Goal: Communication & Community: Answer question/provide support

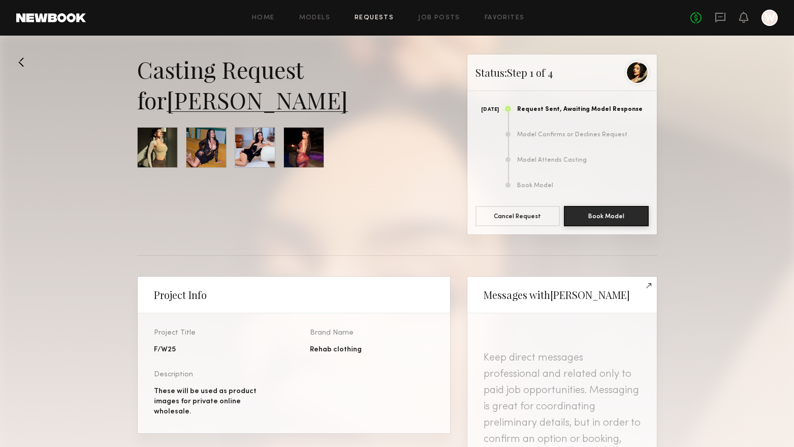
click at [735, 15] on div "No fees up to $5,000 W" at bounding box center [734, 18] width 87 height 16
click at [745, 18] on icon at bounding box center [744, 16] width 8 height 7
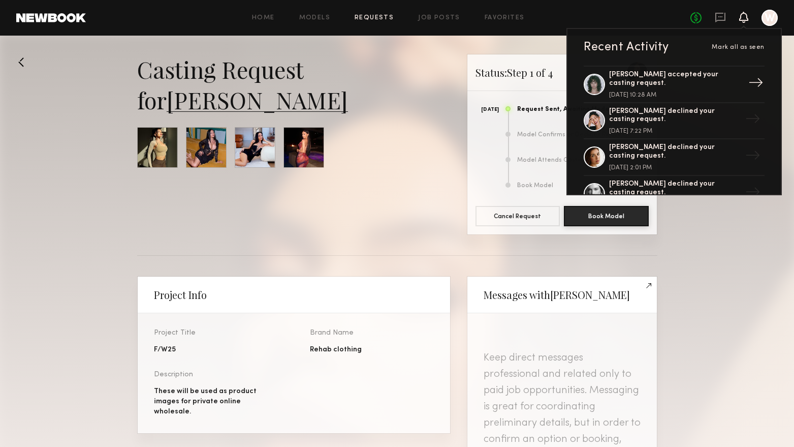
click at [700, 77] on div "Jessie M. accepted your casting request." at bounding box center [675, 79] width 132 height 17
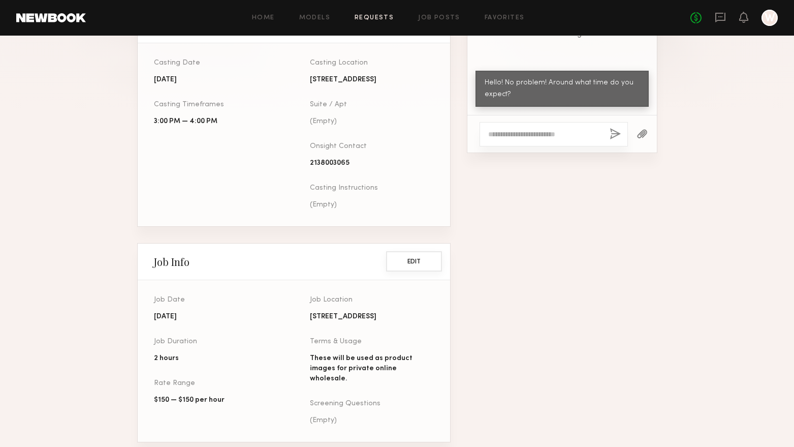
scroll to position [534, 0]
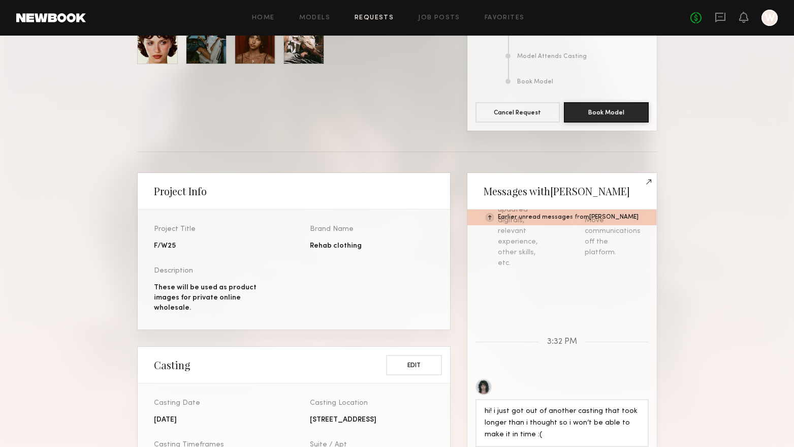
scroll to position [203, 0]
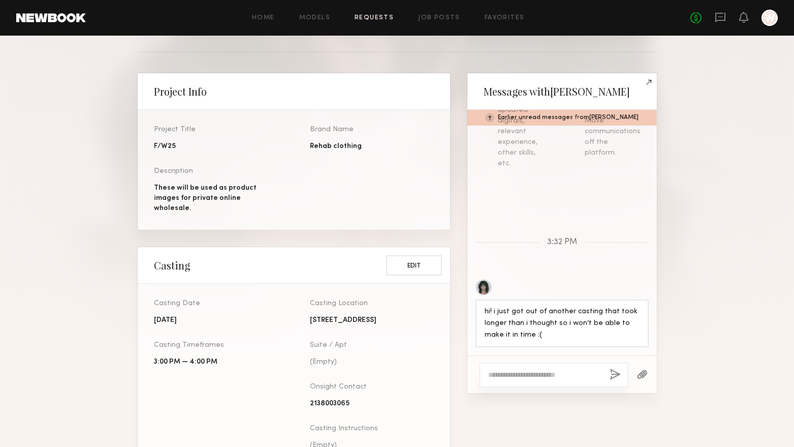
click at [558, 377] on textarea at bounding box center [544, 374] width 113 height 10
paste textarea "**********"
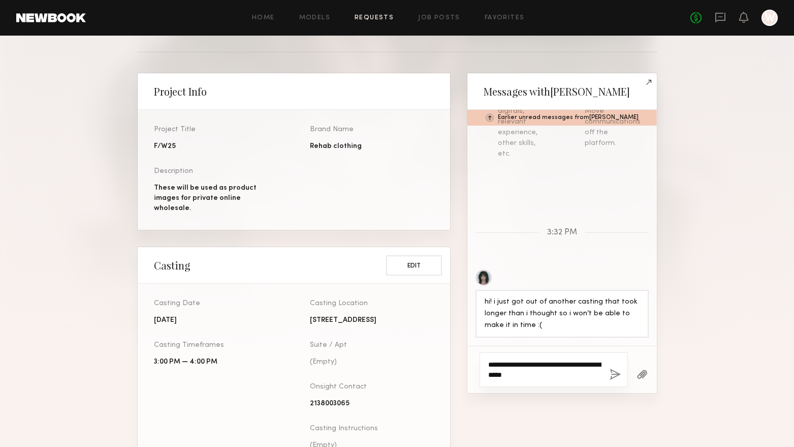
type textarea "**********"
click at [613, 377] on button "button" at bounding box center [615, 374] width 11 height 13
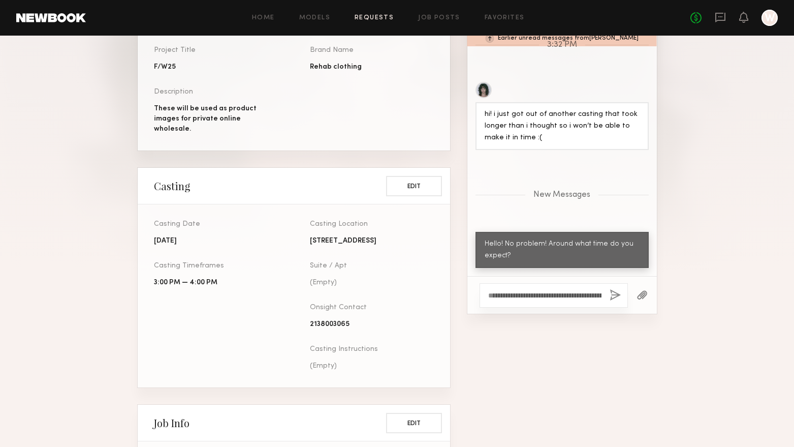
scroll to position [305, 0]
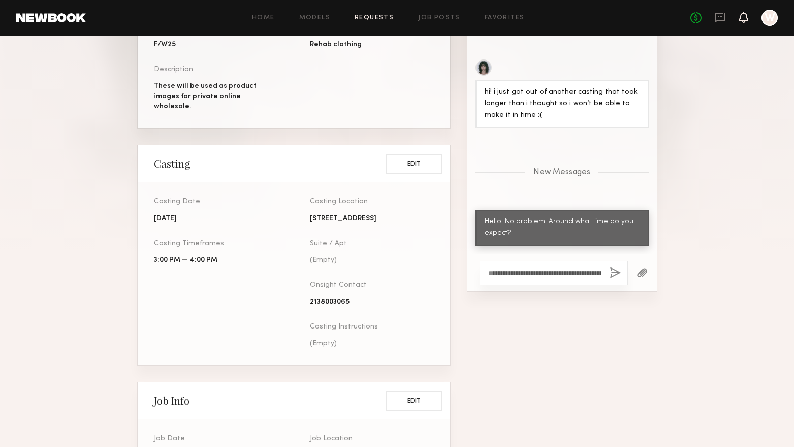
click at [743, 17] on icon at bounding box center [744, 16] width 8 height 7
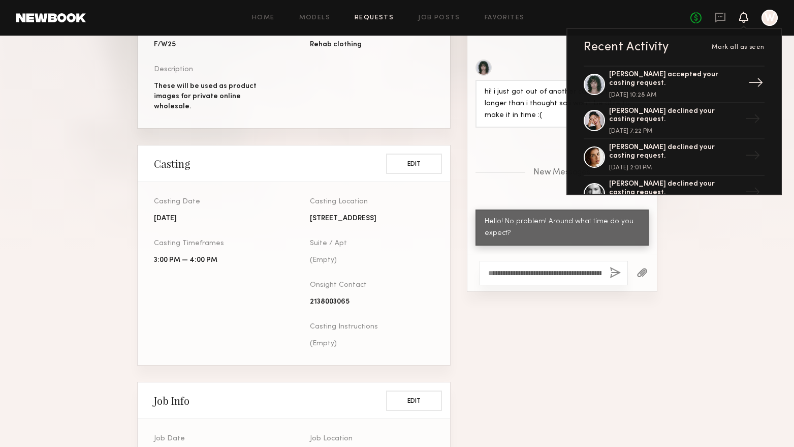
click at [683, 77] on div "Jessie M. accepted your casting request." at bounding box center [675, 79] width 132 height 17
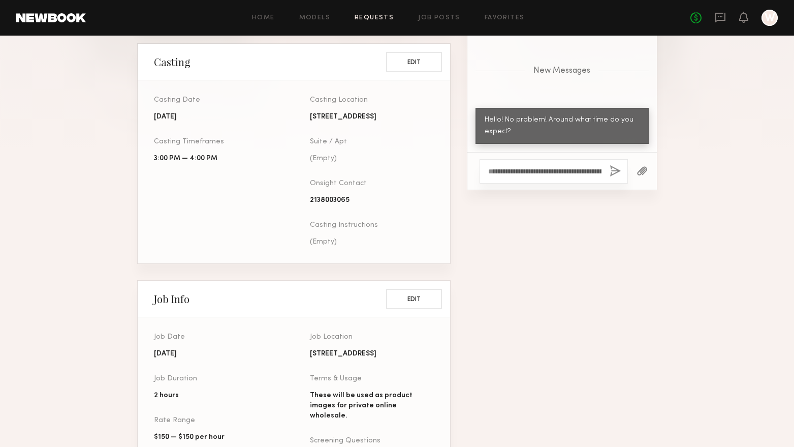
scroll to position [508, 0]
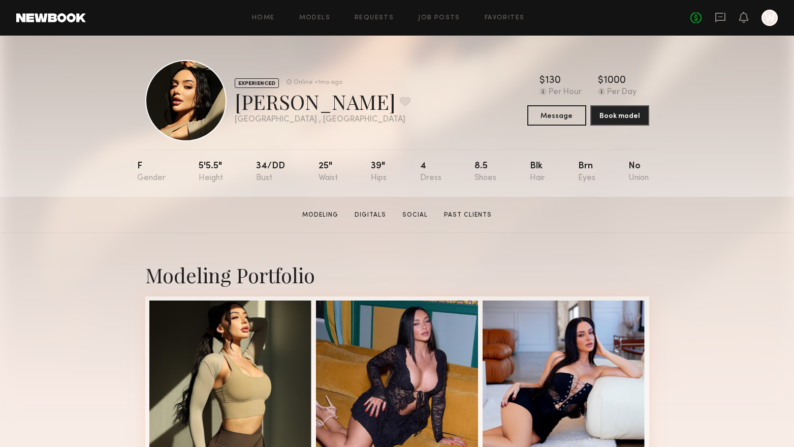
scroll to position [102, 0]
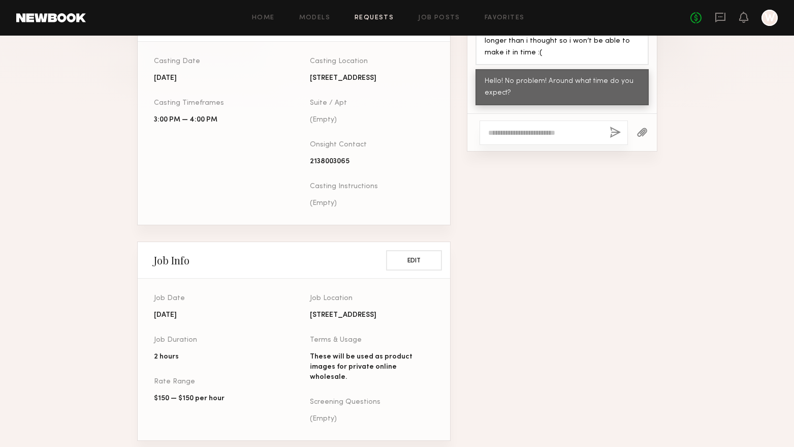
scroll to position [391, 0]
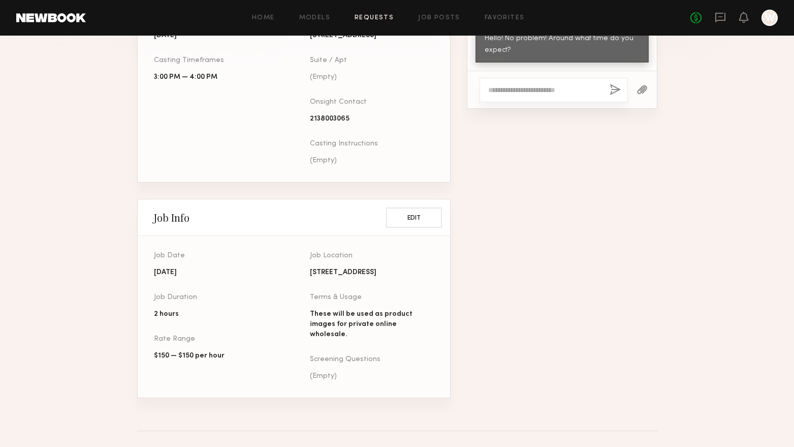
scroll to position [534, 0]
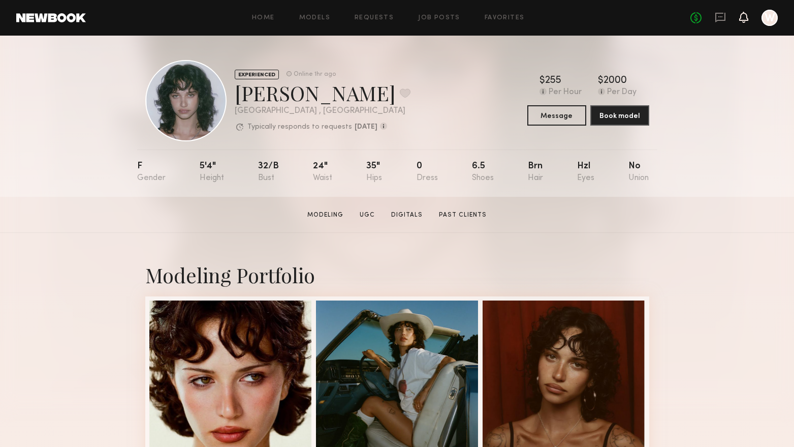
click at [739, 20] on icon at bounding box center [743, 17] width 9 height 11
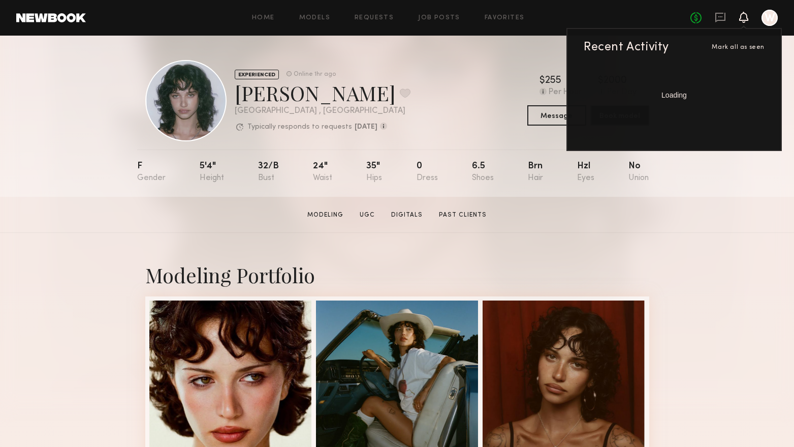
click at [628, 272] on div "Modeling Portfolio" at bounding box center [397, 274] width 504 height 27
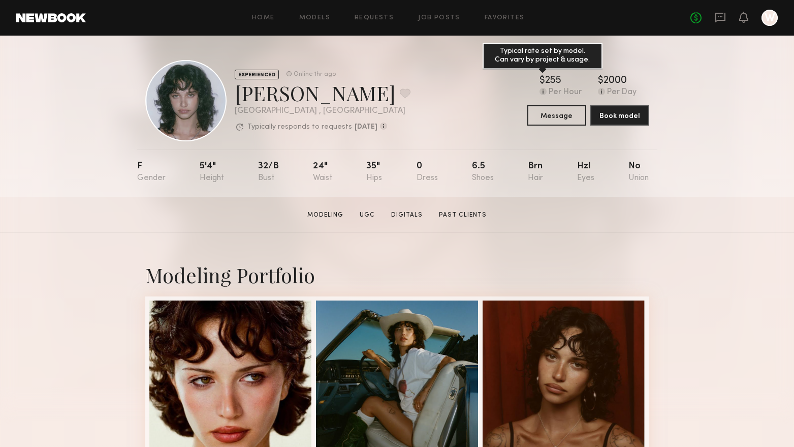
click at [550, 85] on div "255" at bounding box center [553, 81] width 16 height 10
click at [553, 120] on button "Message" at bounding box center [557, 115] width 59 height 20
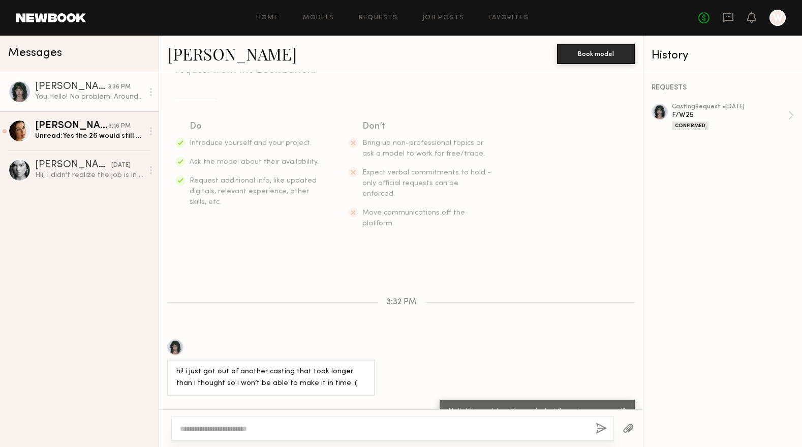
scroll to position [129, 0]
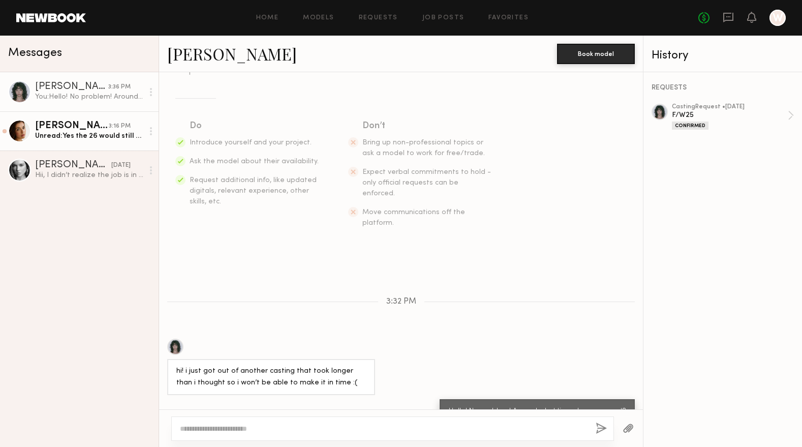
click at [67, 136] on div "Unread: Yes the 26 would still work for the shoot! But if it doesn’t work out t…" at bounding box center [89, 136] width 108 height 10
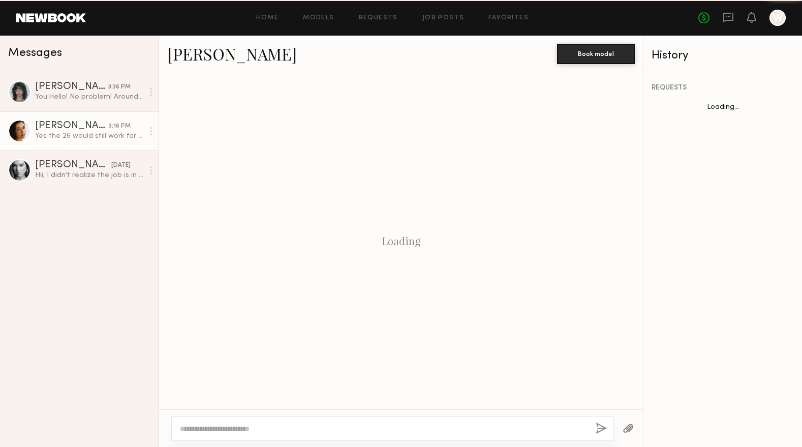
scroll to position [378, 0]
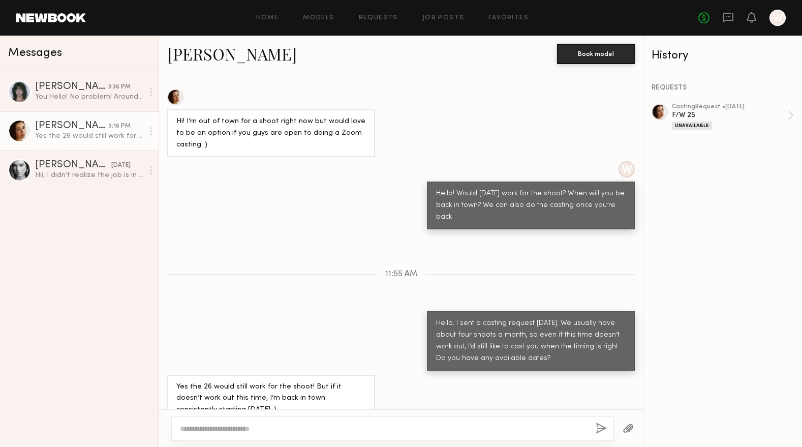
click at [245, 311] on div "Hello. I sent a casting request yesterday. We usually have about four shoots a …" at bounding box center [401, 340] width 484 height 59
click at [76, 100] on div "You: Hello! No problem! Around what time do you expect?" at bounding box center [89, 97] width 108 height 10
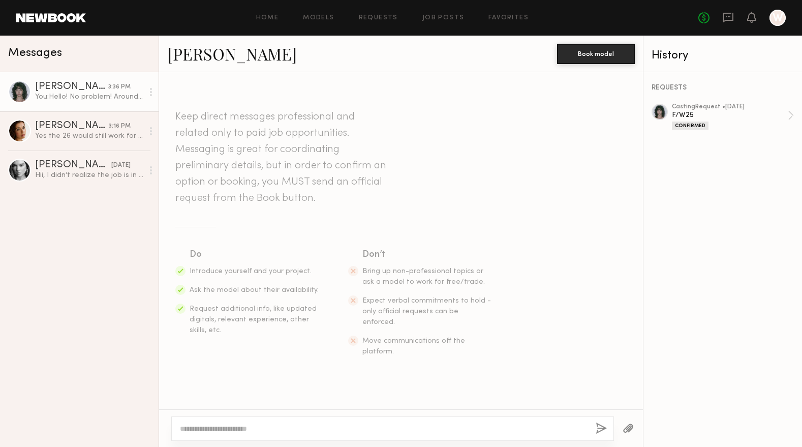
scroll to position [129, 0]
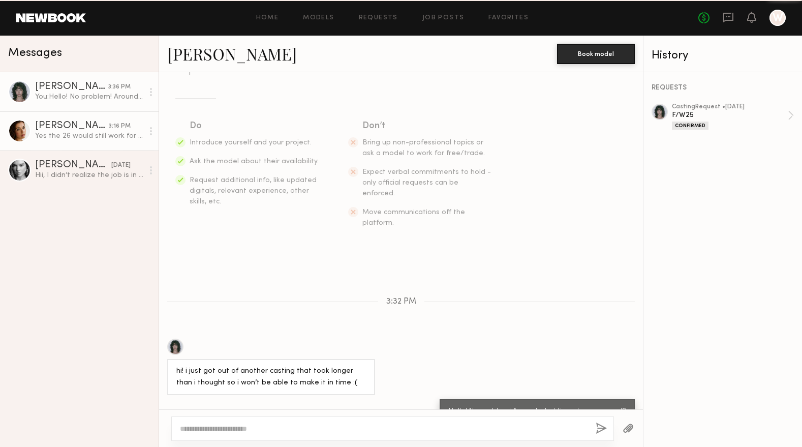
click at [79, 121] on div "Jasmine G." at bounding box center [72, 126] width 74 height 10
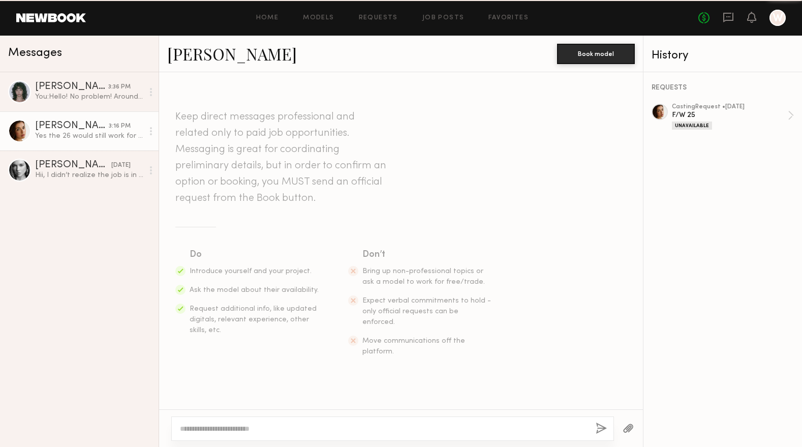
scroll to position [378, 0]
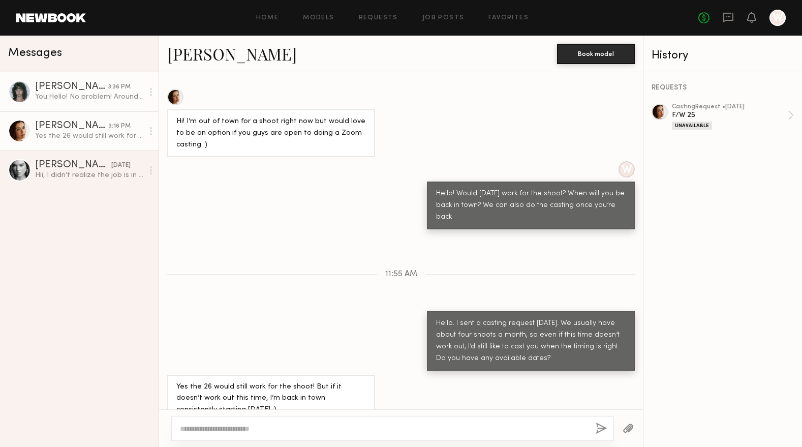
click at [70, 91] on div "[PERSON_NAME]" at bounding box center [71, 87] width 73 height 10
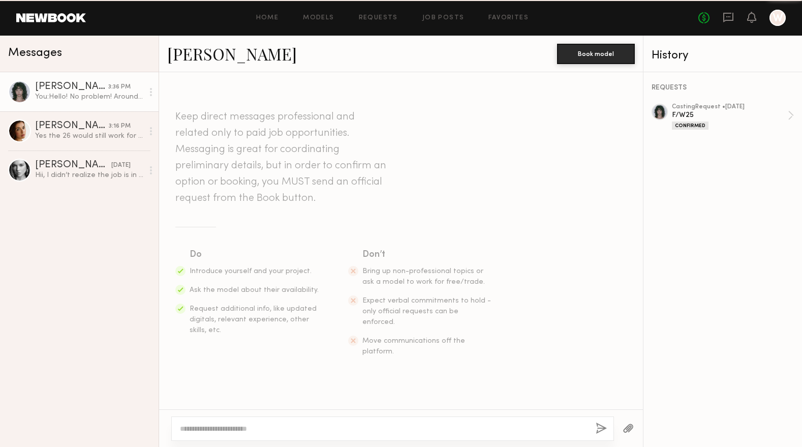
scroll to position [129, 0]
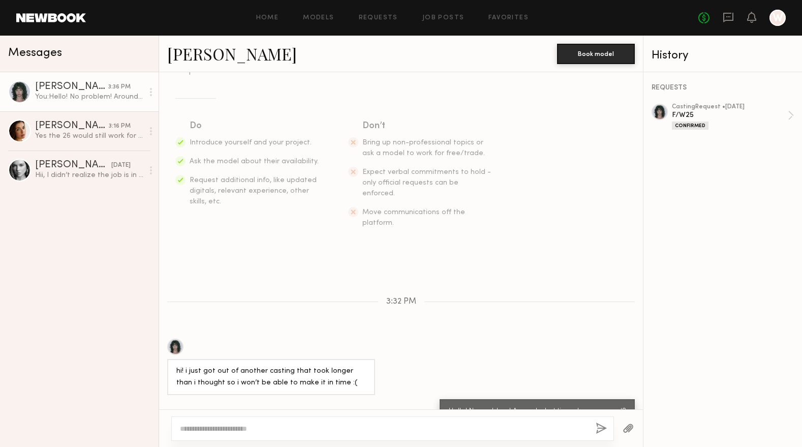
click at [84, 103] on link "Jessie M. 3:36 PM You: Hello! No problem! Around what time do you expect?" at bounding box center [79, 91] width 159 height 39
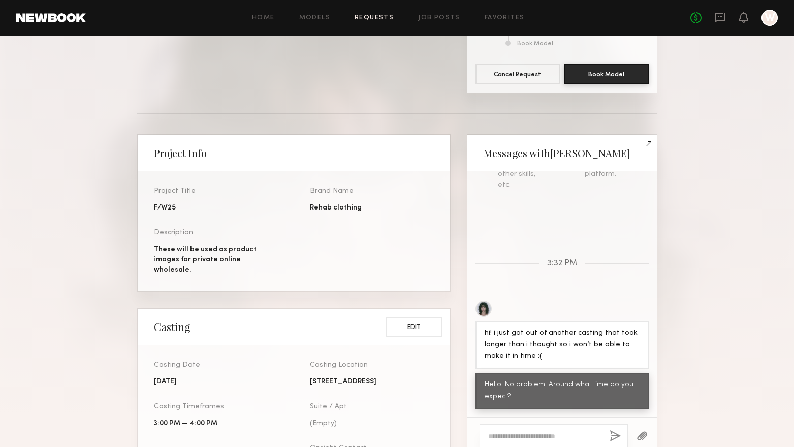
scroll to position [203, 0]
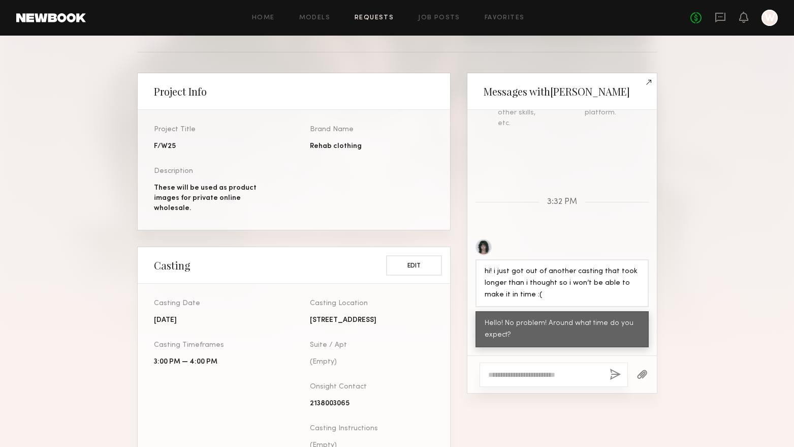
click at [38, 160] on section "Casting Request for [PERSON_NAME] Status: Step 2 of [DATE] Request Was Sent [DA…" at bounding box center [397, 275] width 794 height 848
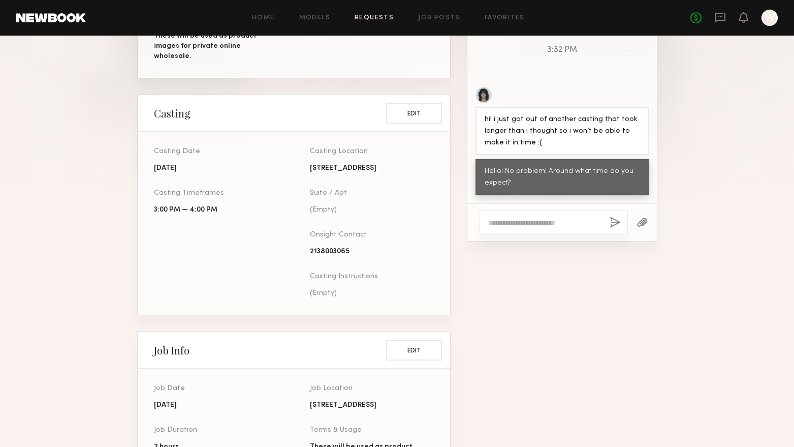
scroll to position [356, 0]
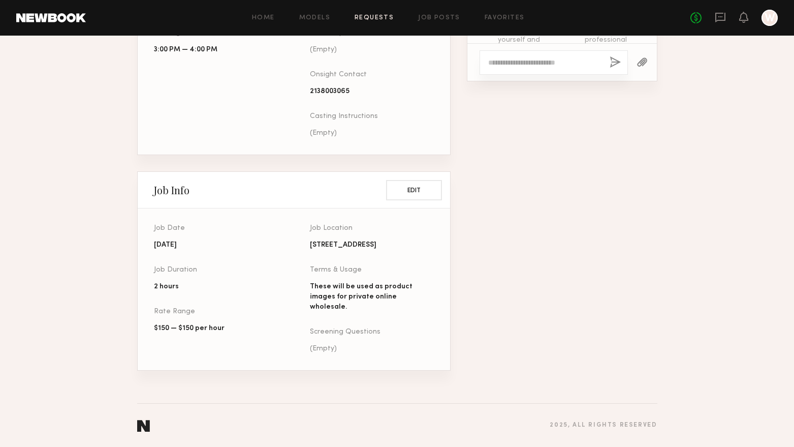
scroll to position [414, 0]
click at [753, 17] on div "No fees up to $5,000 W" at bounding box center [734, 18] width 87 height 16
click at [743, 16] on icon at bounding box center [744, 16] width 8 height 7
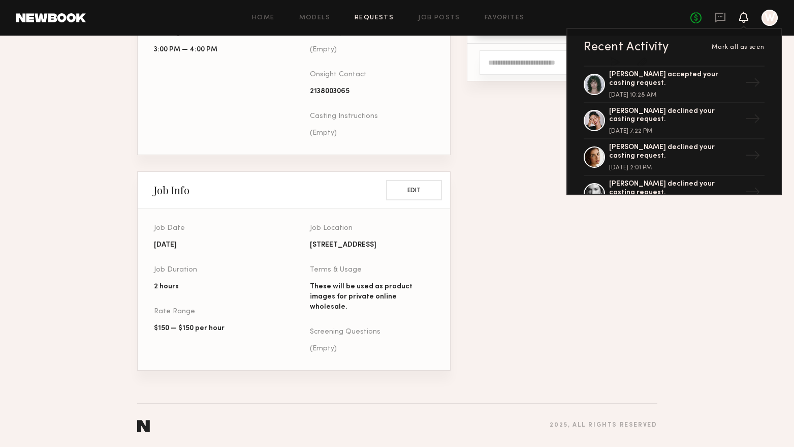
click at [614, 330] on div "Messages with Jessie Keep direct messages professional and related only to paid…" at bounding box center [562, 74] width 191 height 626
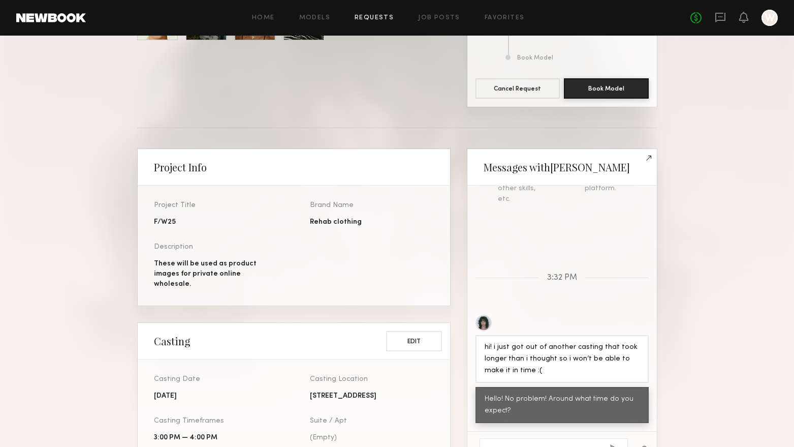
scroll to position [127, 0]
click at [710, 15] on div "No fees up to $5,000 W" at bounding box center [734, 18] width 87 height 16
click at [719, 17] on icon at bounding box center [721, 16] width 4 height 1
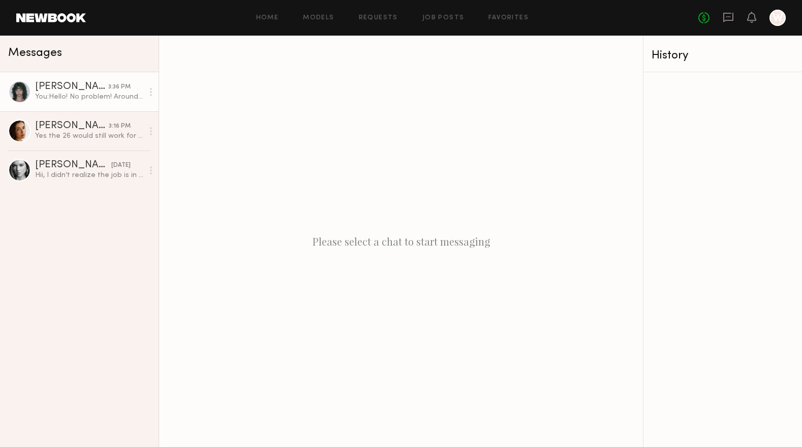
click at [46, 86] on div "[PERSON_NAME]" at bounding box center [71, 87] width 73 height 10
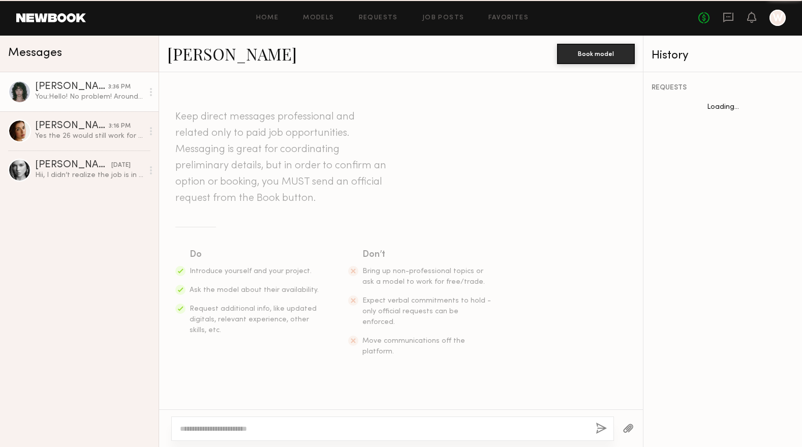
scroll to position [129, 0]
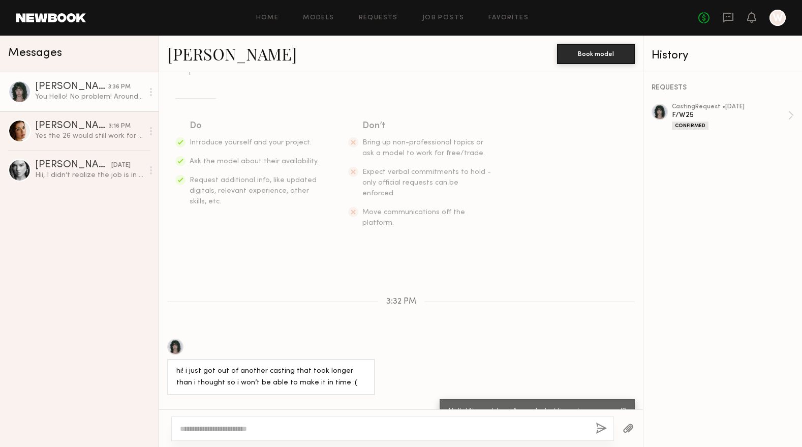
click at [62, 248] on div "Jessie M. 3:36 PM You: Hello! No problem! Around what time do you expect? Jasmi…" at bounding box center [79, 259] width 159 height 375
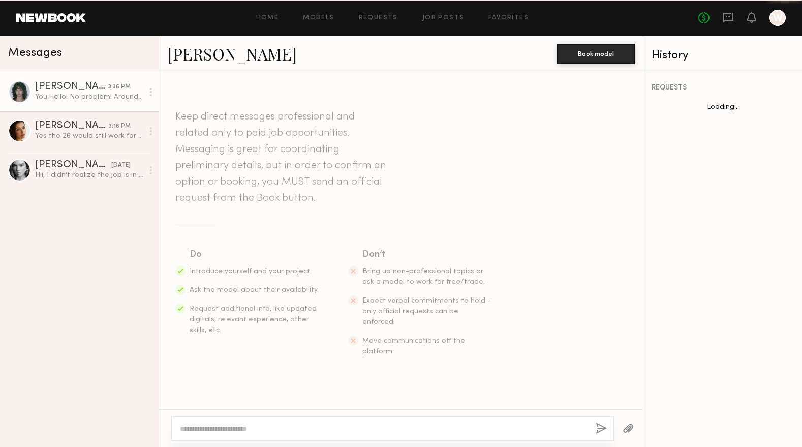
scroll to position [129, 0]
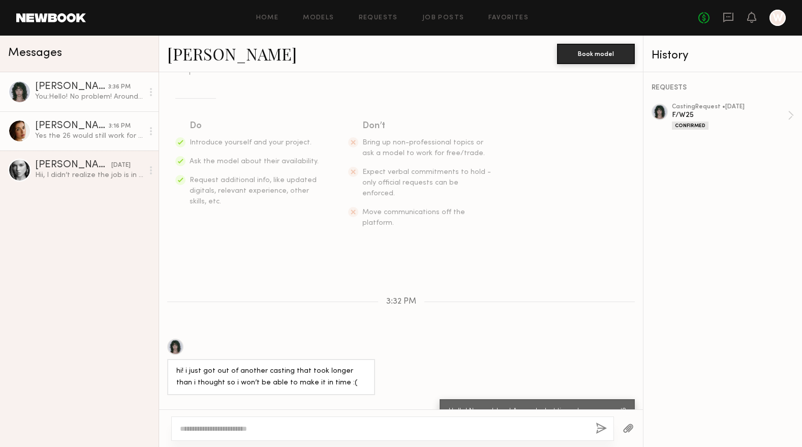
click at [82, 142] on link "[PERSON_NAME] 3:16 PM Yes the 26 would still work for the shoot! But if it does…" at bounding box center [79, 130] width 159 height 39
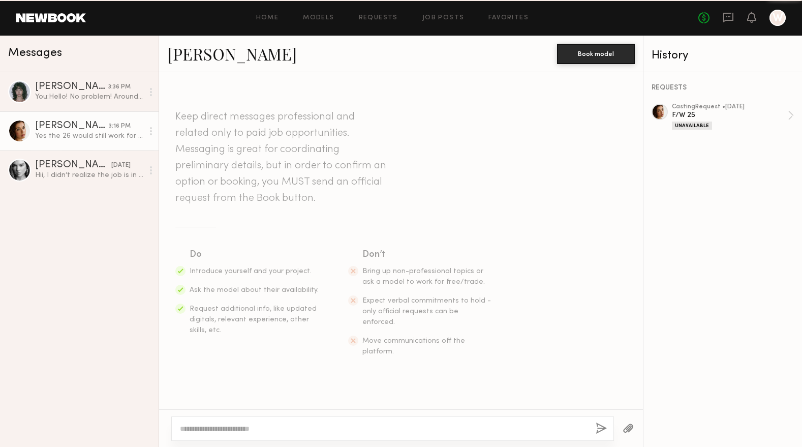
scroll to position [378, 0]
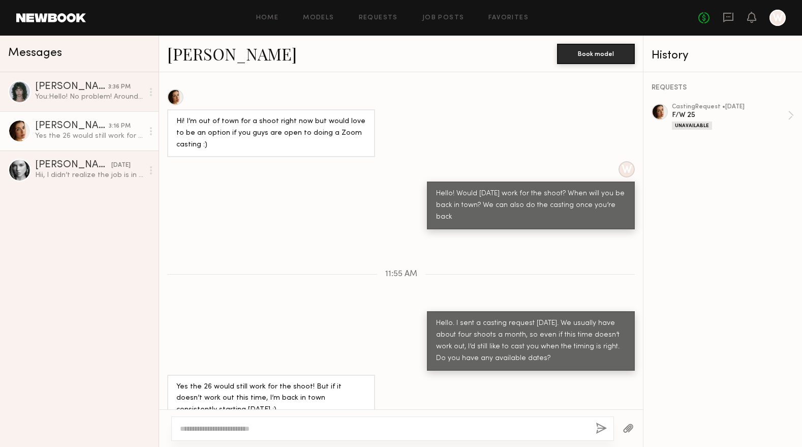
click at [186, 56] on link "[PERSON_NAME]" at bounding box center [232, 54] width 130 height 22
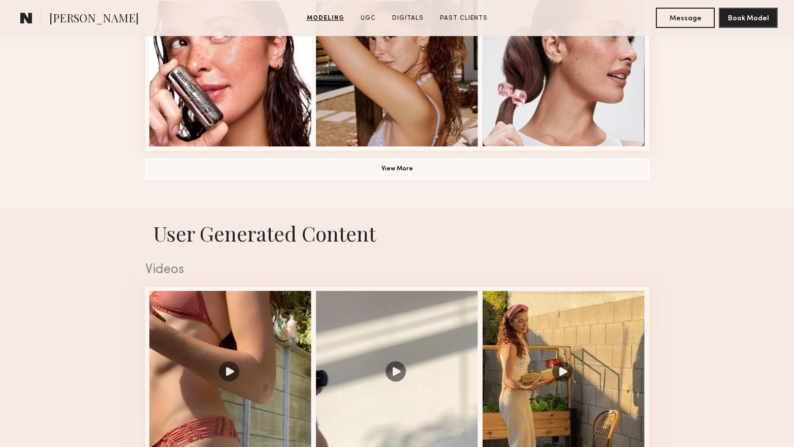
scroll to position [712, 0]
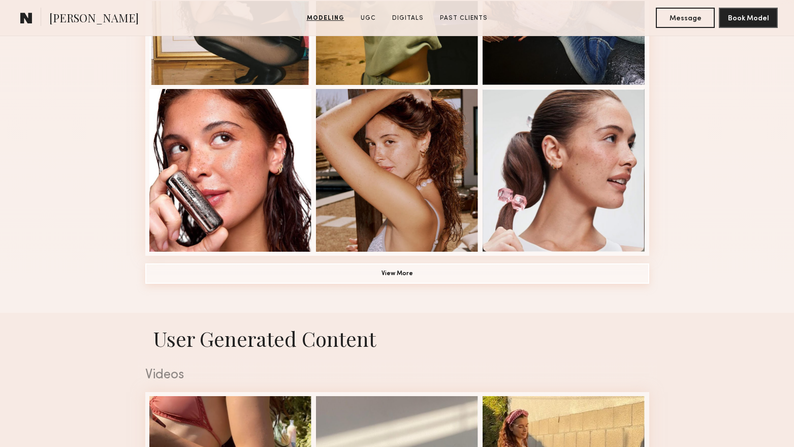
click at [410, 276] on button "View More" at bounding box center [397, 273] width 504 height 20
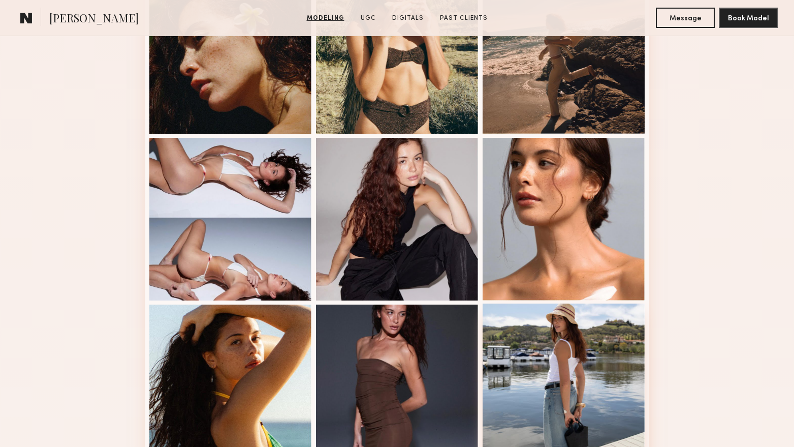
scroll to position [1271, 0]
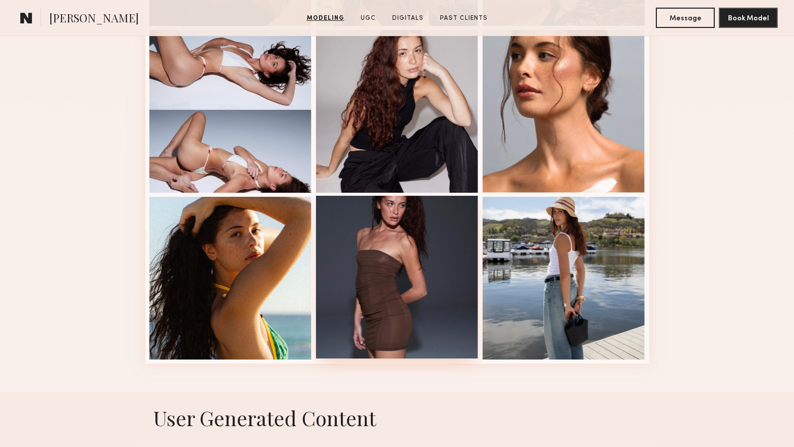
click at [409, 227] on div at bounding box center [397, 277] width 163 height 163
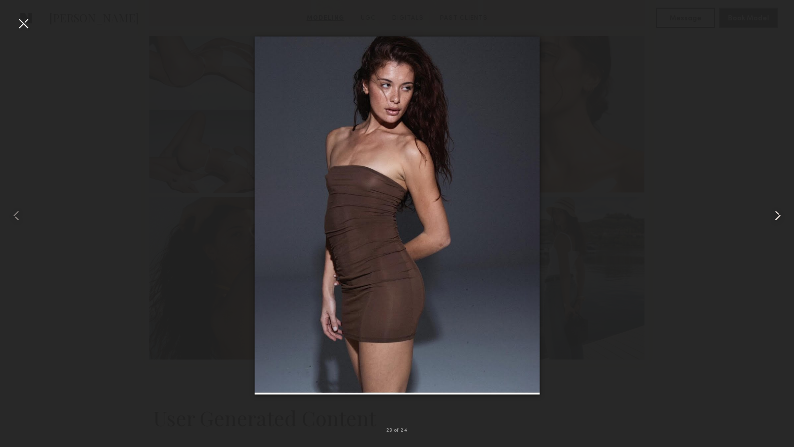
click at [775, 213] on common-icon at bounding box center [778, 215] width 16 height 16
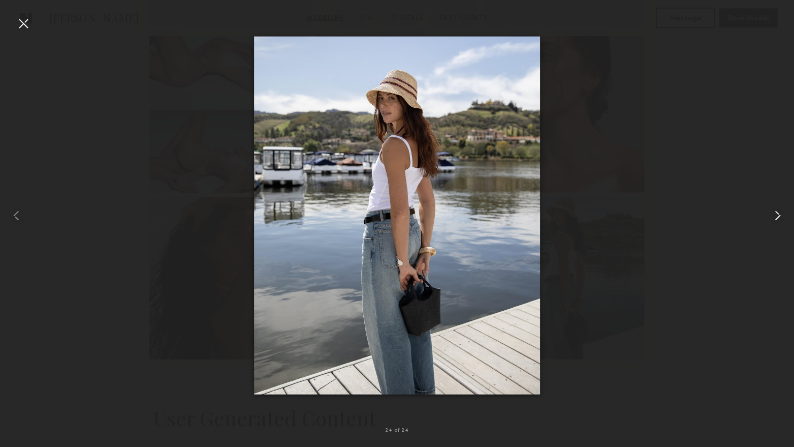
click at [775, 213] on common-icon at bounding box center [778, 215] width 16 height 16
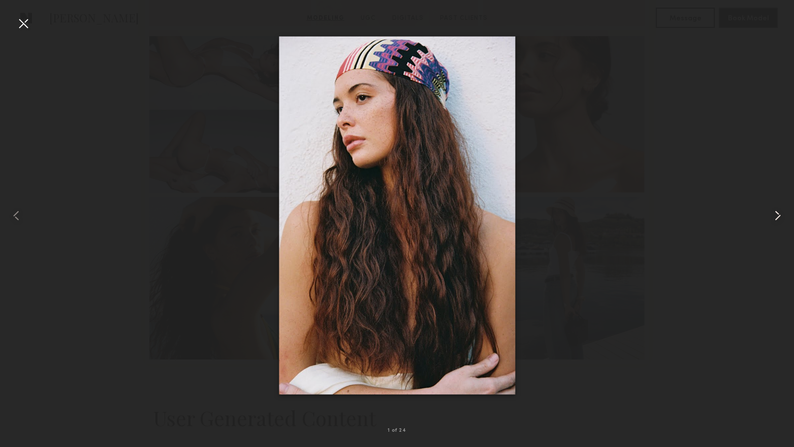
click at [775, 213] on common-icon at bounding box center [778, 215] width 16 height 16
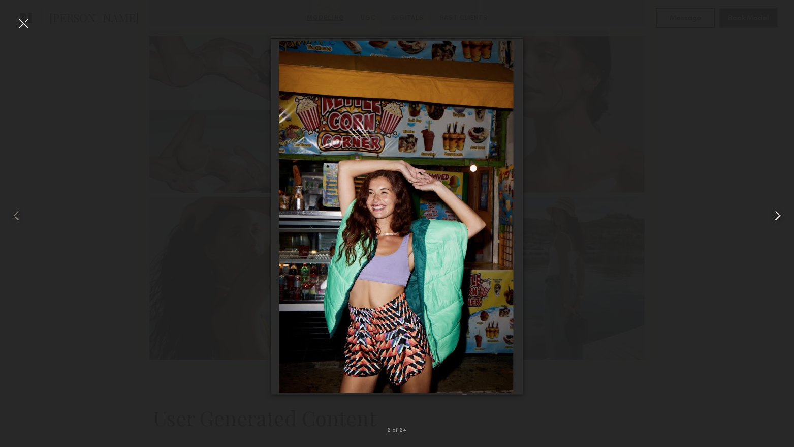
click at [775, 213] on common-icon at bounding box center [778, 215] width 16 height 16
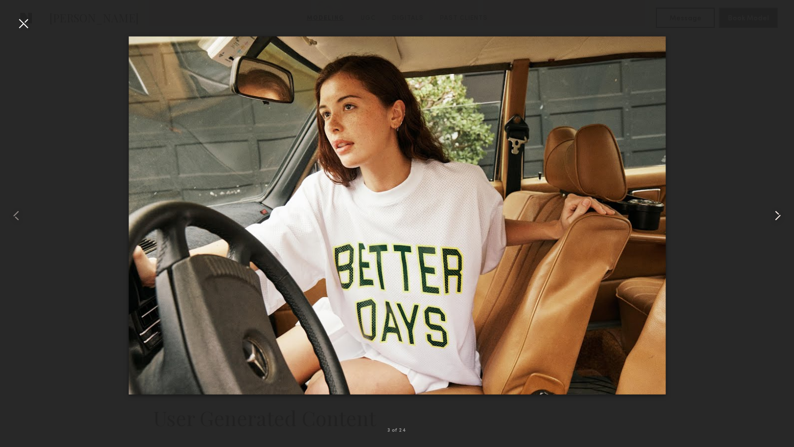
click at [775, 213] on common-icon at bounding box center [778, 215] width 16 height 16
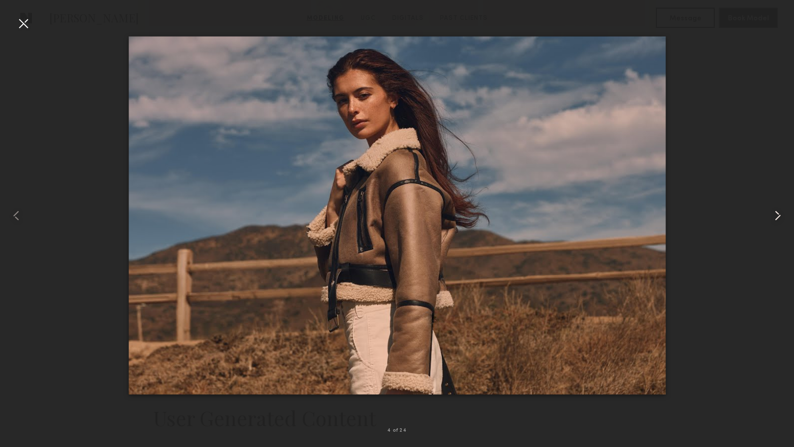
click at [775, 213] on common-icon at bounding box center [778, 215] width 16 height 16
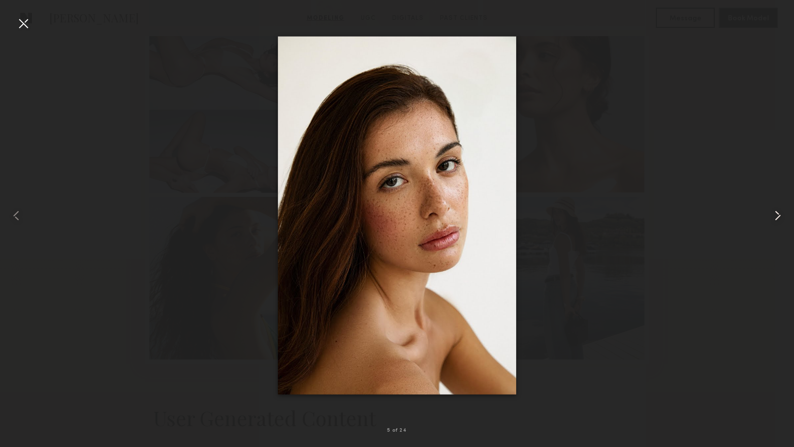
click at [775, 213] on common-icon at bounding box center [778, 215] width 16 height 16
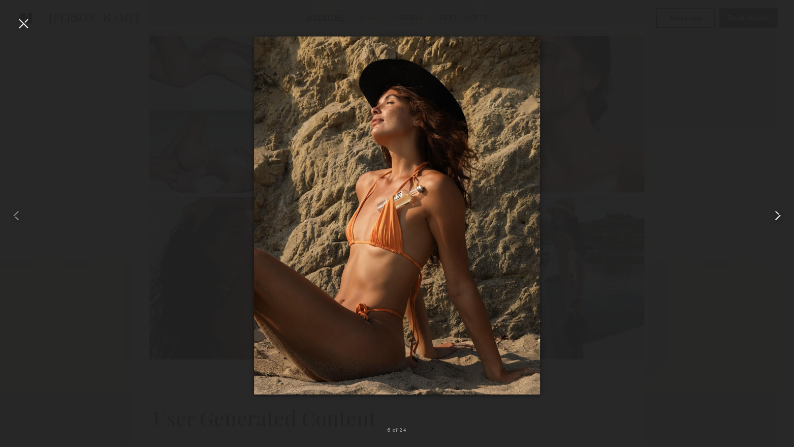
click at [775, 213] on common-icon at bounding box center [778, 215] width 16 height 16
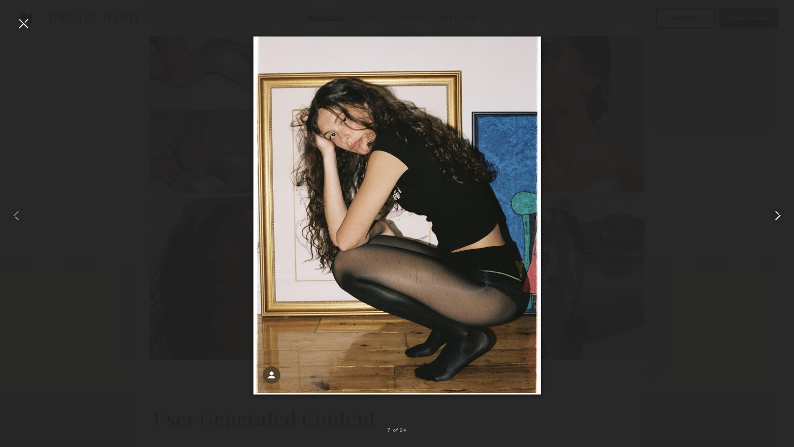
click at [775, 213] on common-icon at bounding box center [778, 215] width 16 height 16
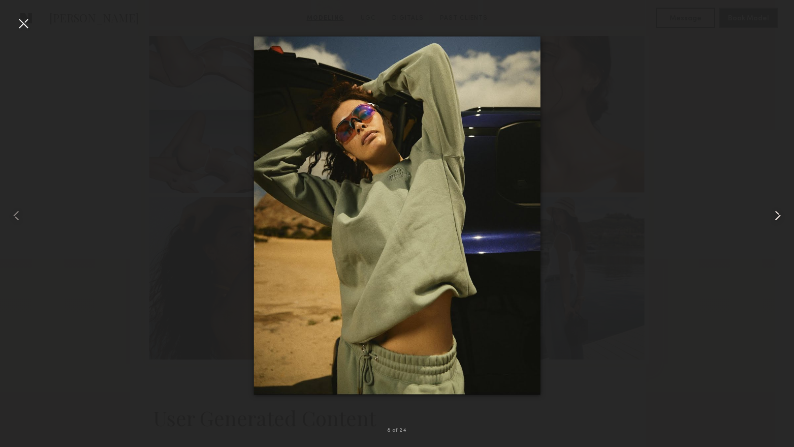
click at [775, 213] on common-icon at bounding box center [778, 215] width 16 height 16
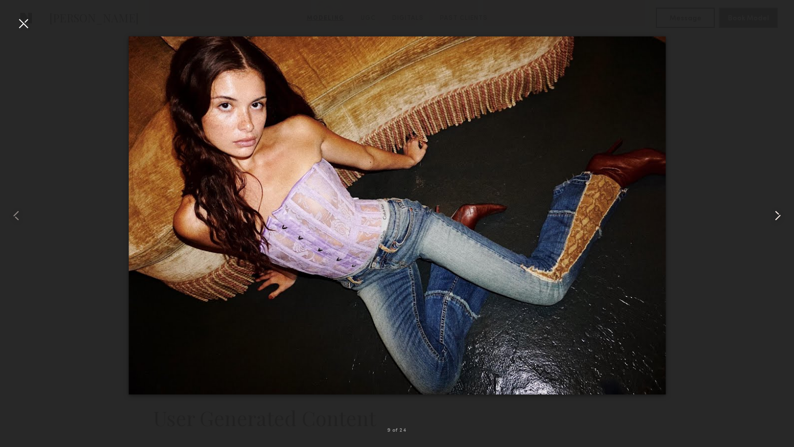
click at [775, 213] on common-icon at bounding box center [778, 215] width 16 height 16
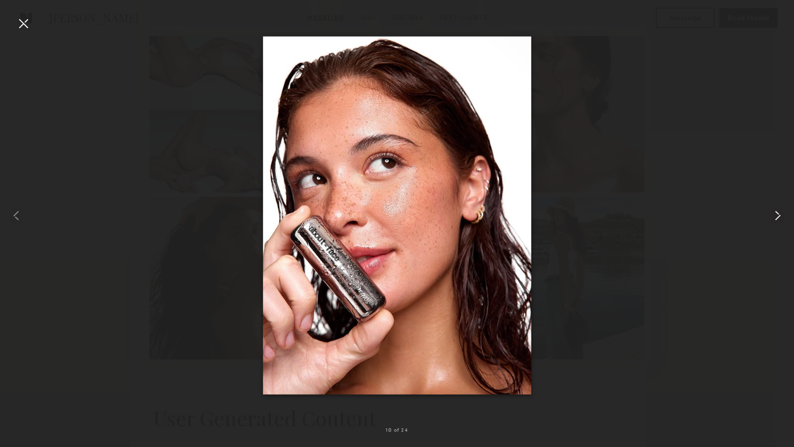
click at [775, 213] on common-icon at bounding box center [778, 215] width 16 height 16
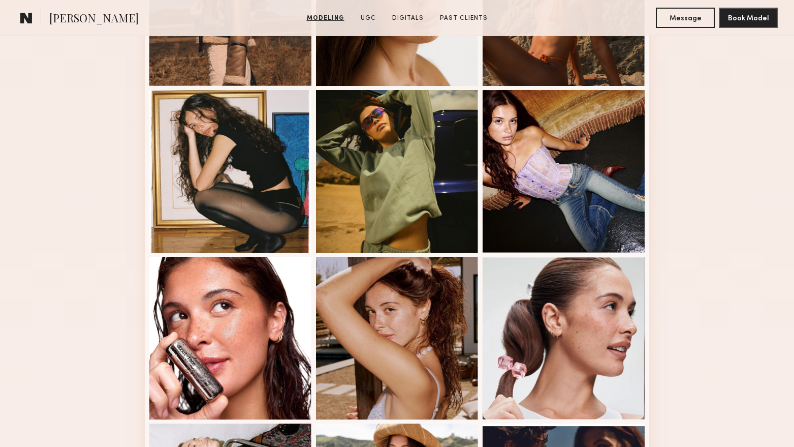
scroll to position [457, 0]
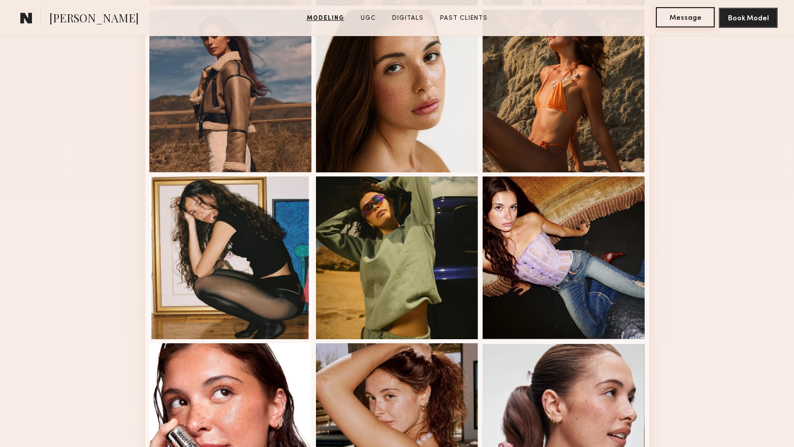
click at [696, 26] on button "Message" at bounding box center [685, 17] width 59 height 20
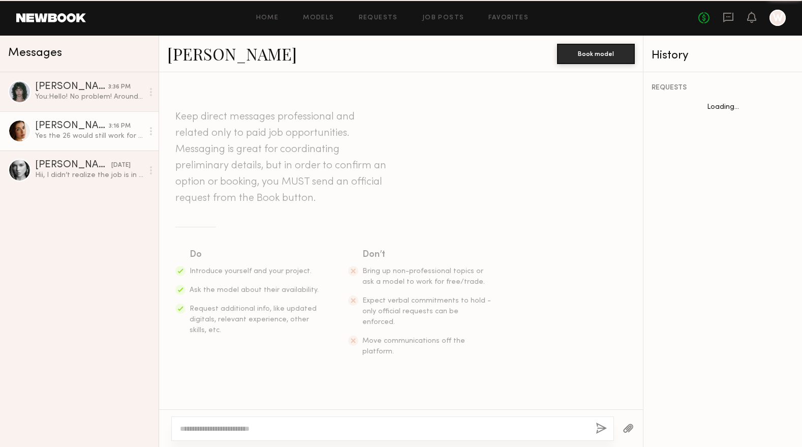
scroll to position [378, 0]
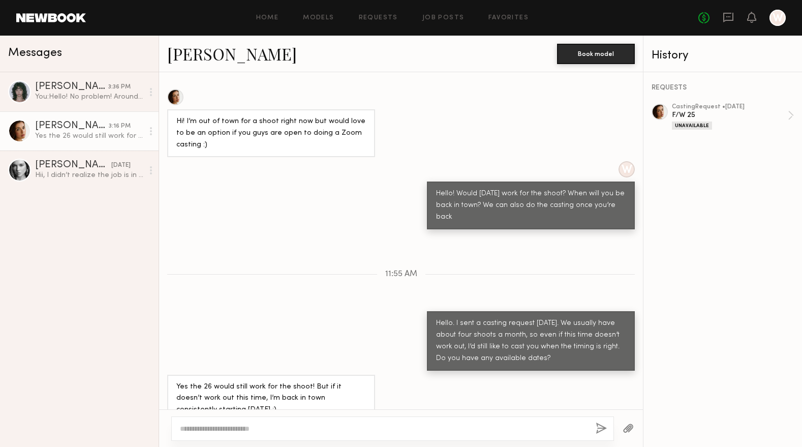
paste textarea "**********"
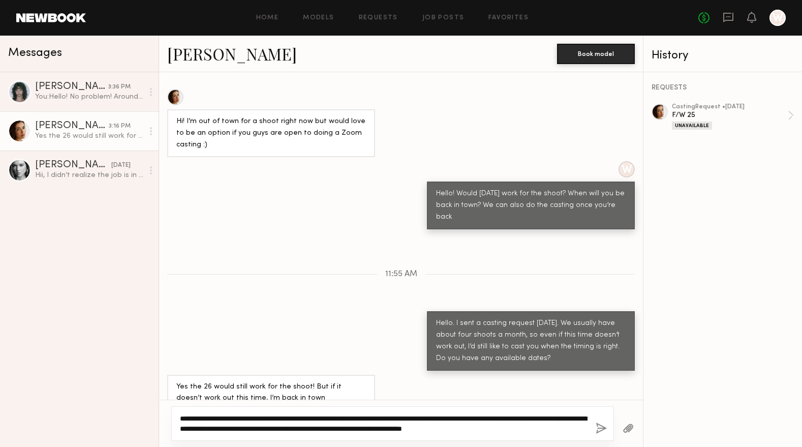
type textarea "**********"
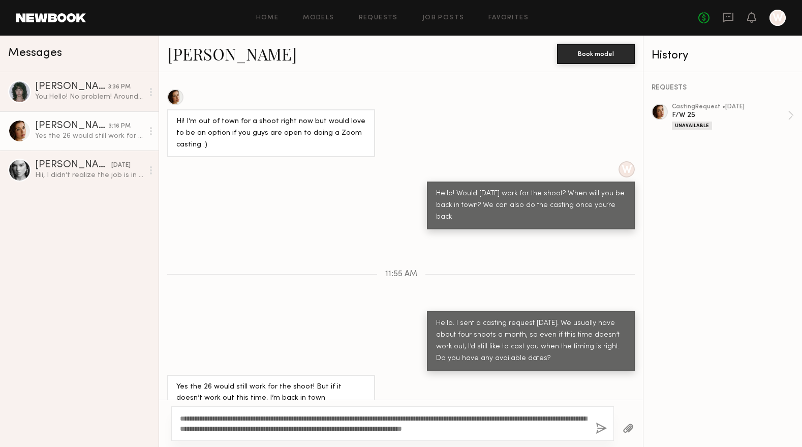
click at [597, 425] on button "button" at bounding box center [601, 428] width 11 height 13
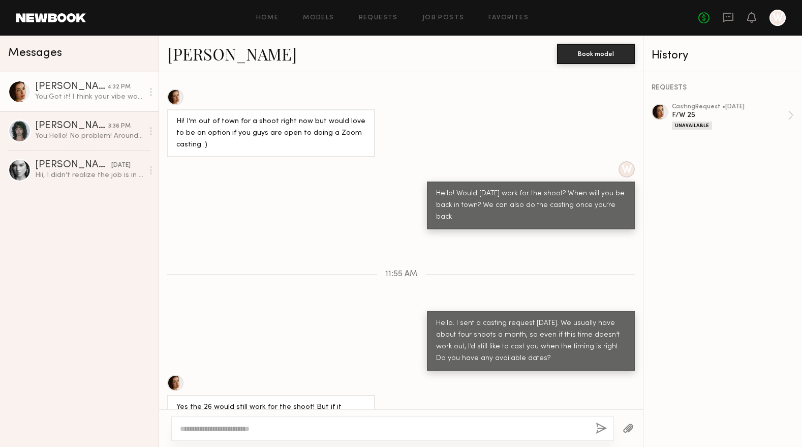
scroll to position [553, 0]
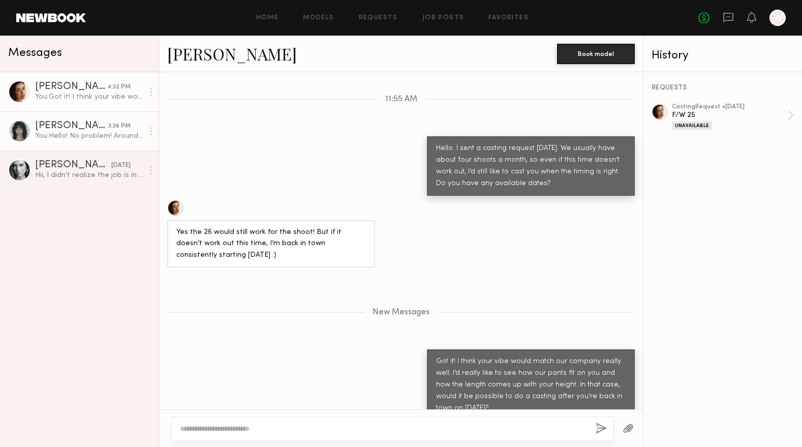
click at [68, 134] on div "You: Hello! No problem! Around what time do you expect?" at bounding box center [89, 136] width 108 height 10
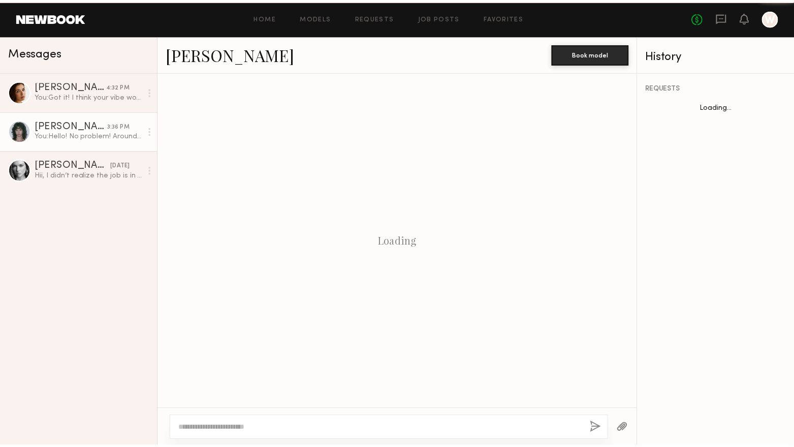
scroll to position [129, 0]
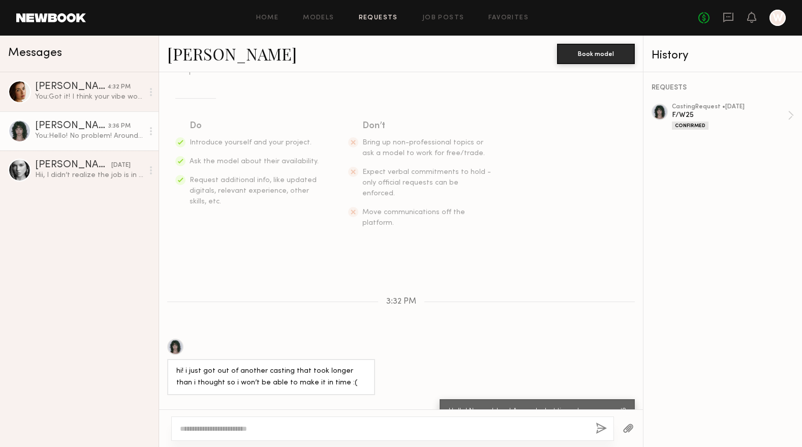
click at [366, 16] on link "Requests" at bounding box center [378, 18] width 39 height 7
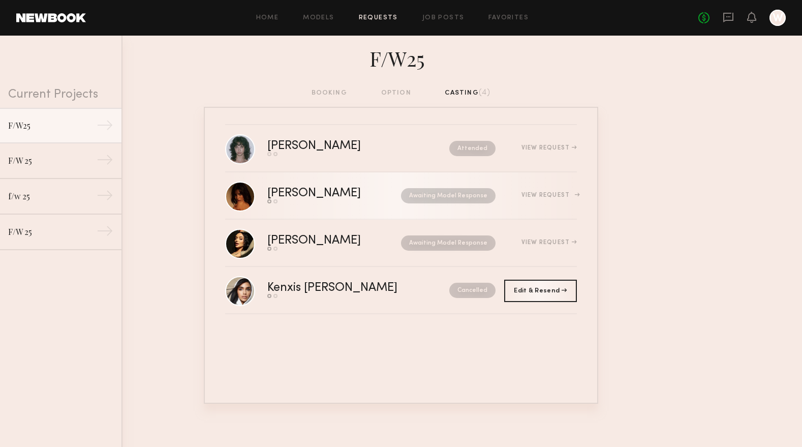
click at [315, 193] on div "Shani R." at bounding box center [324, 194] width 114 height 12
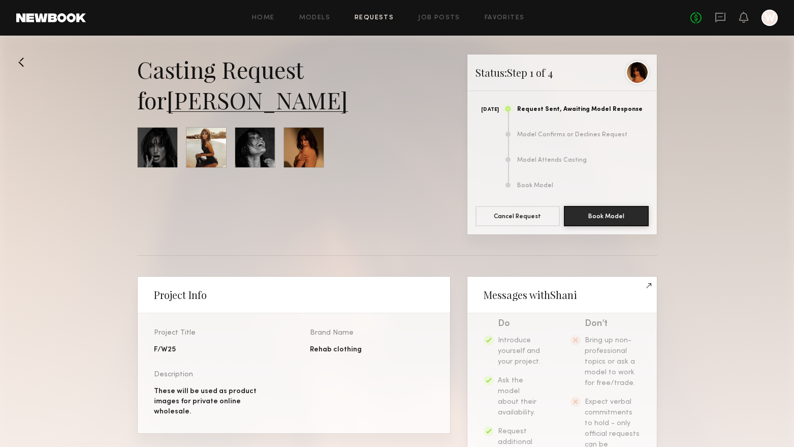
click at [215, 103] on link "Shani R." at bounding box center [257, 99] width 181 height 30
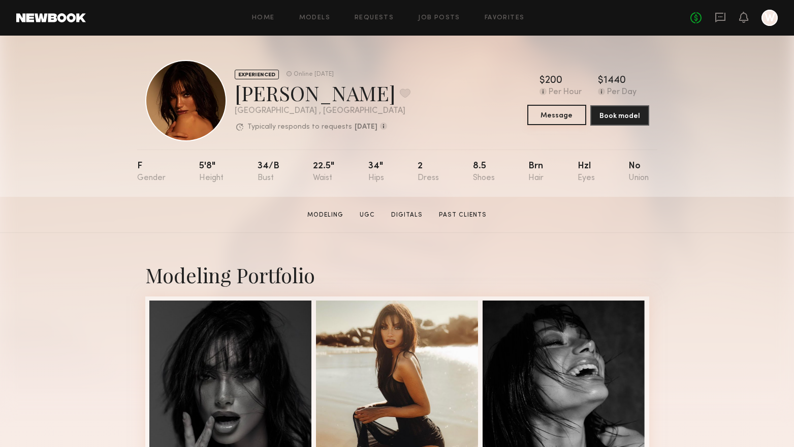
click at [569, 110] on button "Message" at bounding box center [557, 115] width 59 height 20
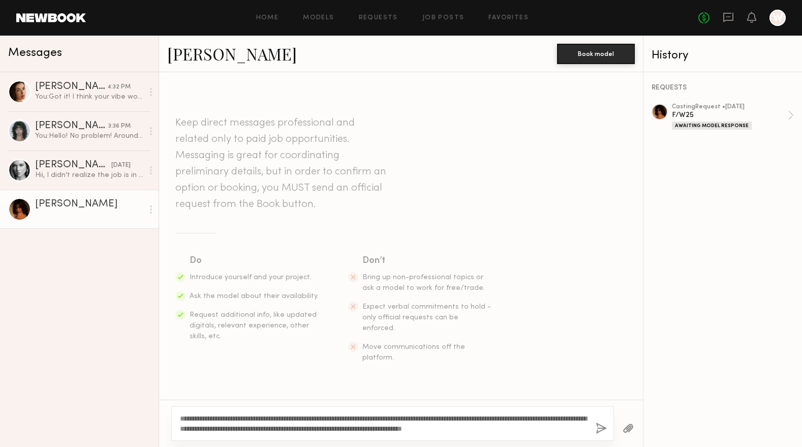
type textarea "**********"
click at [605, 425] on button "button" at bounding box center [601, 428] width 11 height 13
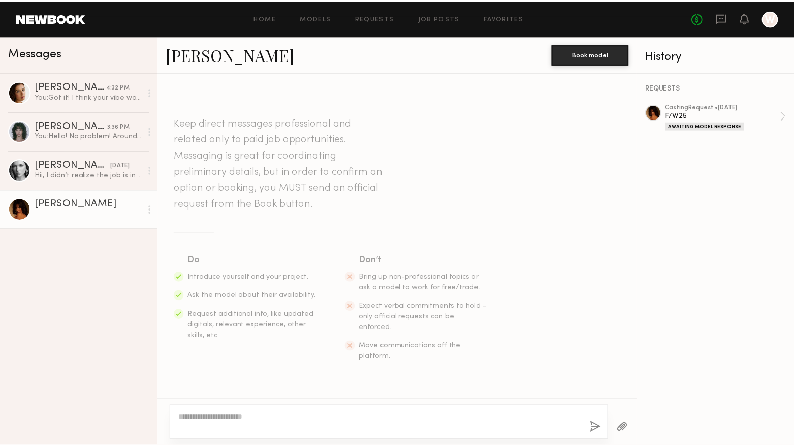
scroll to position [135, 0]
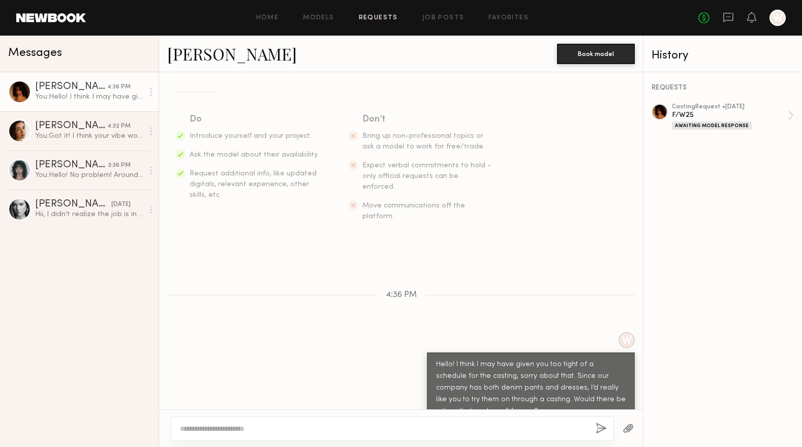
click at [382, 17] on link "Requests" at bounding box center [378, 18] width 39 height 7
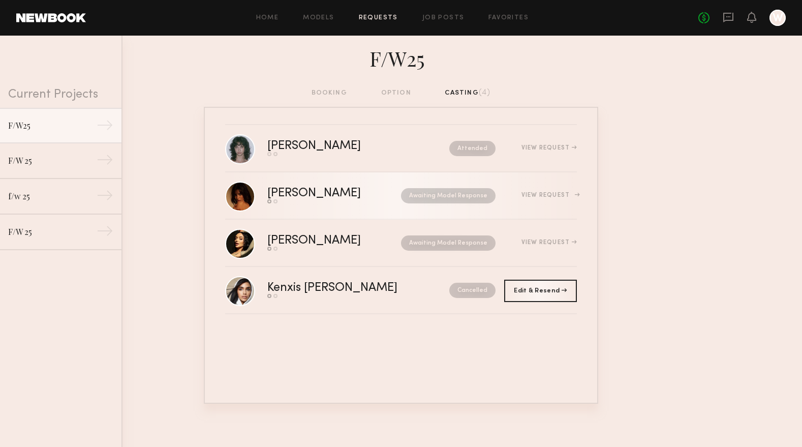
click at [303, 194] on div "[PERSON_NAME]" at bounding box center [324, 194] width 114 height 12
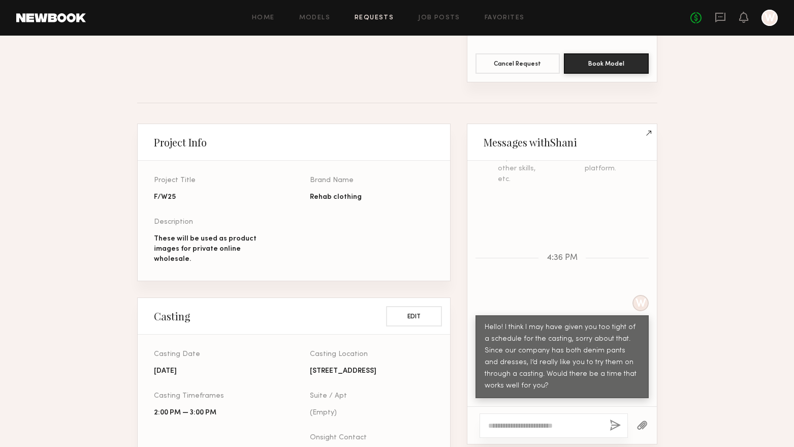
scroll to position [305, 0]
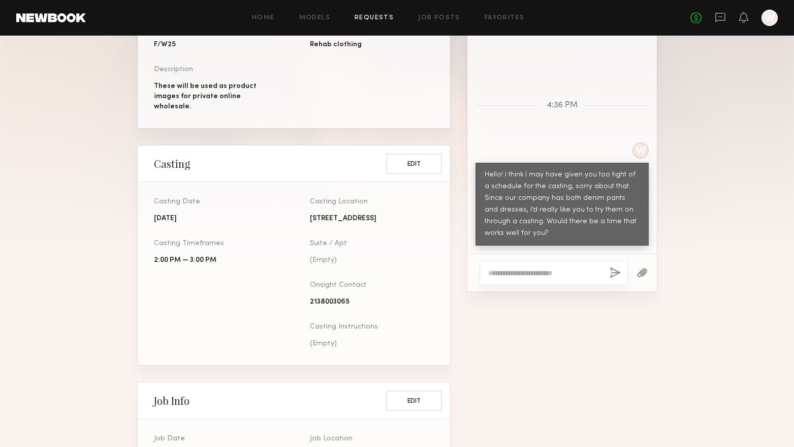
click at [379, 22] on div "Home Models Requests Job Posts Favorites Sign Out No fees up to $5,000 W" at bounding box center [432, 18] width 692 height 16
click at [380, 17] on link "Requests" at bounding box center [374, 18] width 39 height 7
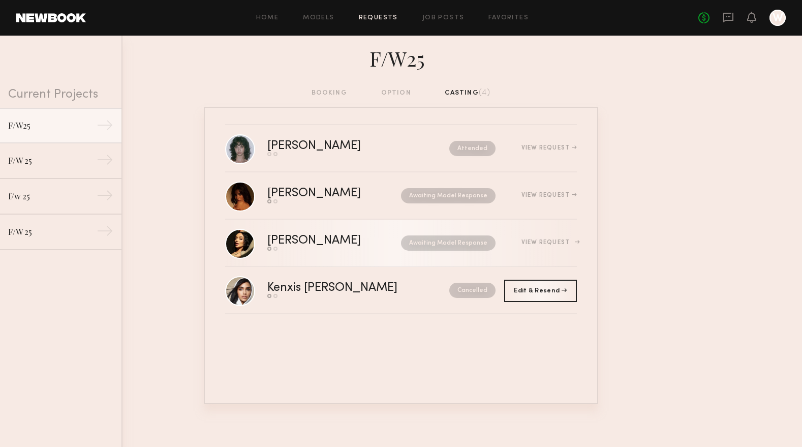
click at [294, 241] on div "[PERSON_NAME]" at bounding box center [324, 241] width 114 height 12
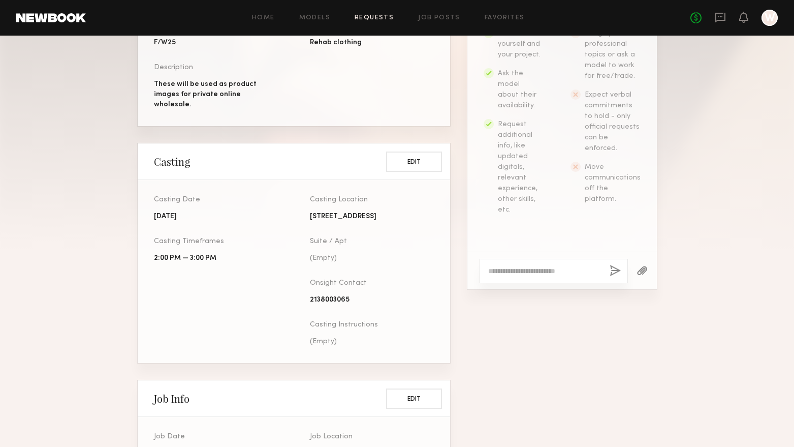
scroll to position [356, 0]
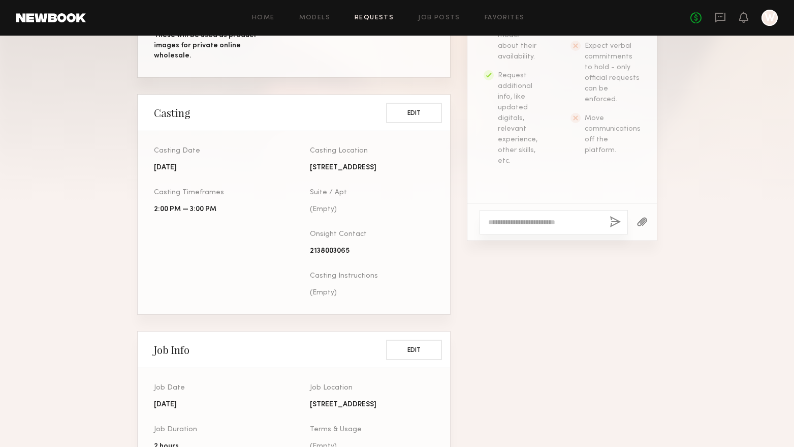
click at [548, 227] on textarea at bounding box center [544, 222] width 113 height 10
paste textarea "**********"
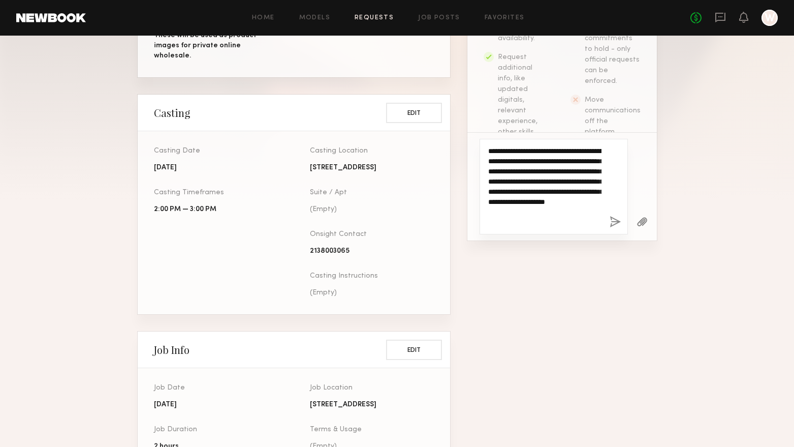
type textarea "**********"
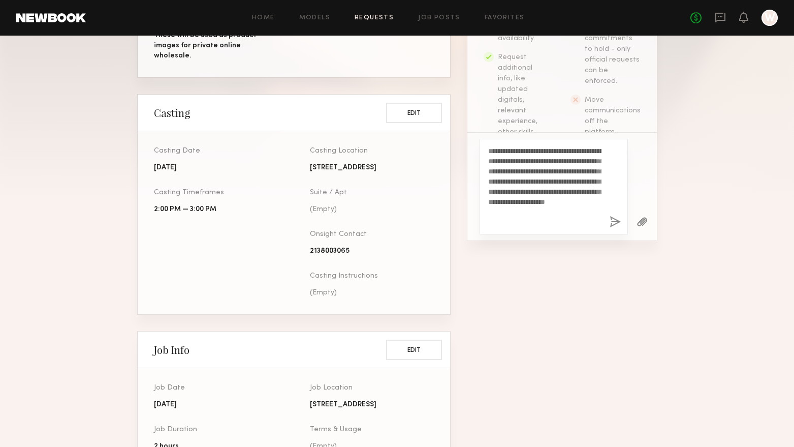
click at [615, 222] on button "button" at bounding box center [615, 222] width 11 height 13
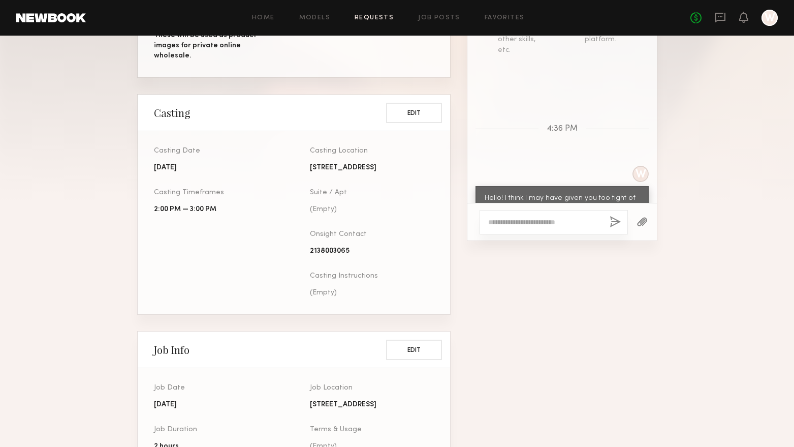
scroll to position [310, 0]
click at [366, 18] on link "Requests" at bounding box center [374, 18] width 39 height 7
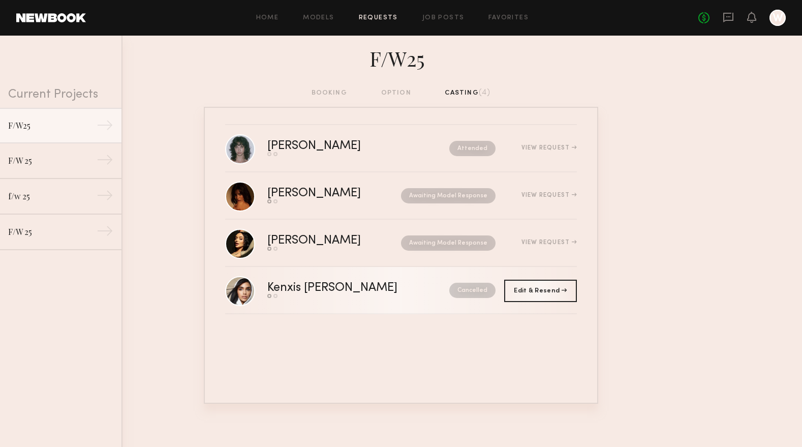
click at [267, 282] on div "Kenxis [PERSON_NAME]" at bounding box center [345, 288] width 156 height 12
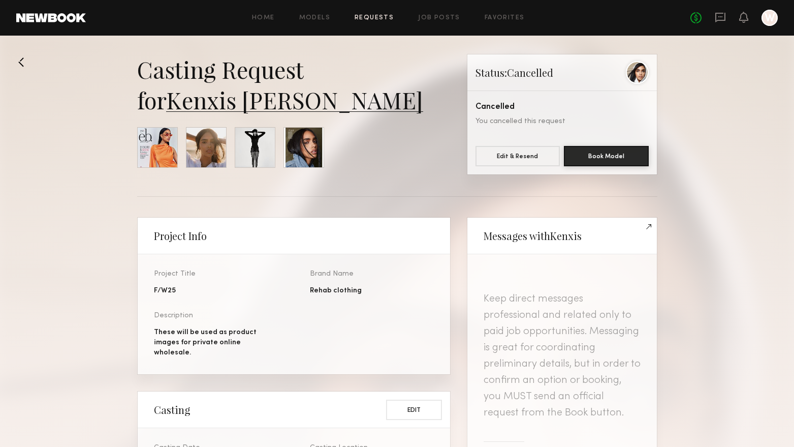
click at [220, 104] on link "Kenxis [PERSON_NAME]" at bounding box center [294, 99] width 257 height 30
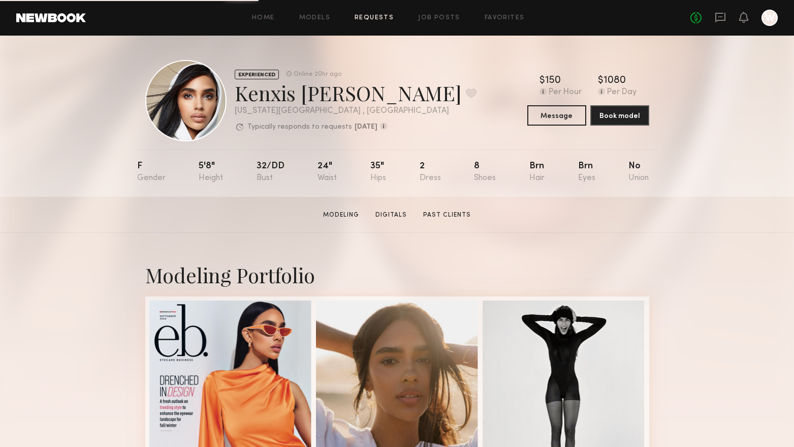
click at [377, 18] on link "Requests" at bounding box center [374, 18] width 39 height 7
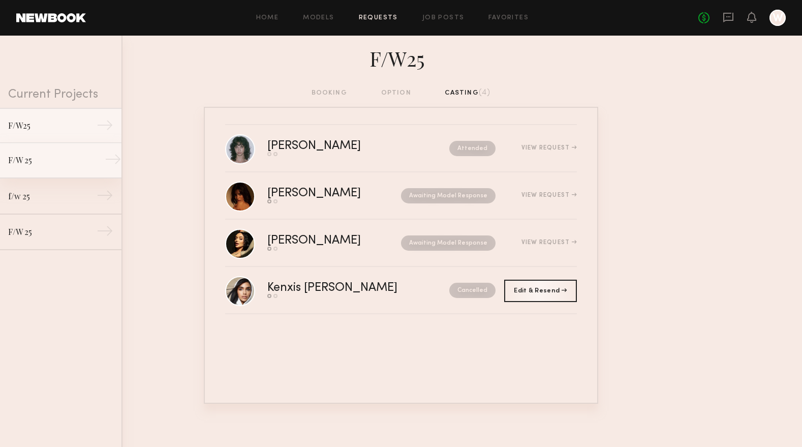
click at [43, 157] on div "F/W 25" at bounding box center [52, 160] width 88 height 12
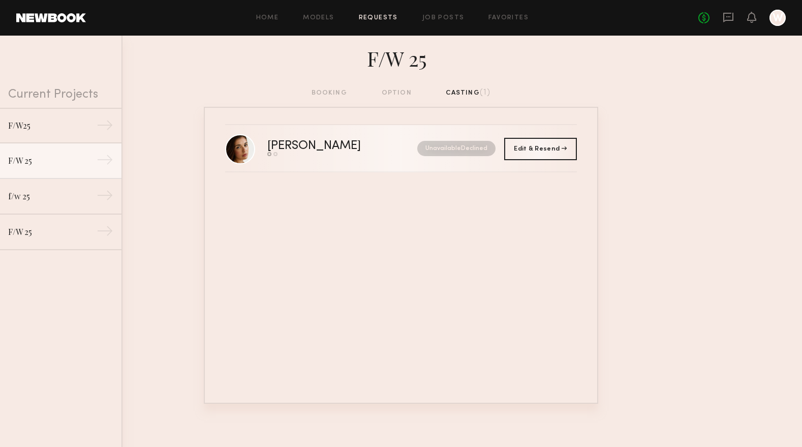
click at [287, 144] on div "[PERSON_NAME]" at bounding box center [328, 146] width 122 height 12
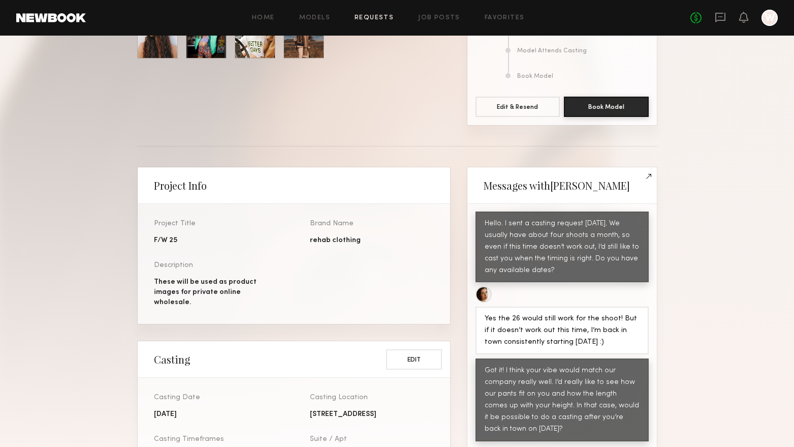
scroll to position [102, 0]
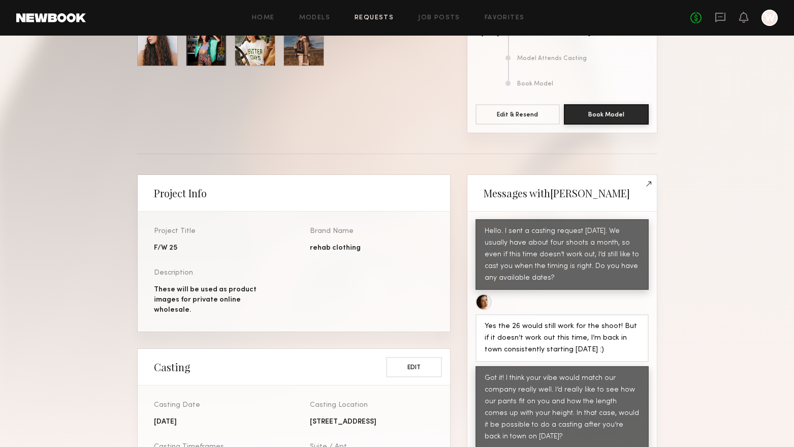
click at [373, 18] on link "Requests" at bounding box center [374, 18] width 39 height 7
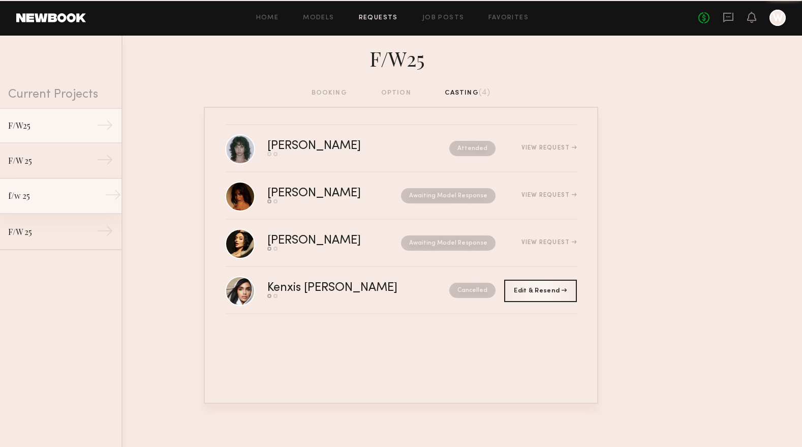
click at [19, 203] on link "f/w 25 →" at bounding box center [60, 196] width 121 height 36
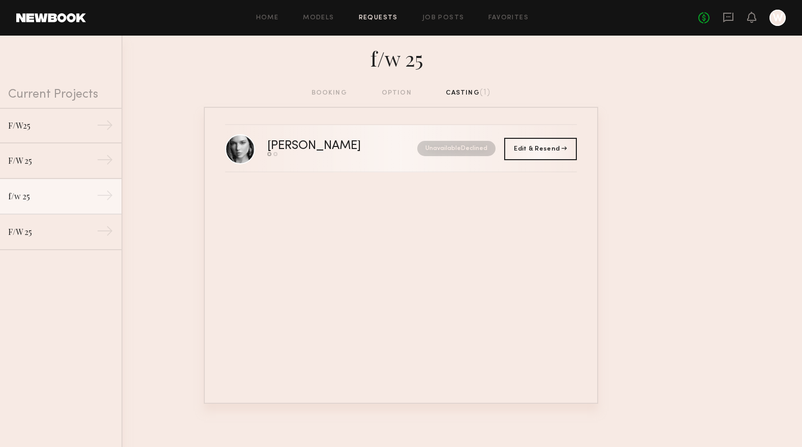
click at [300, 146] on div "[PERSON_NAME]" at bounding box center [328, 146] width 122 height 12
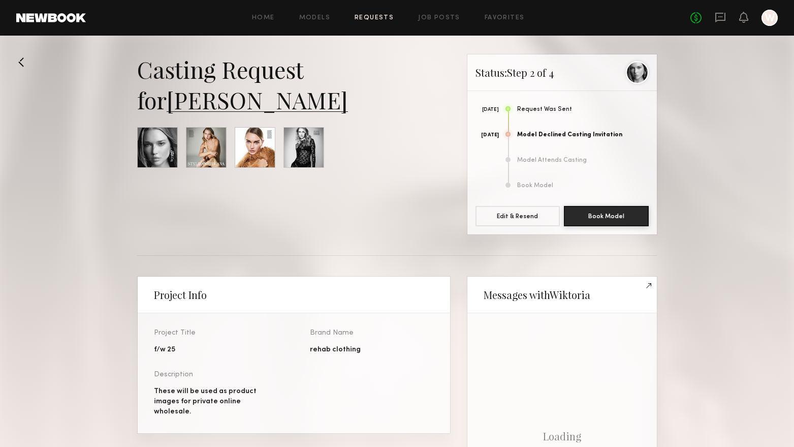
click at [376, 15] on link "Requests" at bounding box center [374, 18] width 39 height 7
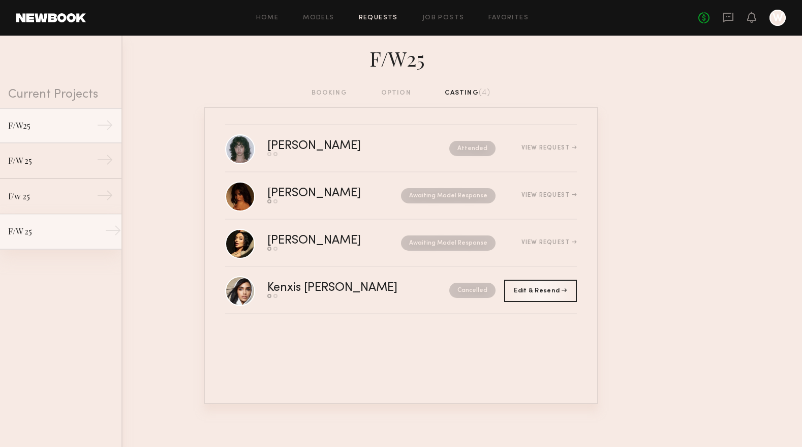
click at [66, 229] on div "F/W 25" at bounding box center [52, 231] width 88 height 12
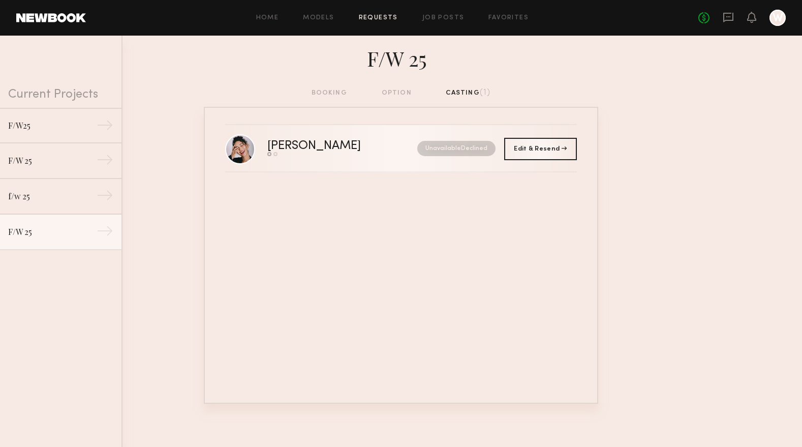
click at [310, 145] on div "[PERSON_NAME]" at bounding box center [328, 146] width 122 height 12
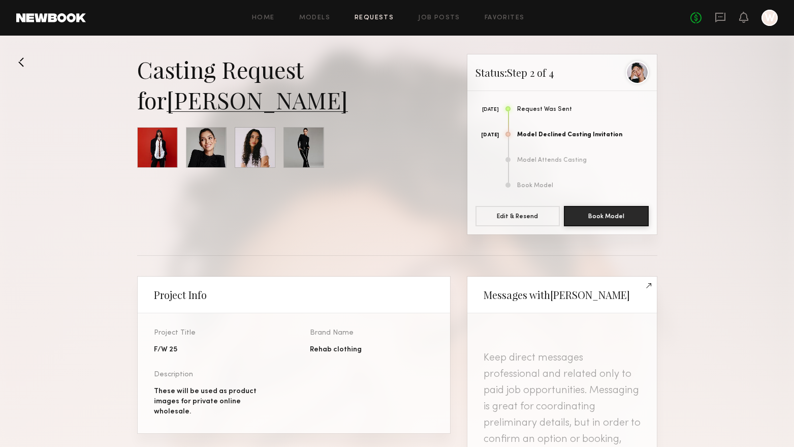
click at [382, 13] on div "Home Models Requests Job Posts Favorites Sign Out No fees up to $5,000 W" at bounding box center [432, 18] width 692 height 16
click at [382, 19] on link "Requests" at bounding box center [374, 18] width 39 height 7
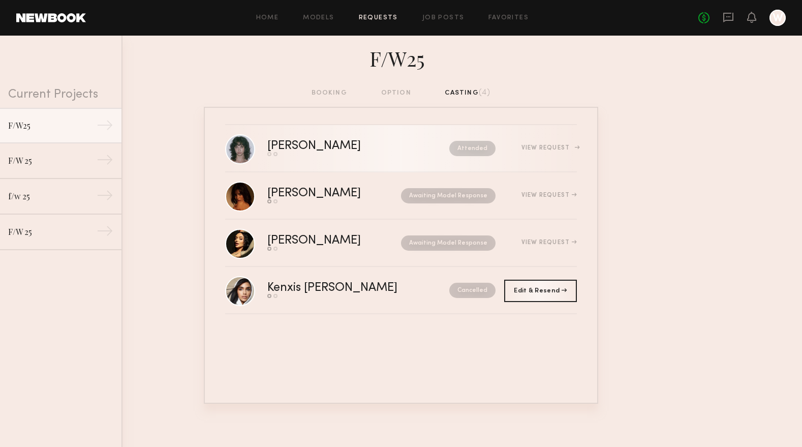
click at [308, 147] on div "[PERSON_NAME]" at bounding box center [336, 146] width 138 height 12
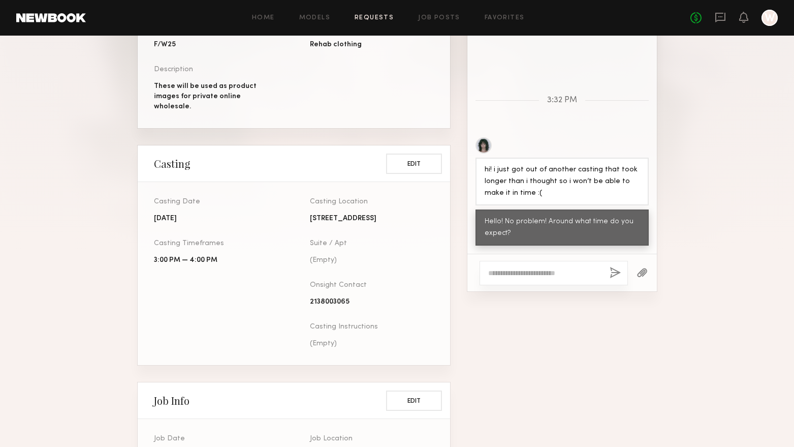
scroll to position [313, 0]
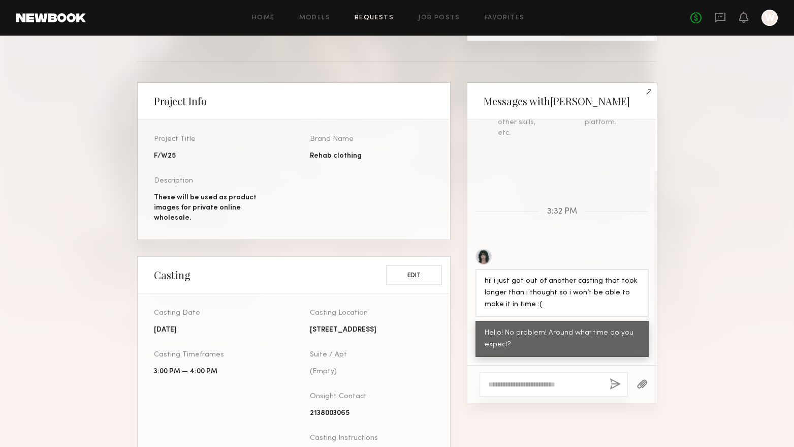
scroll to position [203, 0]
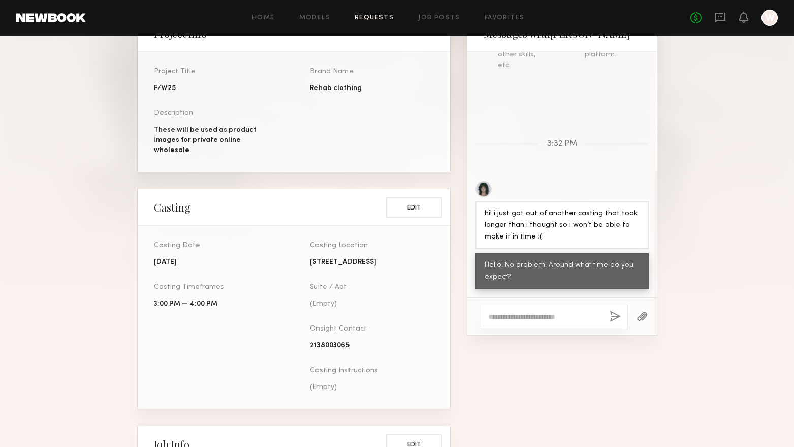
scroll to position [152, 0]
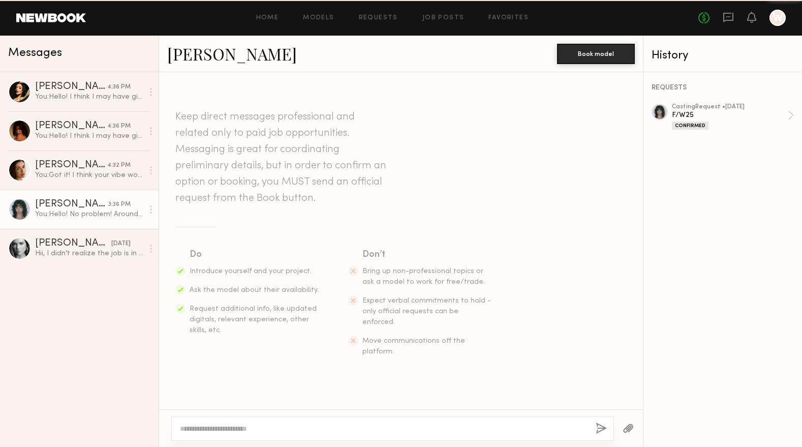
scroll to position [129, 0]
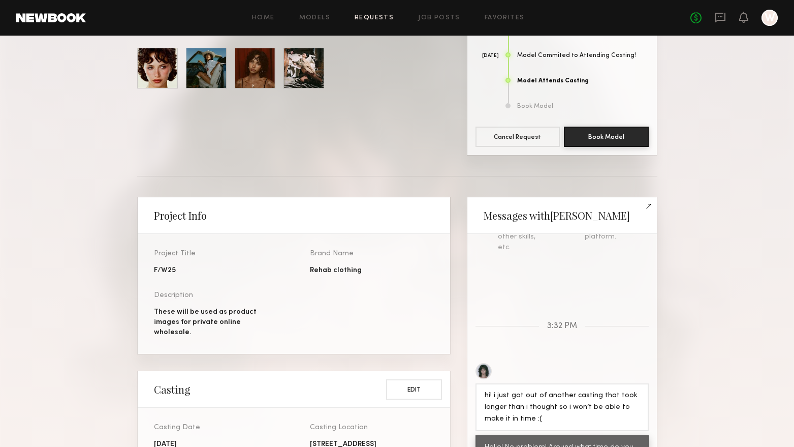
scroll to position [102, 0]
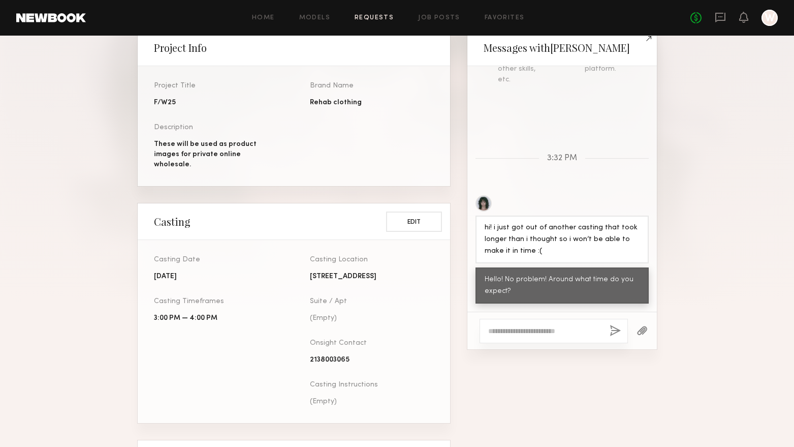
scroll to position [356, 0]
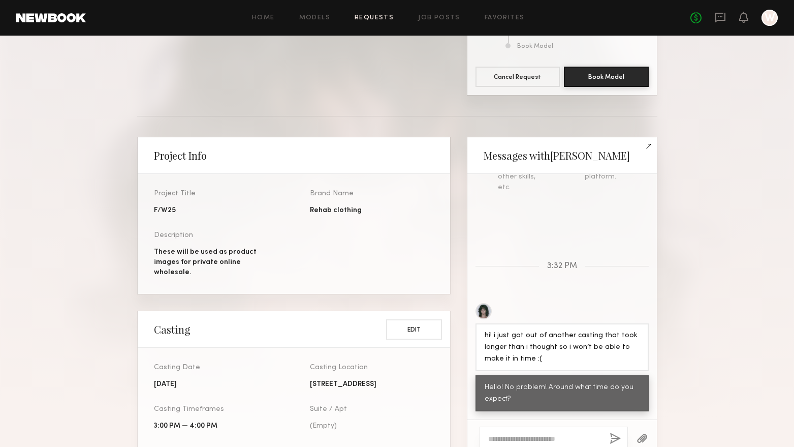
scroll to position [51, 0]
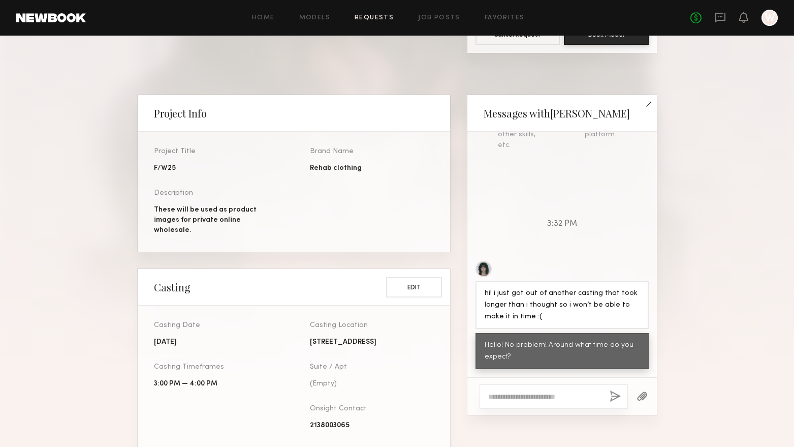
scroll to position [203, 0]
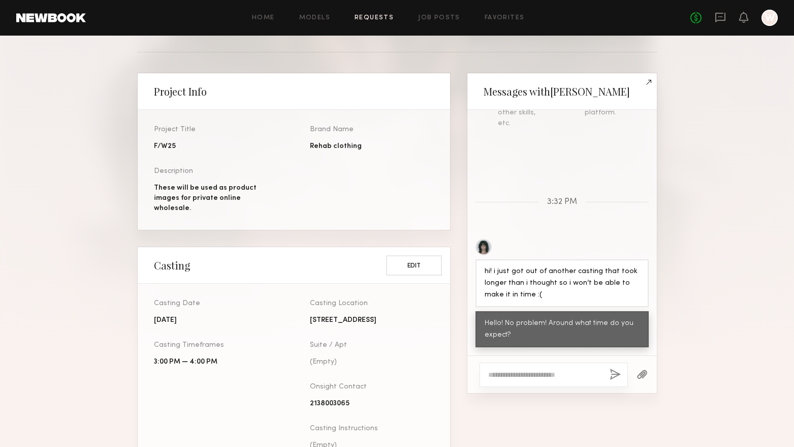
click at [533, 375] on textarea at bounding box center [544, 374] width 113 height 10
type textarea "*"
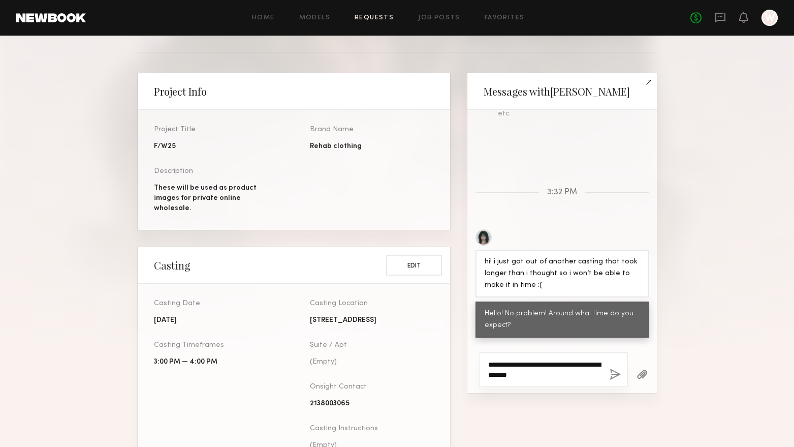
type textarea "**********"
click at [617, 379] on button "button" at bounding box center [615, 374] width 11 height 13
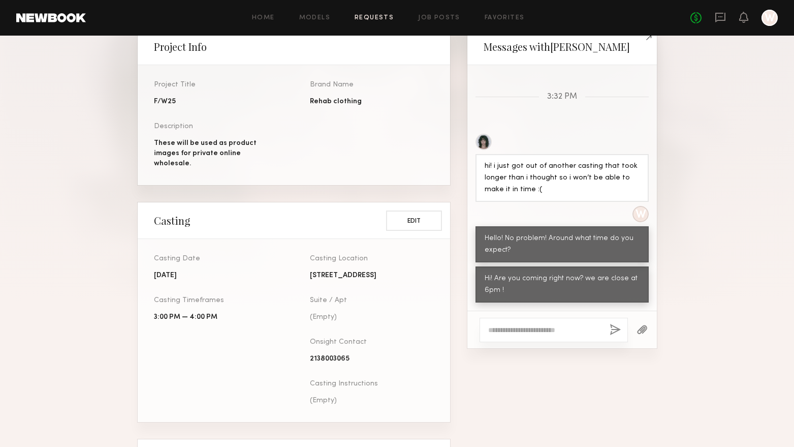
scroll to position [305, 0]
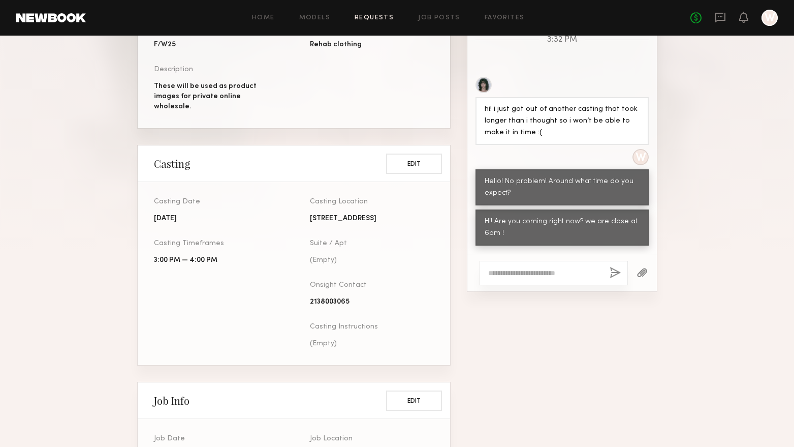
click at [122, 103] on section "Casting Request for Jessie M. Status: Step 3 of 4 Sep 23 Request Was Sent Sep 2…" at bounding box center [397, 173] width 794 height 848
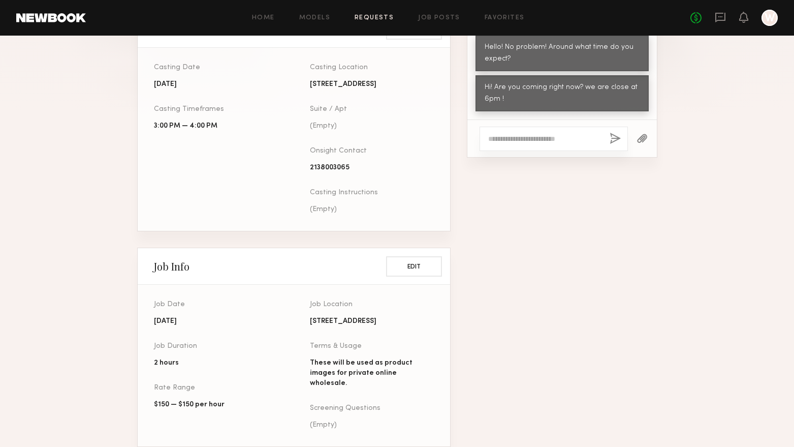
scroll to position [305, 0]
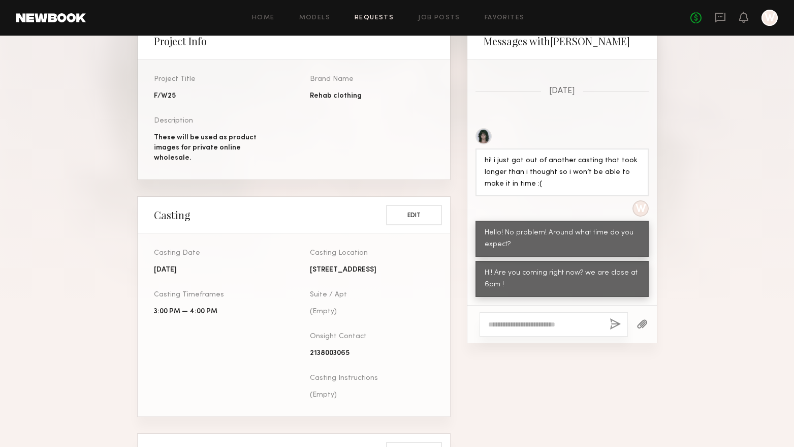
scroll to position [152, 0]
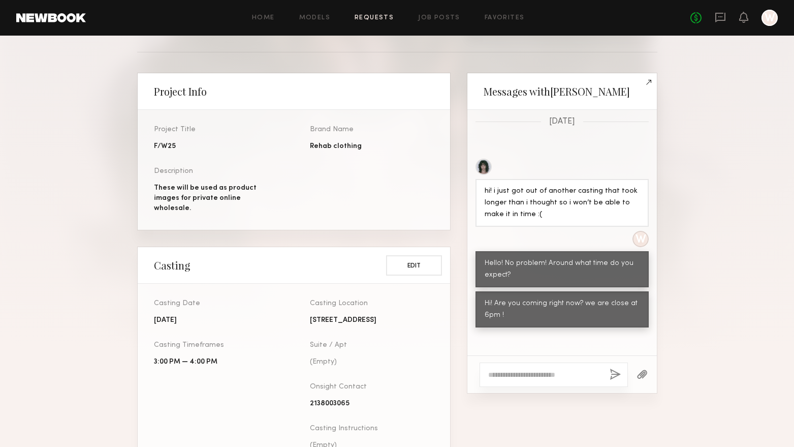
scroll to position [594, 0]
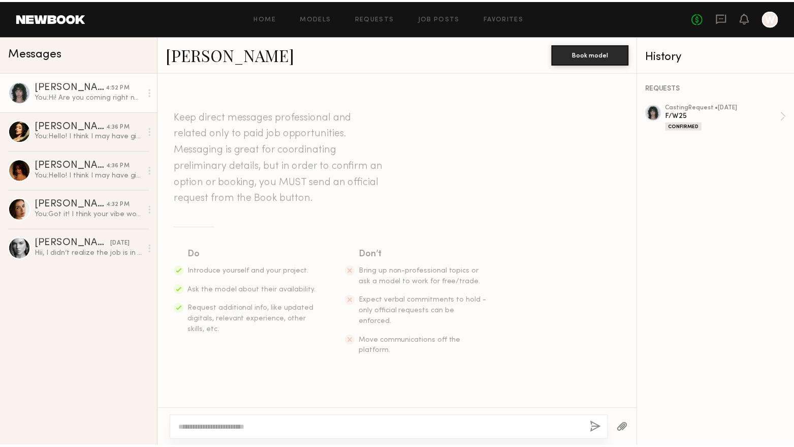
scroll to position [257, 0]
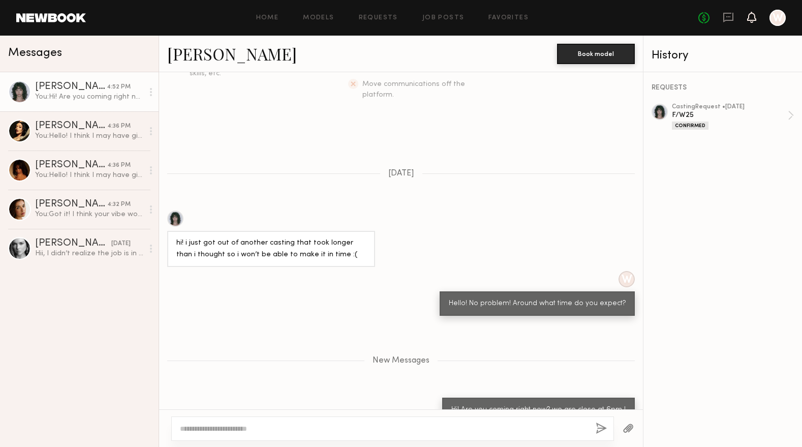
click at [754, 16] on icon at bounding box center [752, 16] width 8 height 7
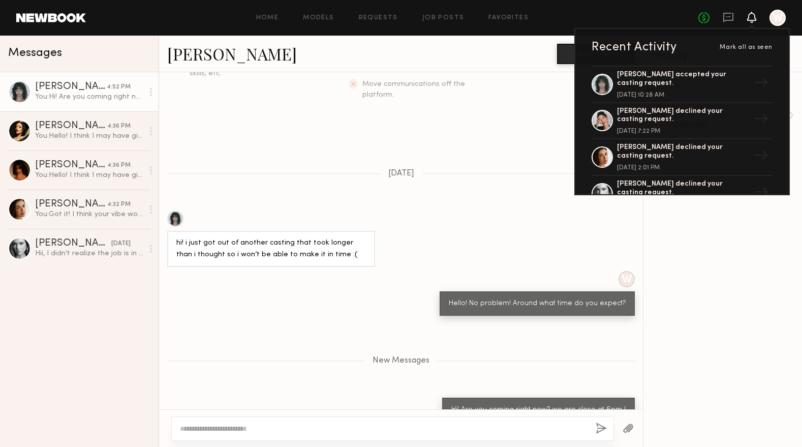
click at [87, 88] on div "[PERSON_NAME]" at bounding box center [71, 87] width 72 height 10
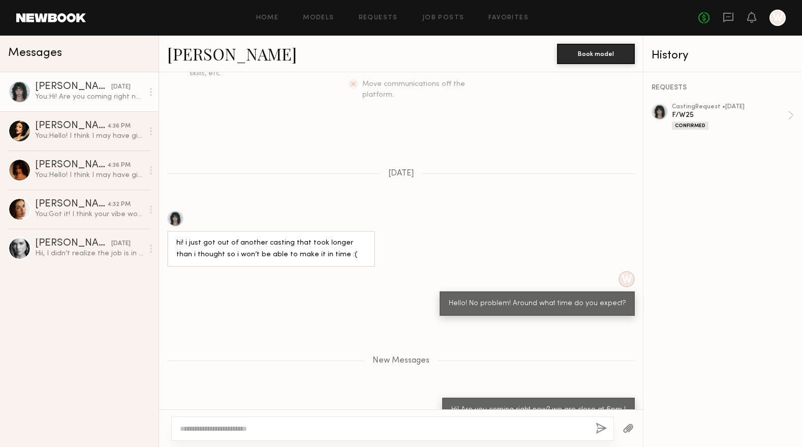
click at [774, 19] on div at bounding box center [777, 18] width 16 height 16
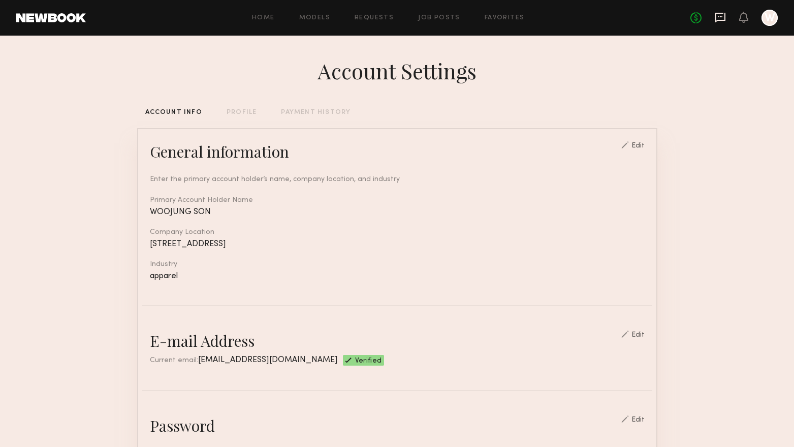
click at [723, 17] on icon at bounding box center [721, 16] width 4 height 1
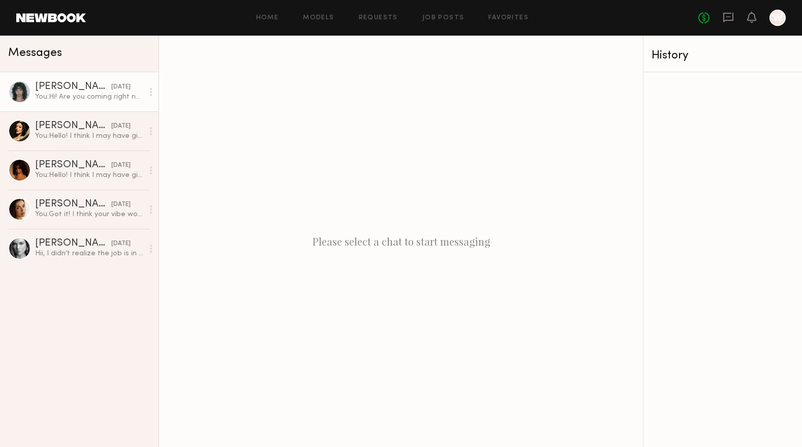
click at [85, 91] on div "Jessie M." at bounding box center [73, 87] width 76 height 10
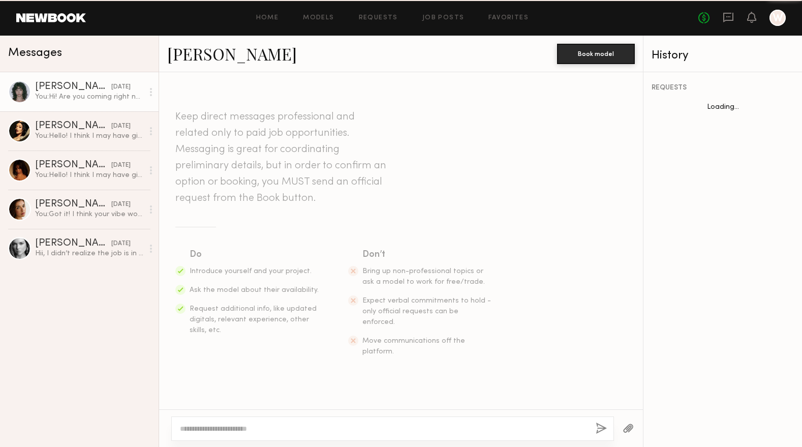
scroll to position [177, 0]
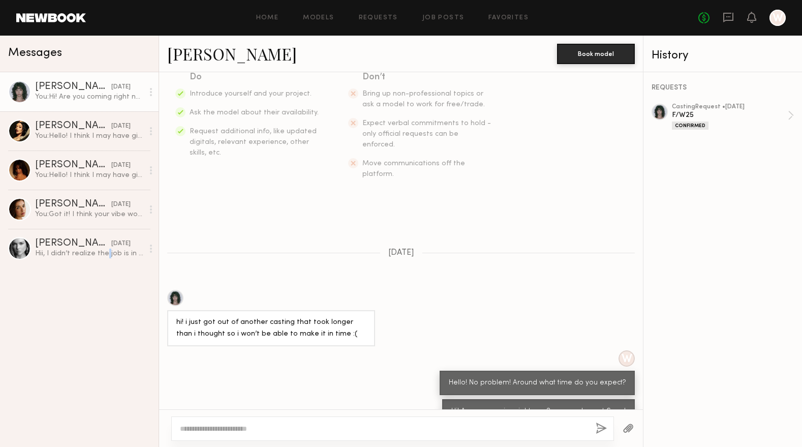
click at [105, 349] on div "Jessie M. yesterday You: Hi! Are you coming right now? we are close at 6pm ! St…" at bounding box center [79, 259] width 159 height 375
click at [438, 419] on div at bounding box center [392, 428] width 443 height 24
click at [436, 425] on textarea at bounding box center [384, 428] width 408 height 10
paste textarea "**********"
type textarea "**********"
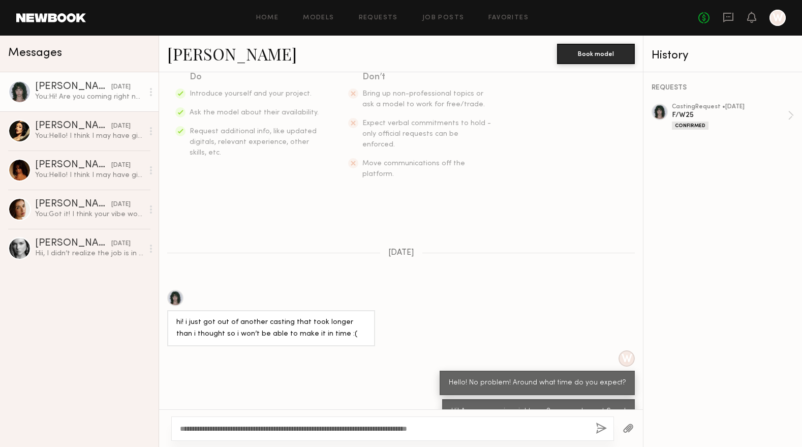
click at [602, 427] on button "button" at bounding box center [601, 428] width 11 height 13
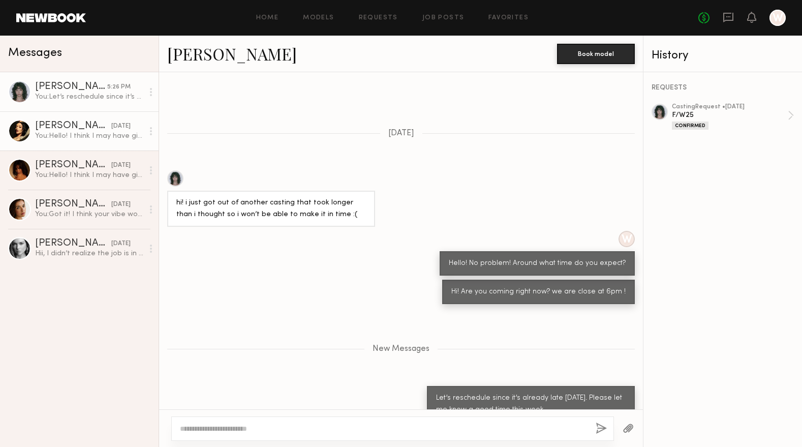
click at [44, 128] on div "Stassi W." at bounding box center [73, 126] width 76 height 10
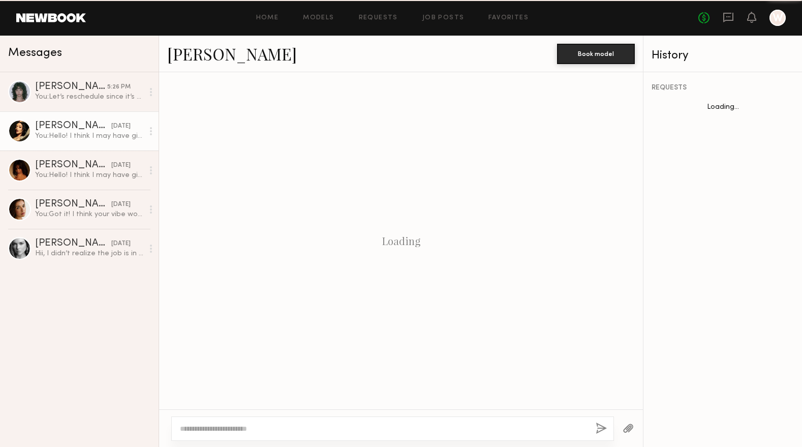
scroll to position [135, 0]
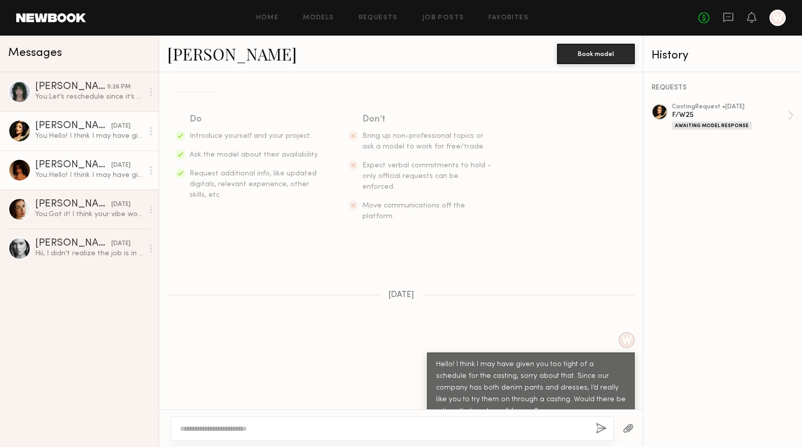
click at [69, 181] on link "Shani R. yesterday You: Hello! I think I may have given you too tight of a sche…" at bounding box center [79, 169] width 159 height 39
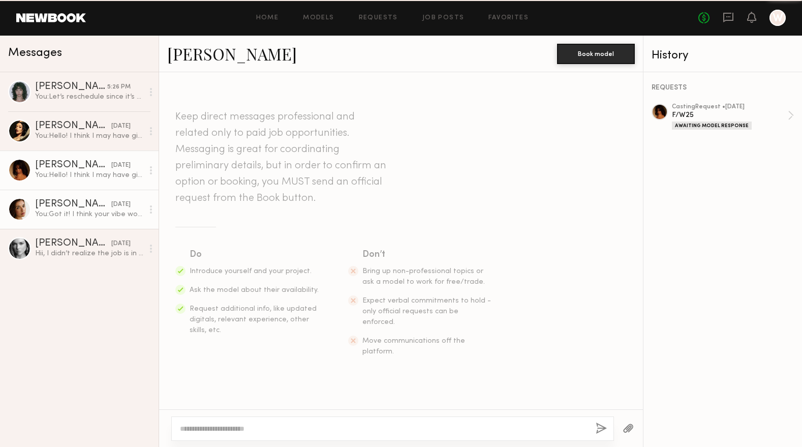
scroll to position [135, 0]
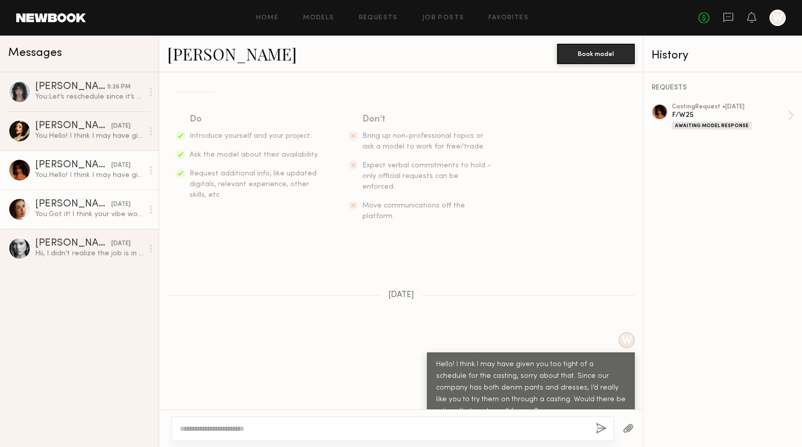
click at [43, 209] on div "Jasmine G." at bounding box center [73, 204] width 76 height 10
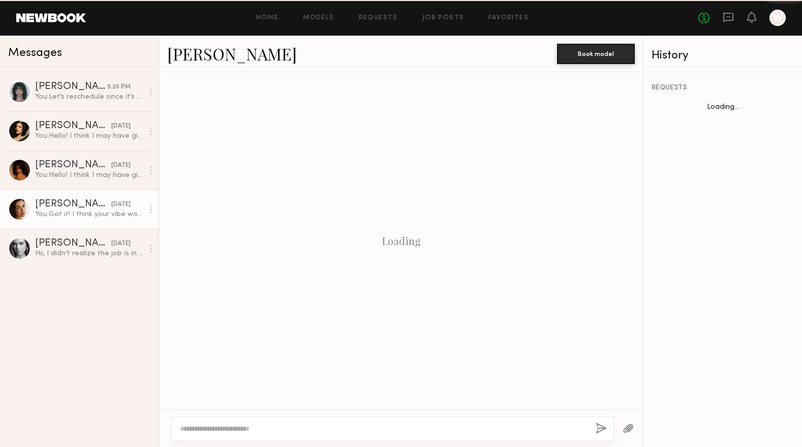
scroll to position [474, 0]
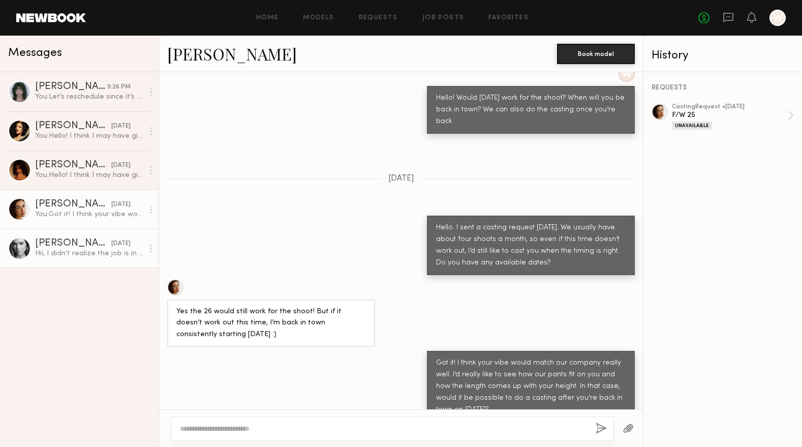
click at [39, 253] on div "Hii, I didn’t realize the job is in LA I’m based in NYC!" at bounding box center [89, 254] width 108 height 10
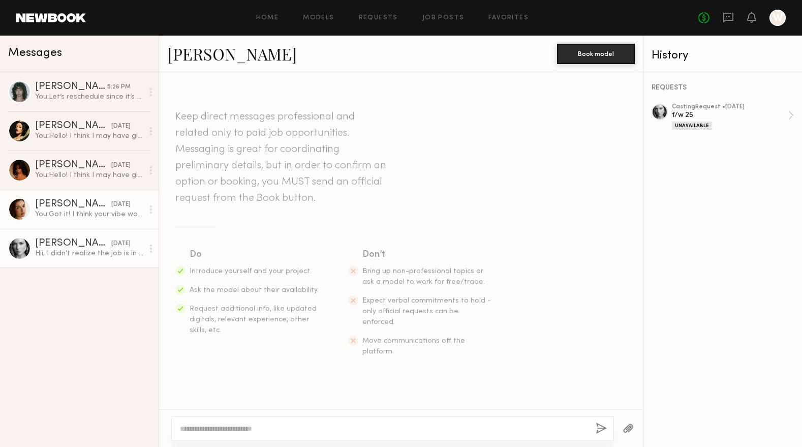
click at [96, 203] on div "Jasmine G." at bounding box center [73, 204] width 76 height 10
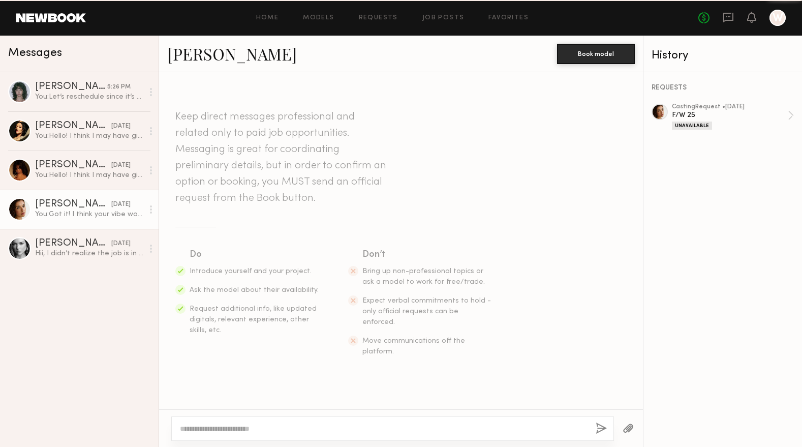
scroll to position [474, 0]
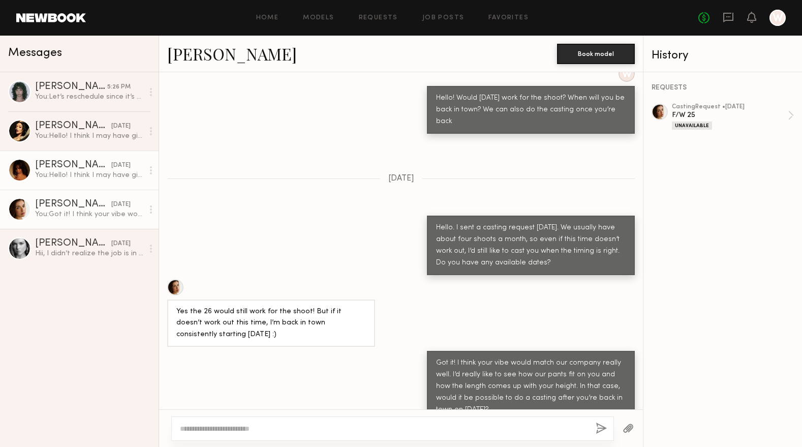
click at [84, 171] on div "You: Hello! I think I may have given you too tight of a schedule for the castin…" at bounding box center [89, 175] width 108 height 10
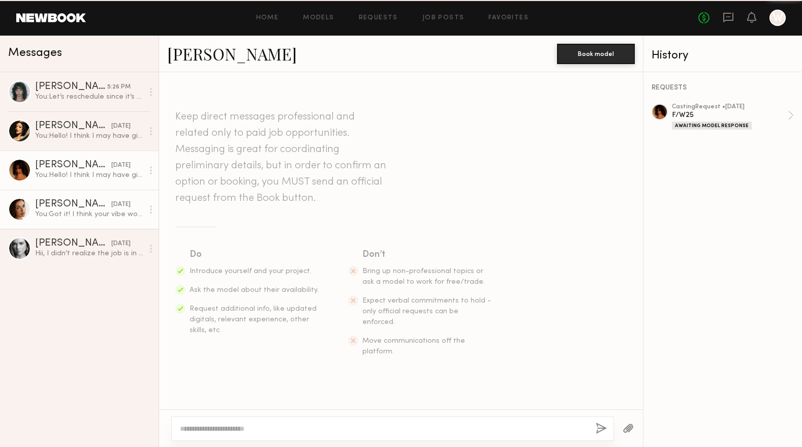
scroll to position [135, 0]
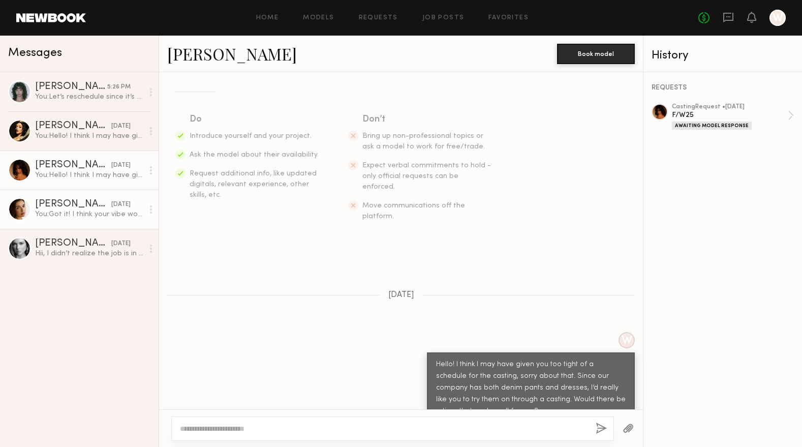
click at [79, 203] on div "Jasmine G." at bounding box center [73, 204] width 76 height 10
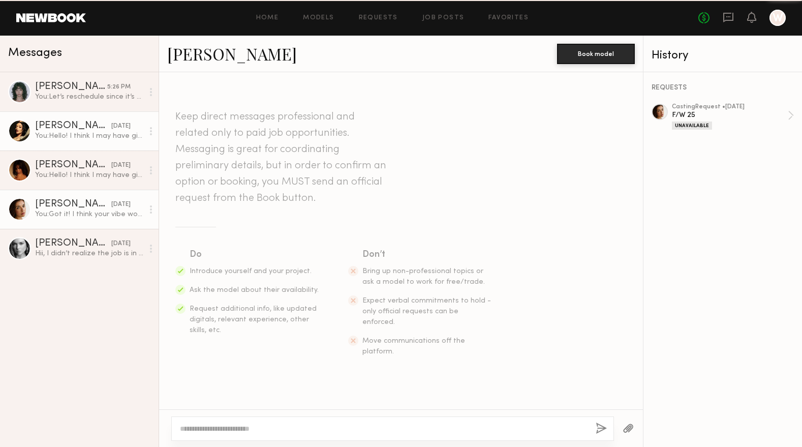
scroll to position [474, 0]
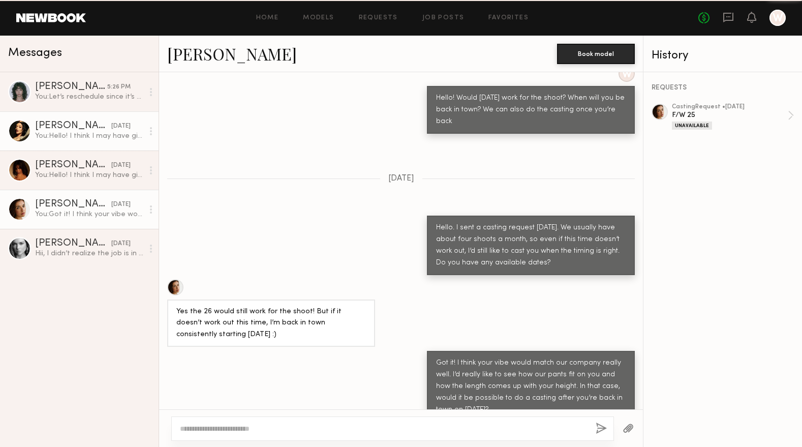
click at [79, 132] on div "You: Hello! I think I may have given you too tight of a schedule for the castin…" at bounding box center [89, 136] width 108 height 10
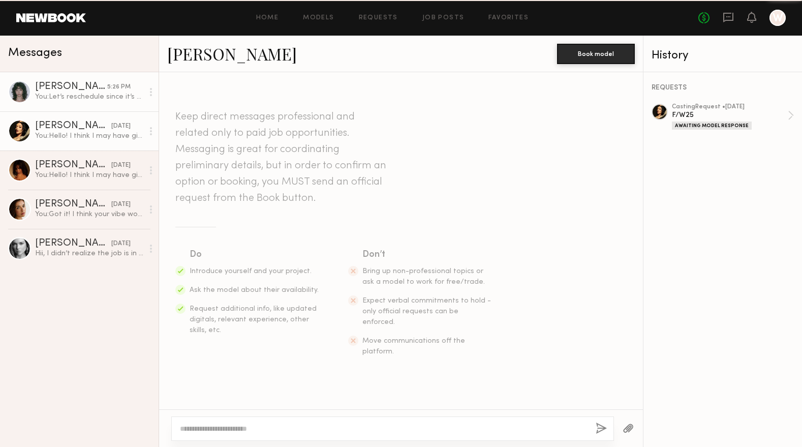
click at [76, 84] on div "Jessie M." at bounding box center [71, 87] width 72 height 10
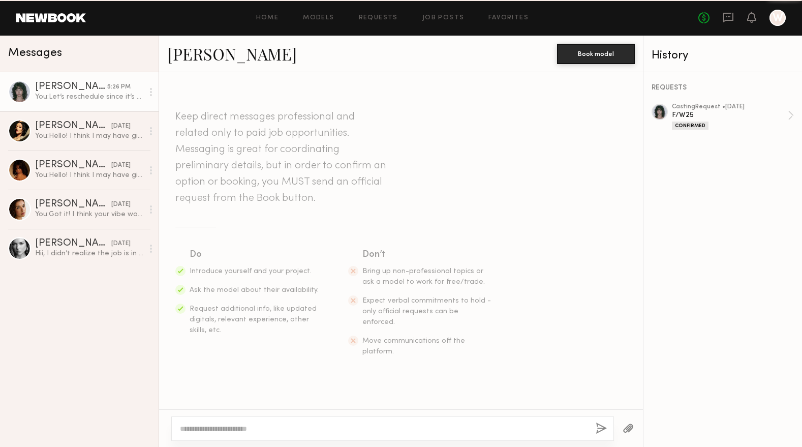
scroll to position [218, 0]
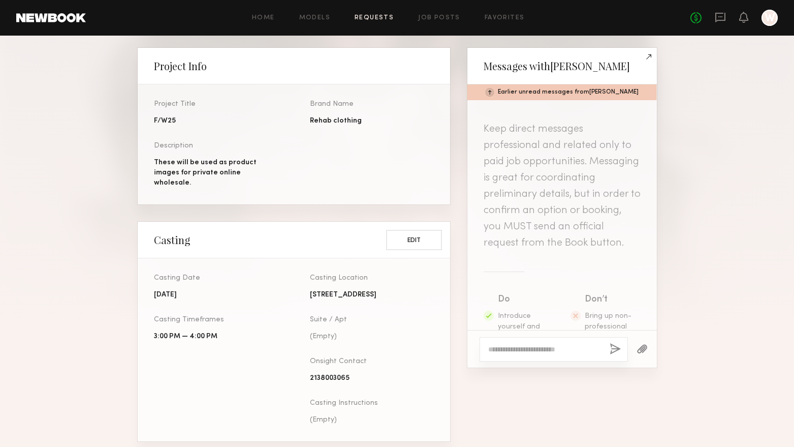
scroll to position [554, 0]
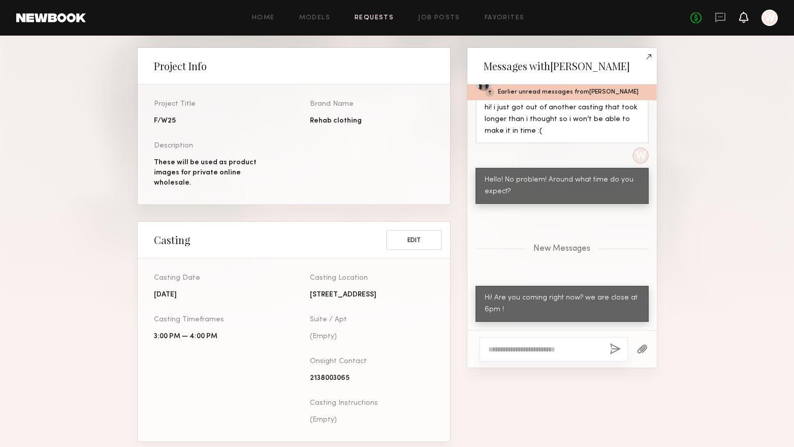
click at [745, 20] on icon at bounding box center [744, 16] width 8 height 7
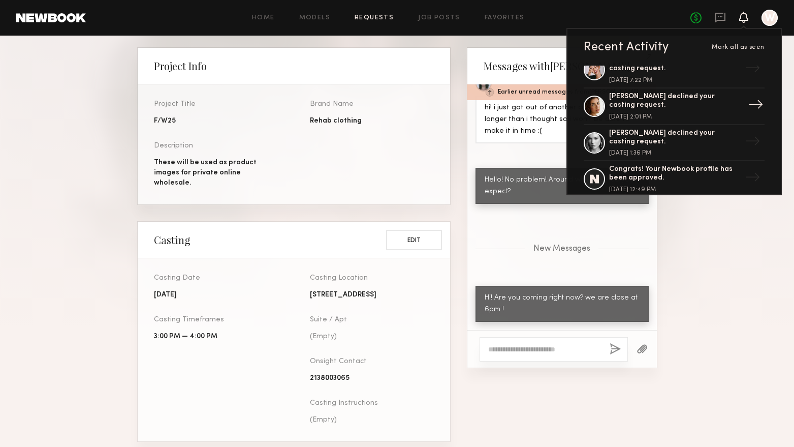
scroll to position [0, 0]
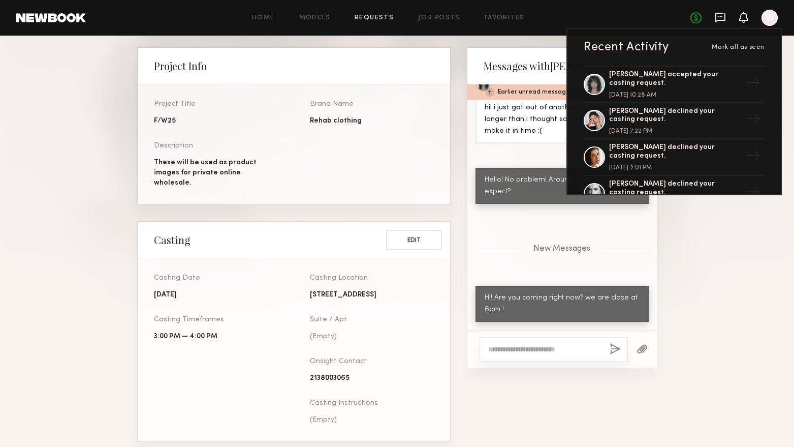
click at [723, 13] on icon at bounding box center [721, 18] width 10 height 10
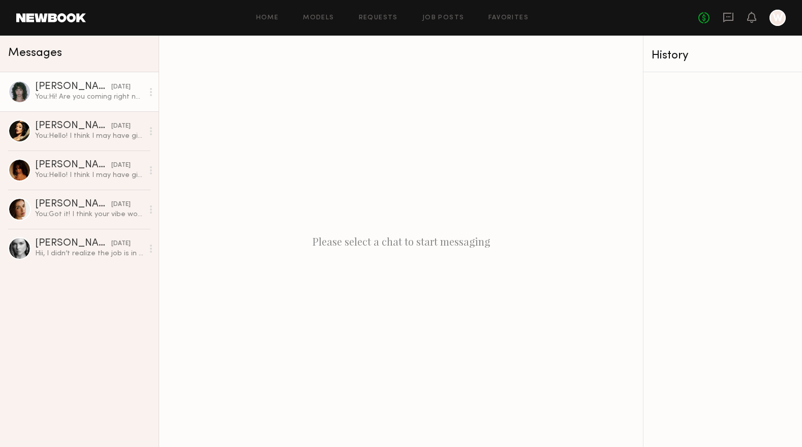
click at [78, 99] on div "You: Hi! Are you coming right now? we are close at 6pm !" at bounding box center [89, 97] width 108 height 10
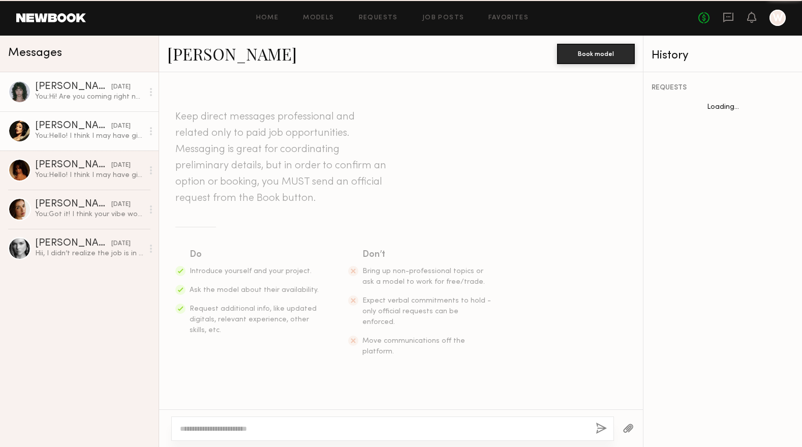
scroll to position [177, 0]
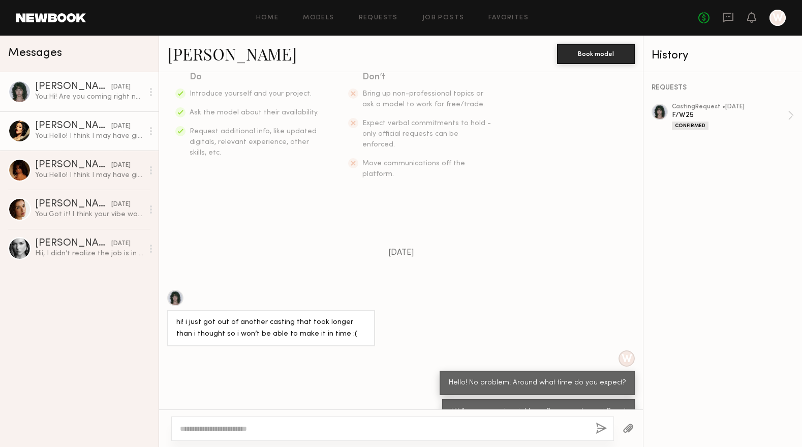
click at [82, 134] on div "You: Hello! I think I may have given you too tight of a schedule for the castin…" at bounding box center [89, 136] width 108 height 10
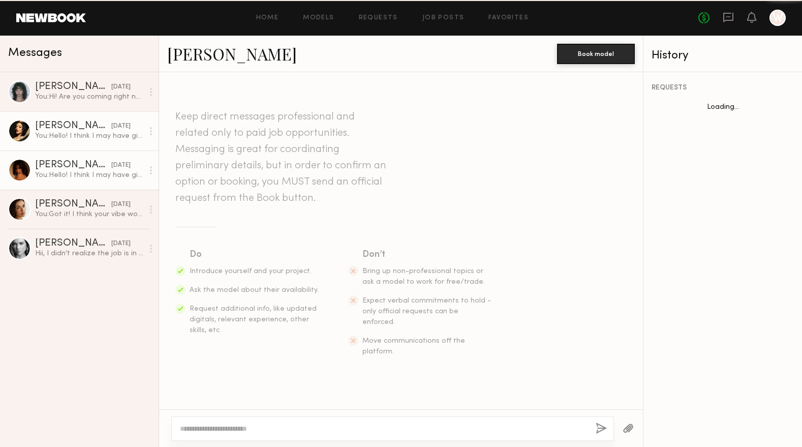
scroll to position [135, 0]
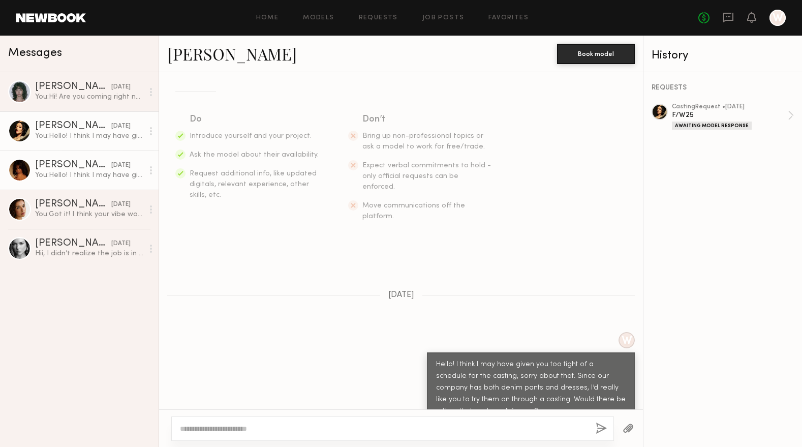
click at [89, 174] on div "You: Hello! I think I may have given you too tight of a schedule for the castin…" at bounding box center [89, 175] width 108 height 10
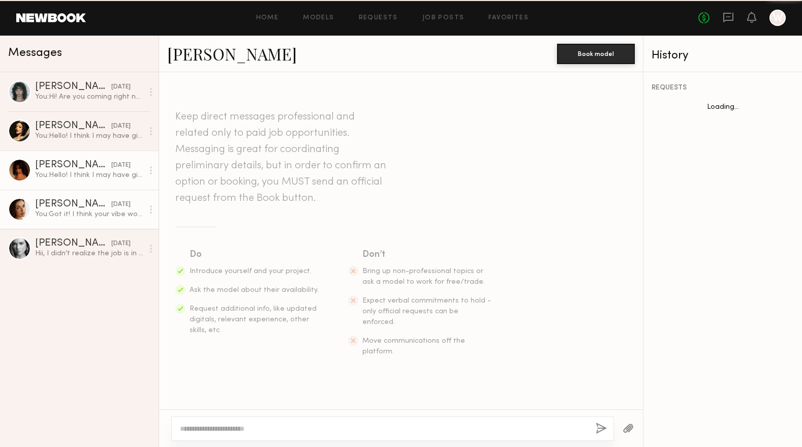
scroll to position [135, 0]
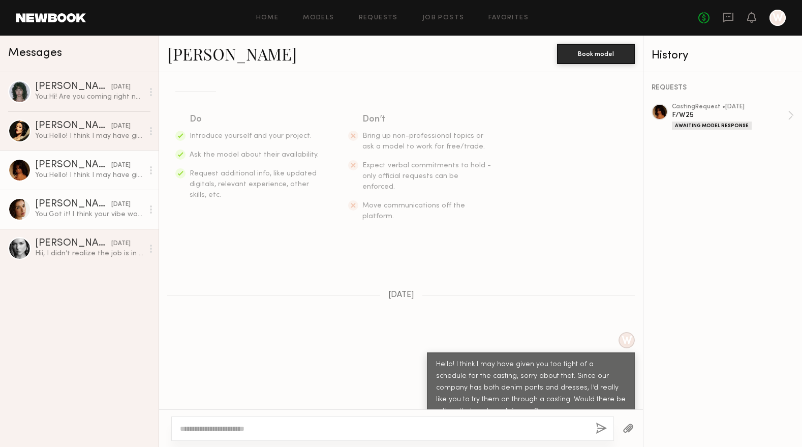
click at [80, 214] on div "You: Got it! I think your vibe would match our company really well. I’d really …" at bounding box center [89, 214] width 108 height 10
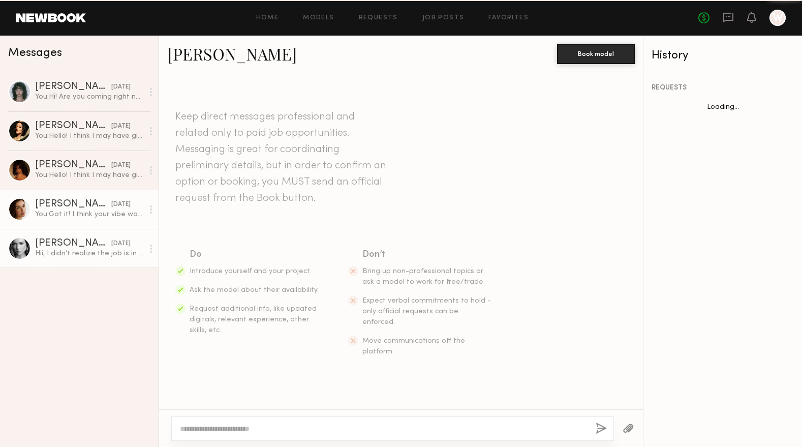
scroll to position [474, 0]
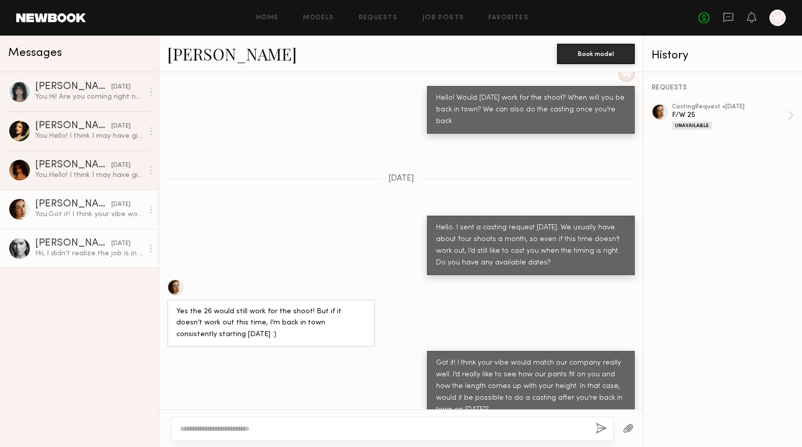
click at [85, 258] on div "Hii, I didn’t realize the job is in LA I’m based in [GEOGRAPHIC_DATA]!" at bounding box center [89, 254] width 108 height 10
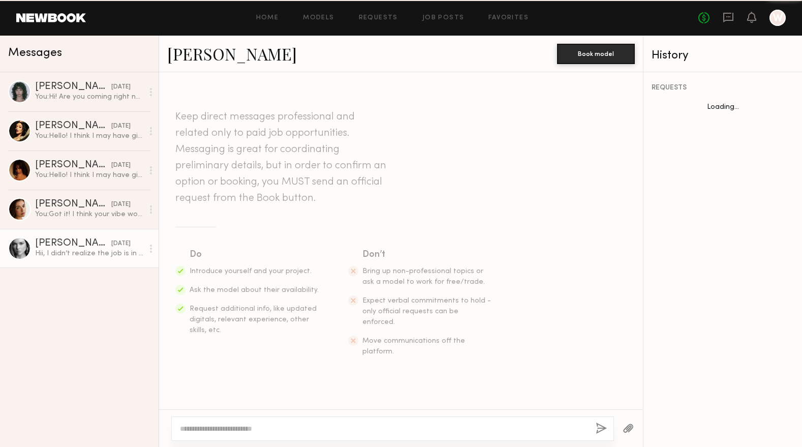
scroll to position [88, 0]
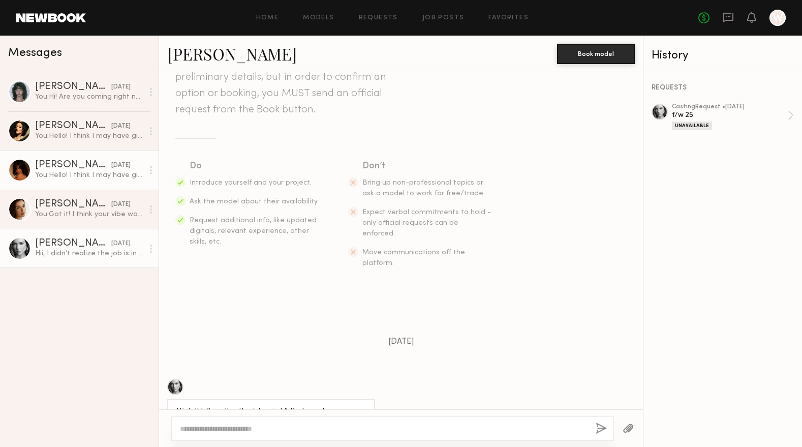
click at [39, 182] on link "Shani R. yesterday You: Hello! I think I may have given you too tight of a sche…" at bounding box center [79, 169] width 159 height 39
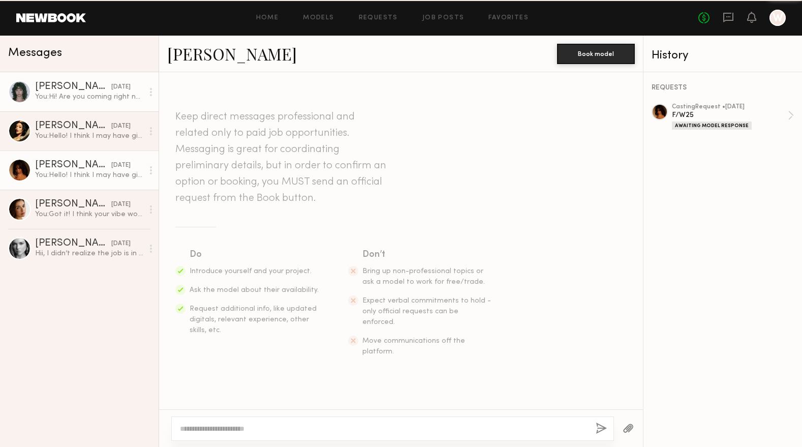
scroll to position [135, 0]
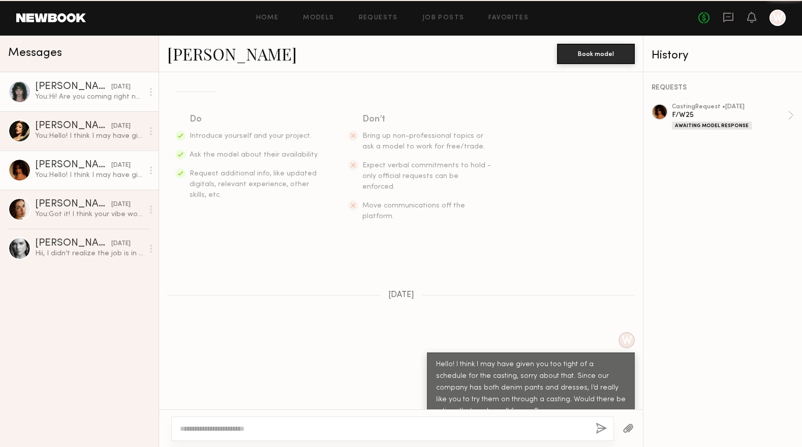
click at [69, 87] on div "[PERSON_NAME]" at bounding box center [73, 87] width 76 height 10
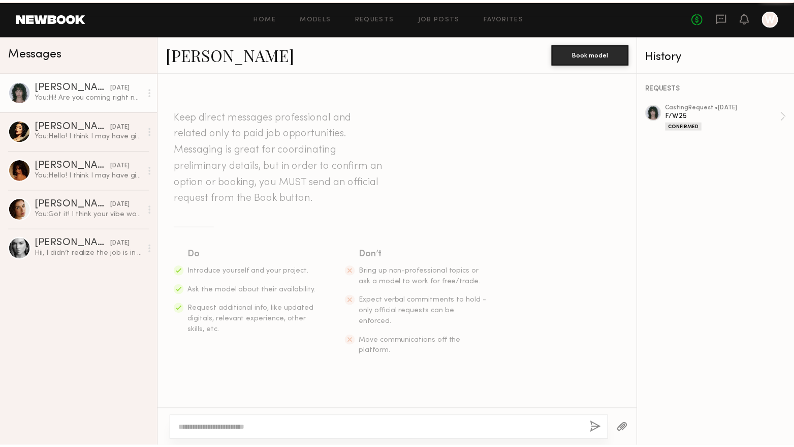
scroll to position [177, 0]
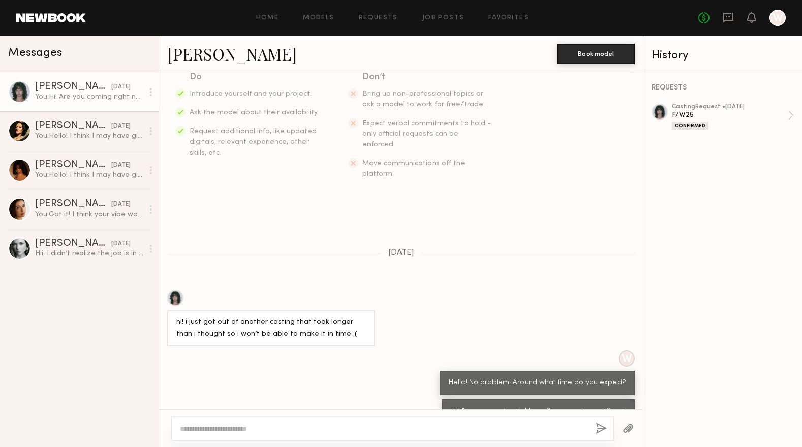
click at [50, 17] on link at bounding box center [51, 17] width 70 height 9
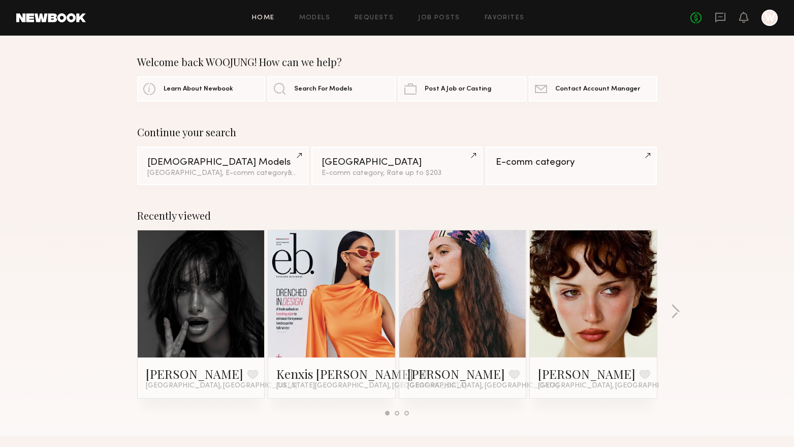
click at [197, 311] on link at bounding box center [201, 293] width 62 height 127
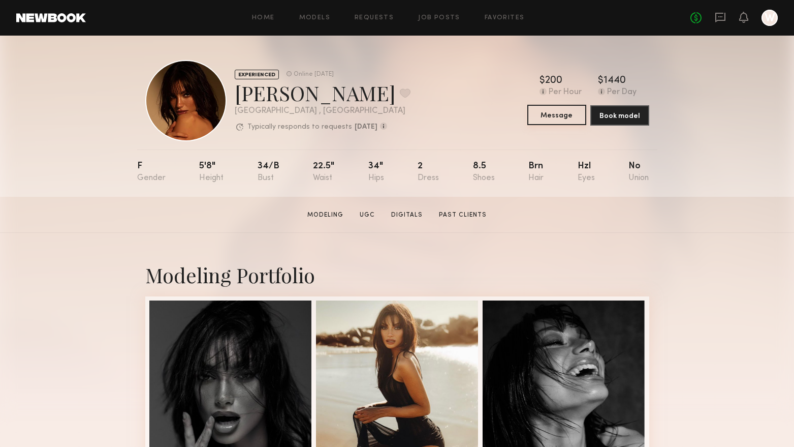
click at [558, 116] on button "Message" at bounding box center [557, 115] width 59 height 20
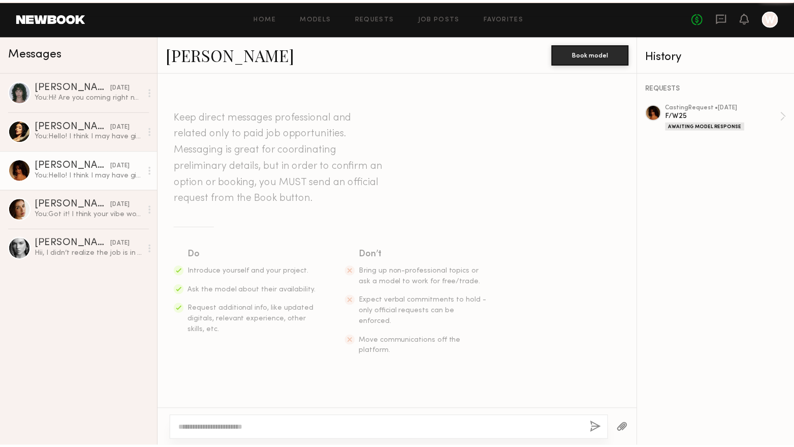
scroll to position [135, 0]
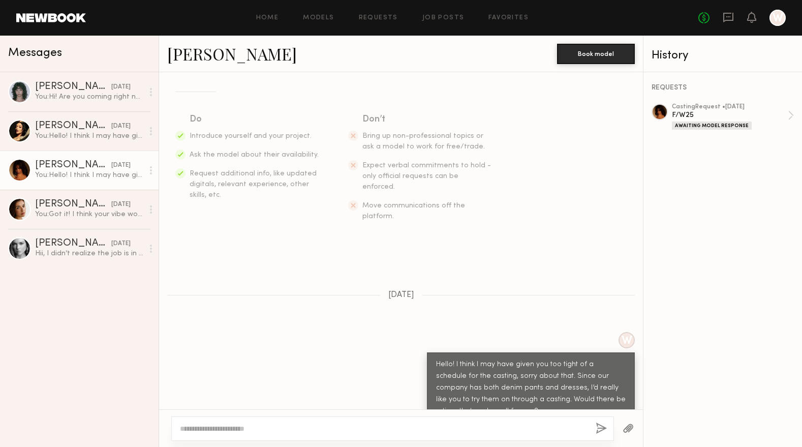
click at [58, 21] on link at bounding box center [51, 17] width 70 height 9
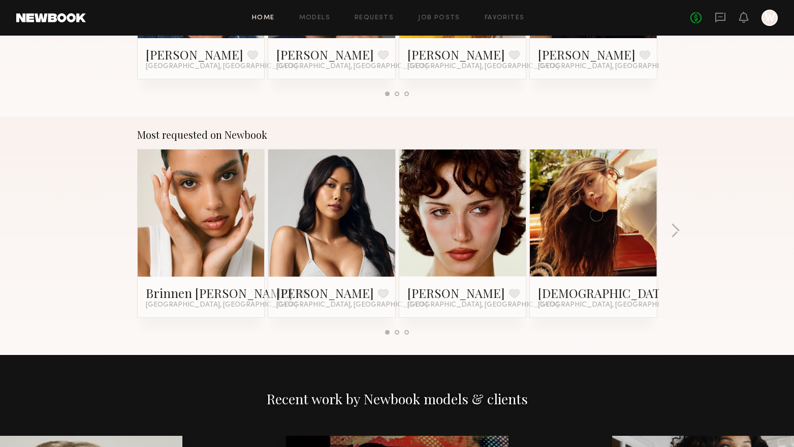
scroll to position [813, 0]
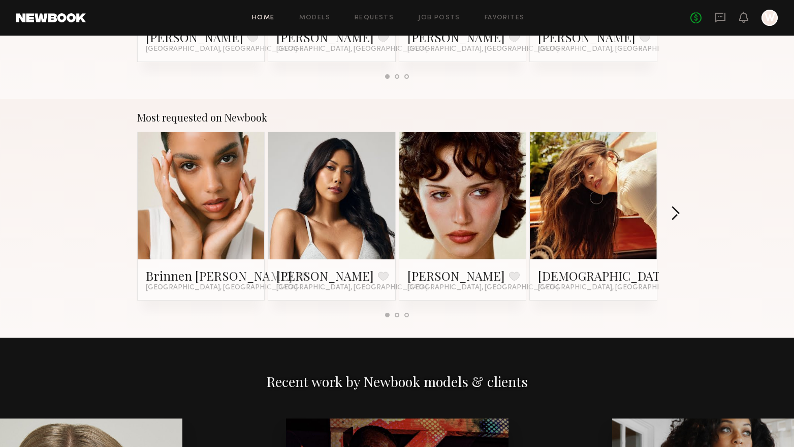
click at [672, 210] on button "button" at bounding box center [676, 214] width 10 height 17
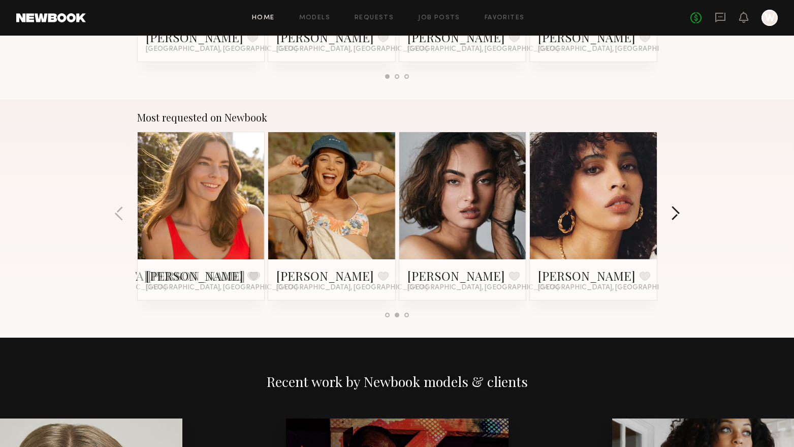
click at [672, 210] on button "button" at bounding box center [676, 214] width 10 height 17
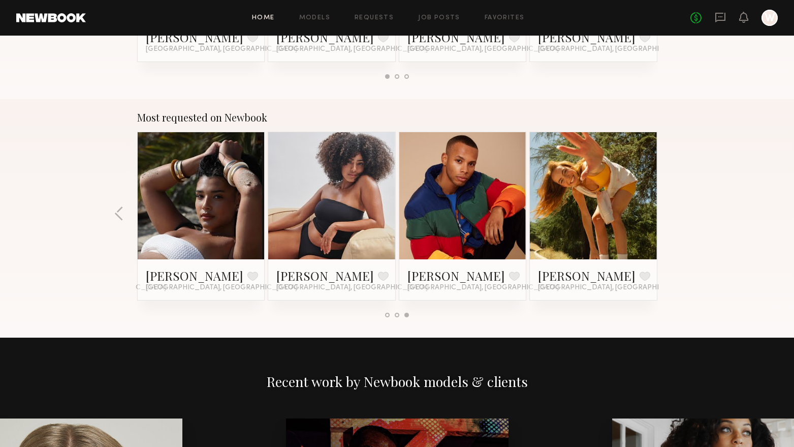
click at [672, 210] on div "Most requested on Newbook Brinnen T. Favorite Los Angeles, CA Ericka B. Favorit…" at bounding box center [397, 218] width 794 height 238
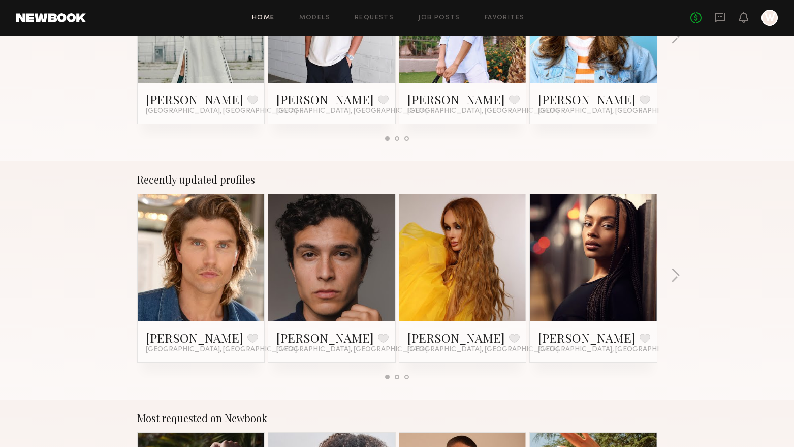
scroll to position [508, 0]
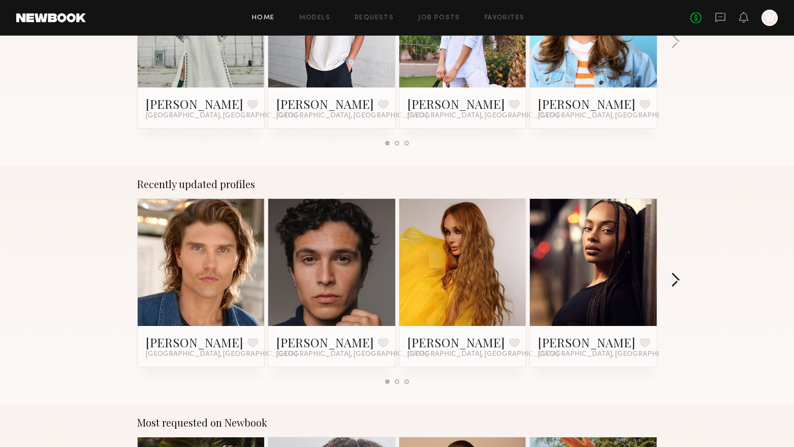
click at [673, 283] on button "button" at bounding box center [676, 280] width 10 height 17
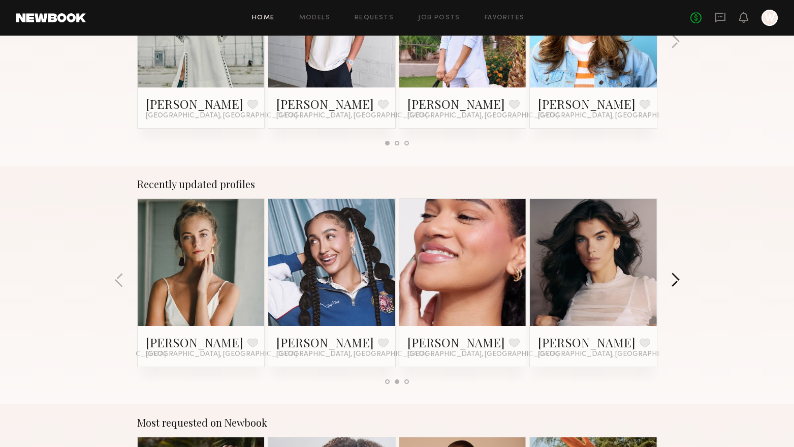
click at [673, 283] on button "button" at bounding box center [676, 280] width 10 height 17
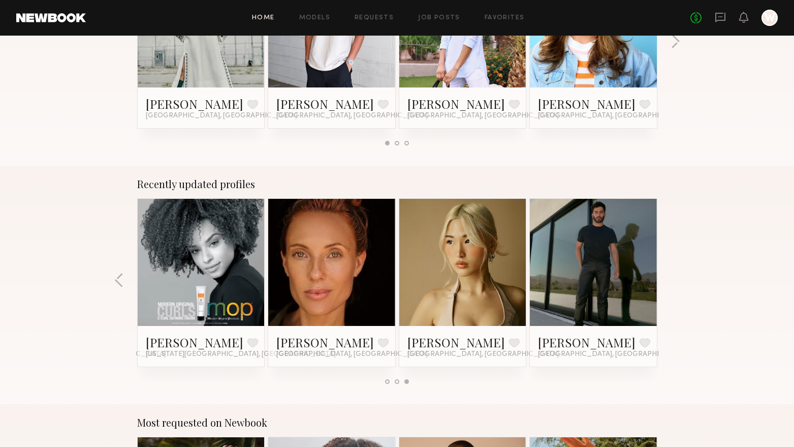
click at [494, 269] on div at bounding box center [462, 262] width 127 height 127
click at [438, 347] on link "ALICE A." at bounding box center [457, 342] width 98 height 16
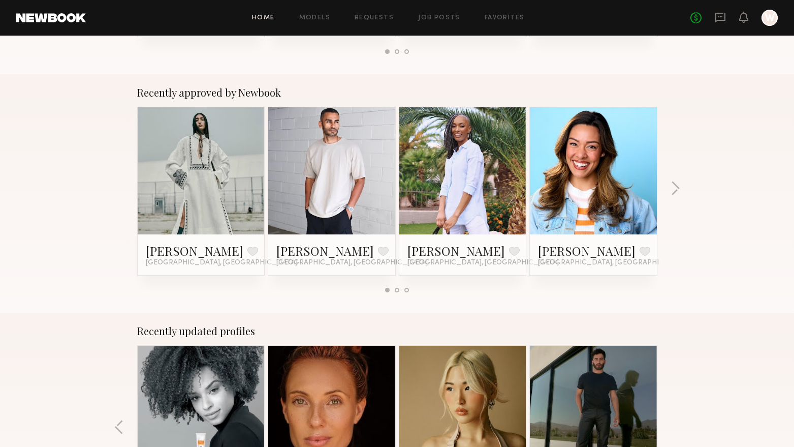
scroll to position [356, 0]
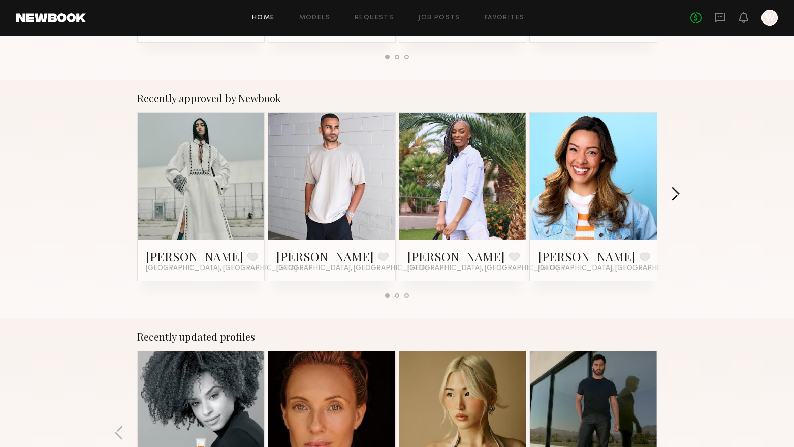
click at [679, 198] on button "button" at bounding box center [676, 195] width 10 height 17
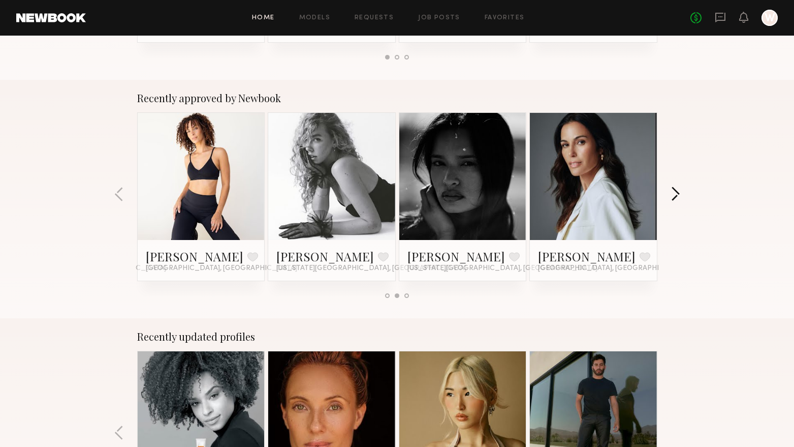
click at [679, 198] on button "button" at bounding box center [676, 195] width 10 height 17
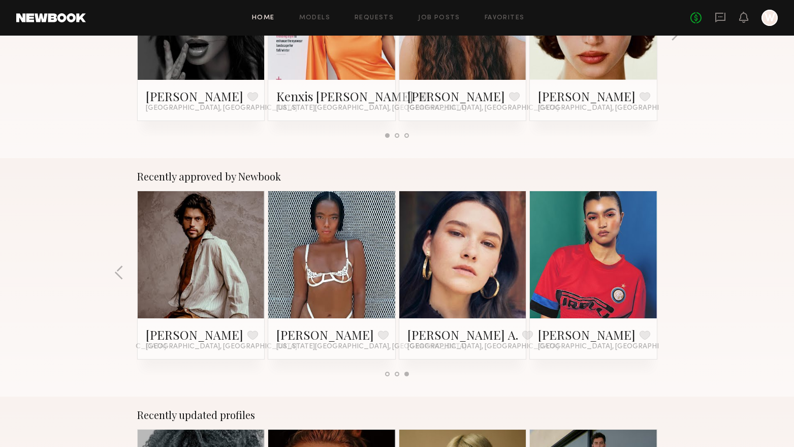
scroll to position [254, 0]
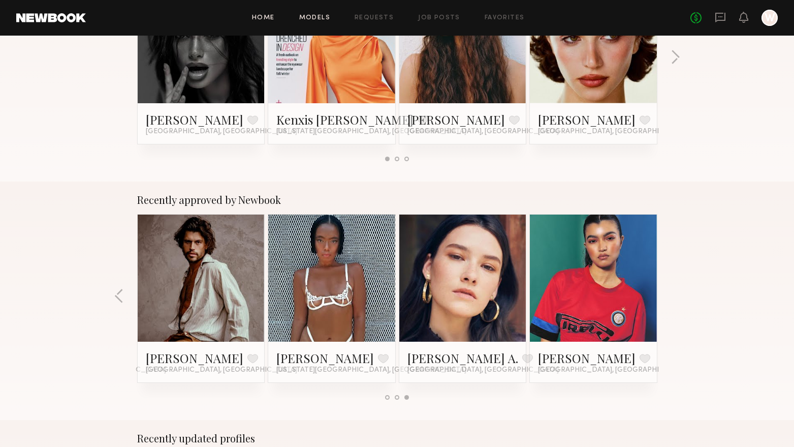
click at [325, 18] on link "Models" at bounding box center [314, 18] width 31 height 7
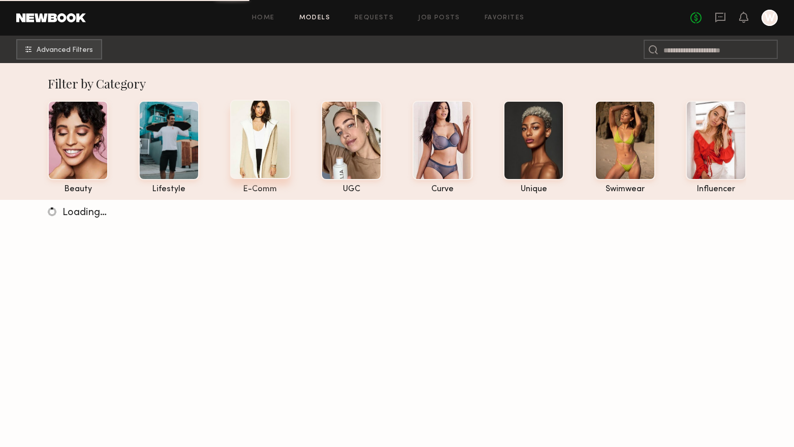
click at [263, 151] on div at bounding box center [260, 139] width 60 height 79
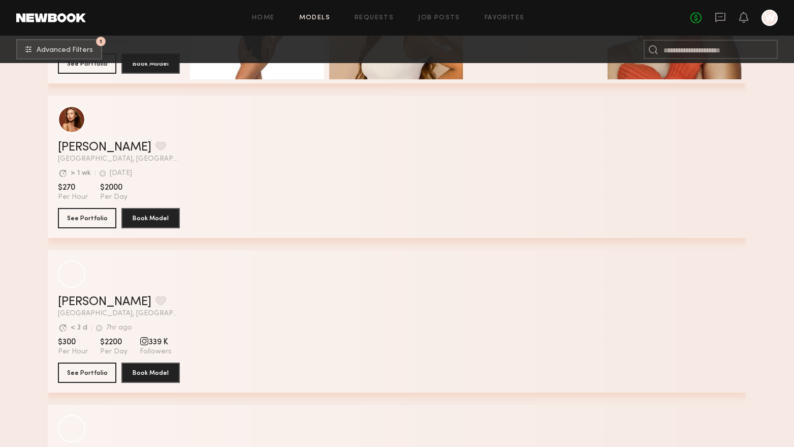
scroll to position [813, 0]
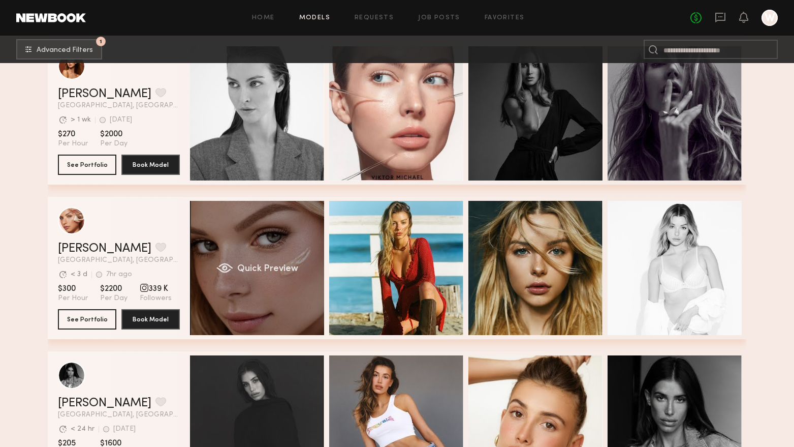
click at [252, 249] on div "Quick Preview" at bounding box center [257, 268] width 134 height 134
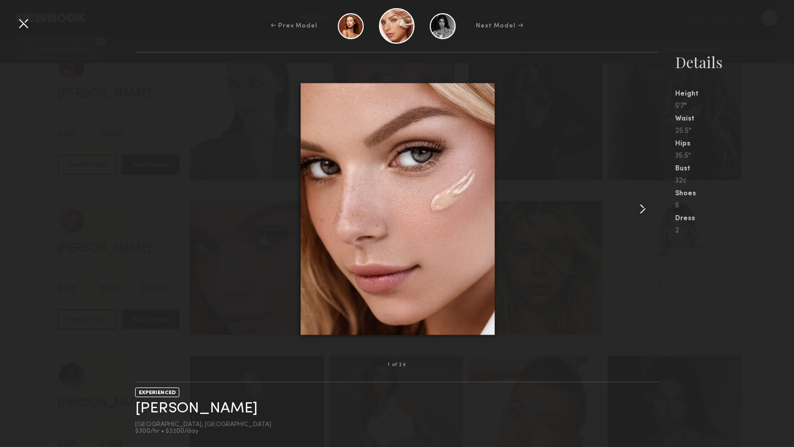
click at [645, 209] on common-icon at bounding box center [643, 209] width 16 height 16
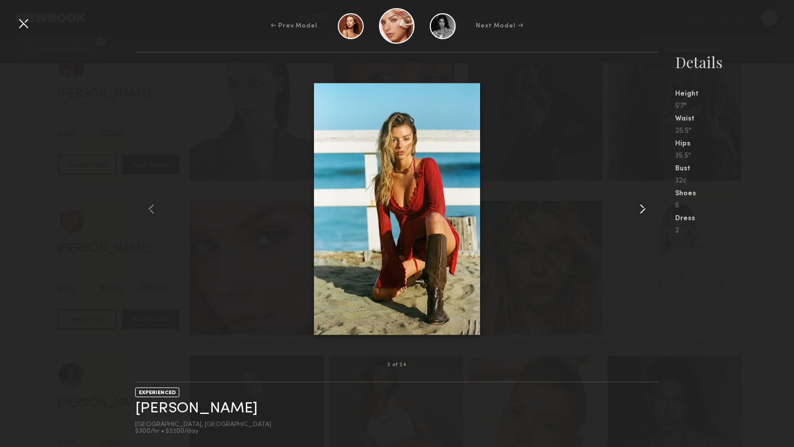
click at [645, 209] on common-icon at bounding box center [643, 209] width 16 height 16
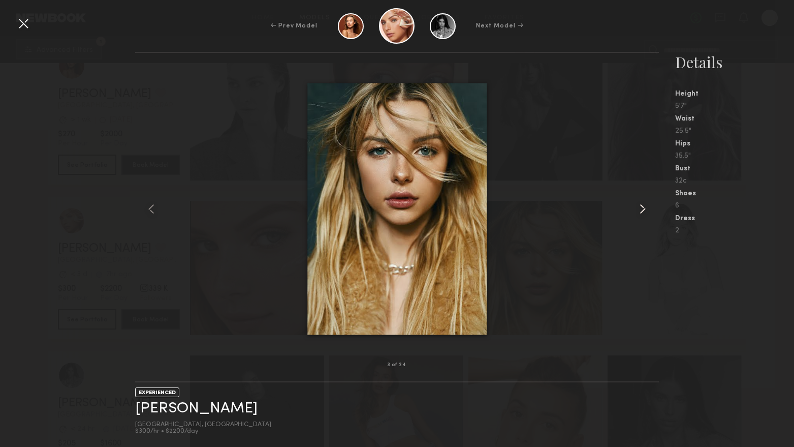
click at [645, 209] on common-icon at bounding box center [643, 209] width 16 height 16
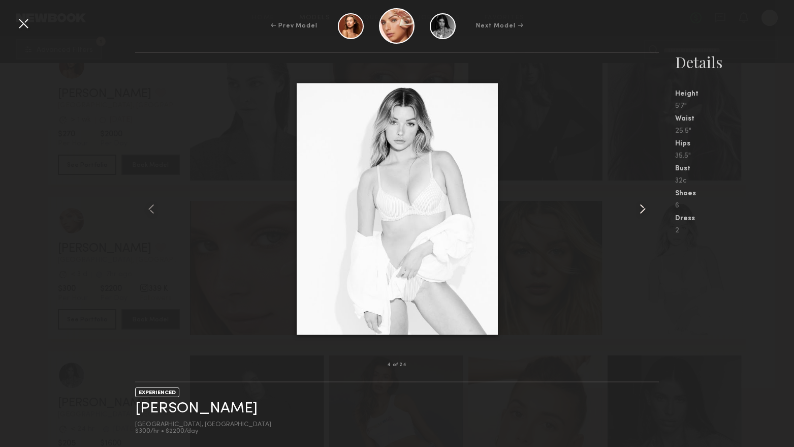
click at [645, 209] on common-icon at bounding box center [643, 209] width 16 height 16
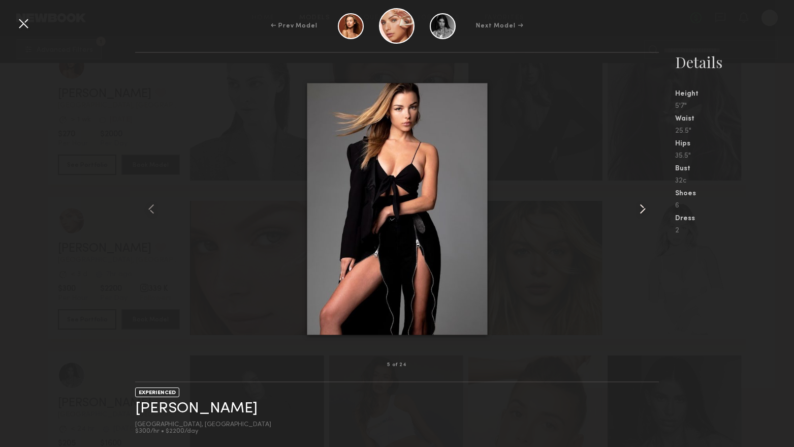
click at [645, 209] on common-icon at bounding box center [643, 209] width 16 height 16
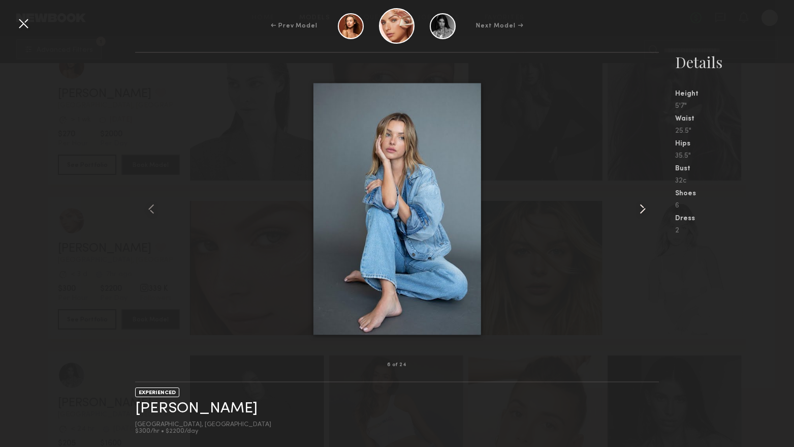
click at [645, 209] on common-icon at bounding box center [643, 209] width 16 height 16
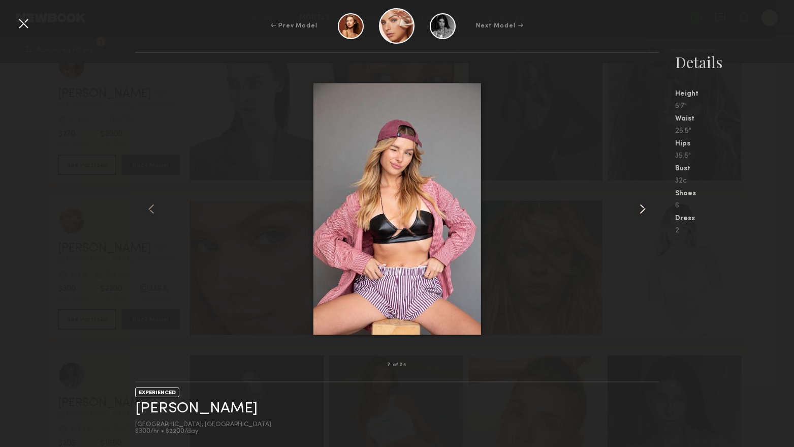
click at [645, 209] on common-icon at bounding box center [643, 209] width 16 height 16
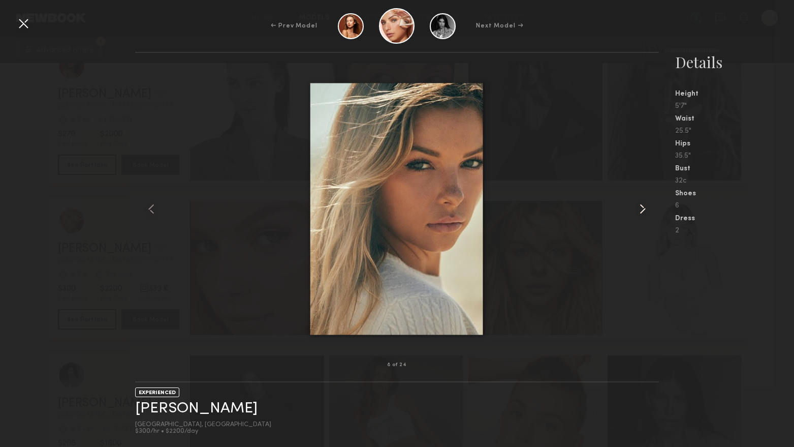
click at [645, 209] on common-icon at bounding box center [643, 209] width 16 height 16
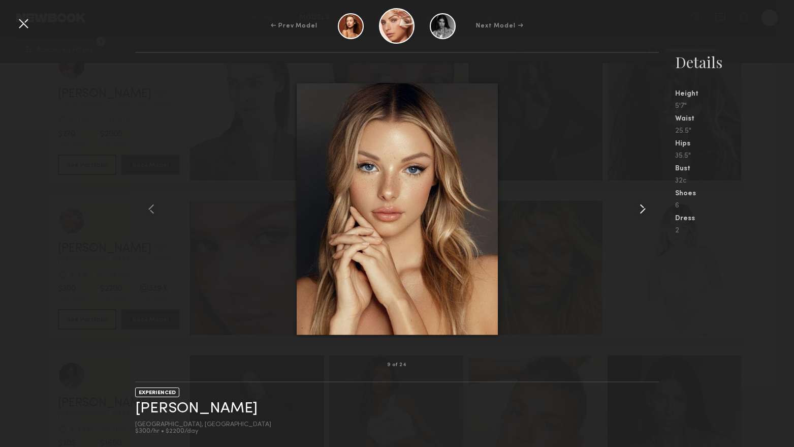
click at [645, 209] on common-icon at bounding box center [643, 209] width 16 height 16
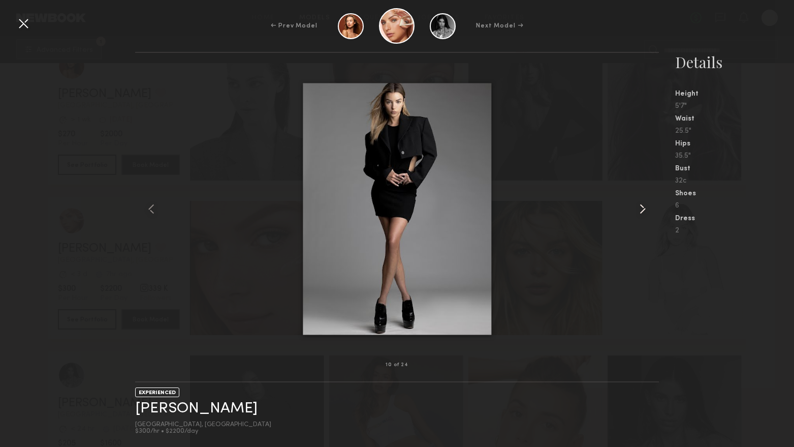
click at [645, 209] on common-icon at bounding box center [643, 209] width 16 height 16
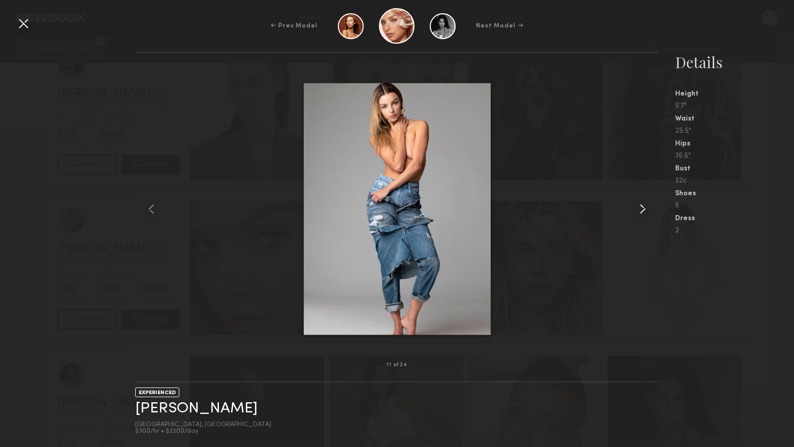
click at [645, 209] on common-icon at bounding box center [643, 209] width 16 height 16
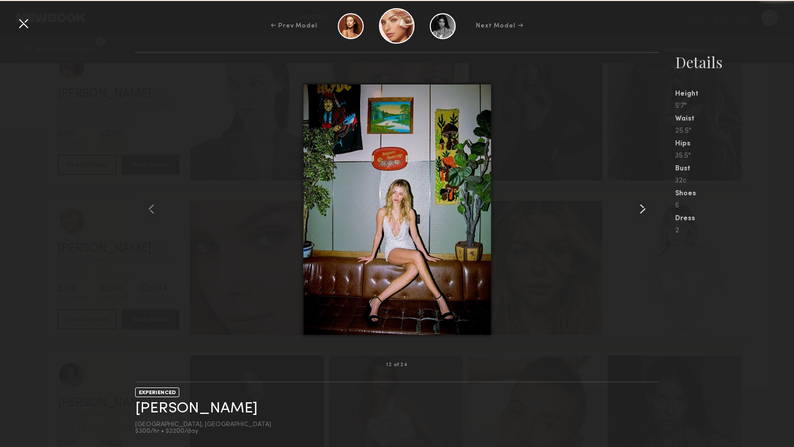
click at [645, 209] on common-icon at bounding box center [643, 209] width 16 height 16
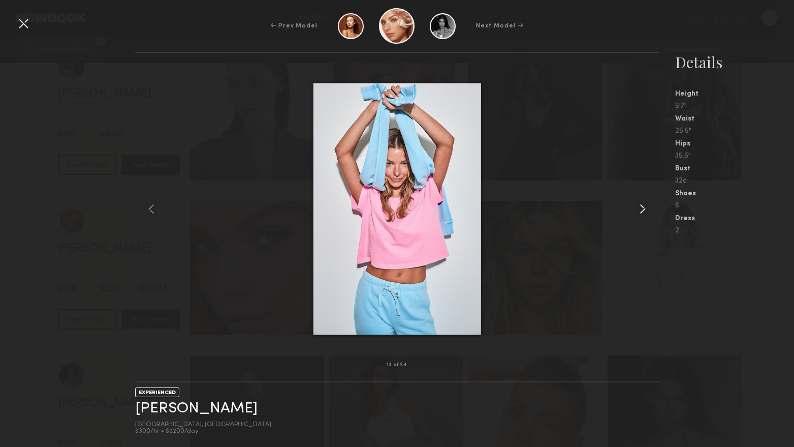
click at [645, 209] on common-icon at bounding box center [643, 209] width 16 height 16
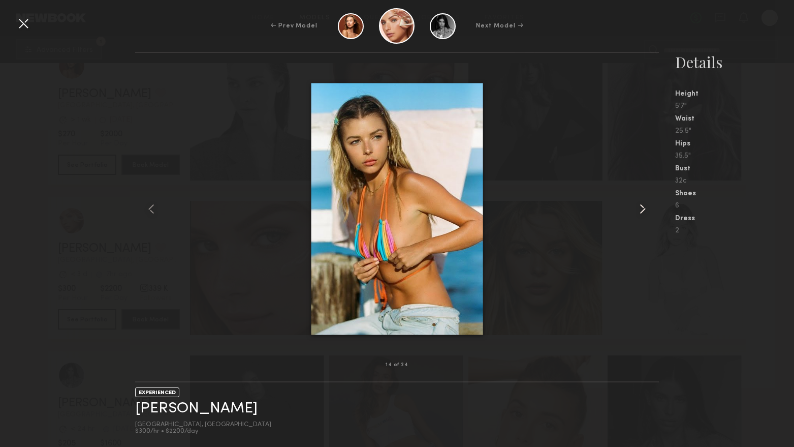
click at [645, 209] on common-icon at bounding box center [643, 209] width 16 height 16
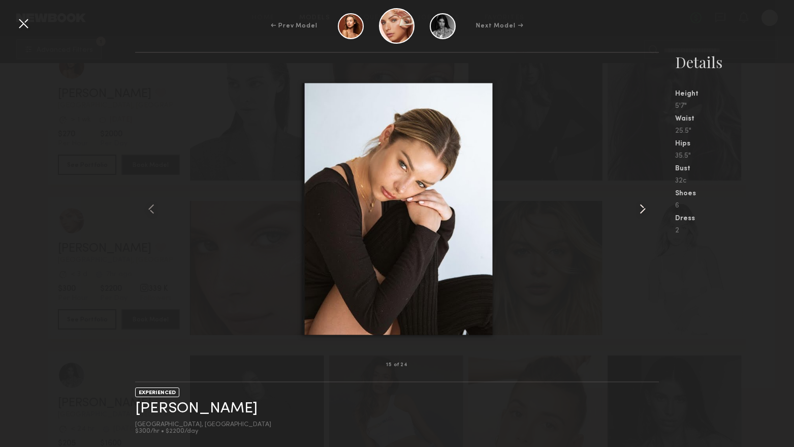
click at [645, 209] on common-icon at bounding box center [643, 209] width 16 height 16
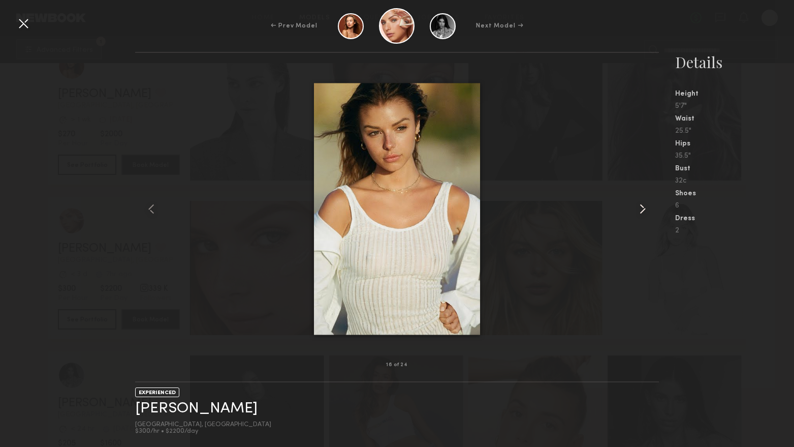
click at [645, 209] on common-icon at bounding box center [643, 209] width 16 height 16
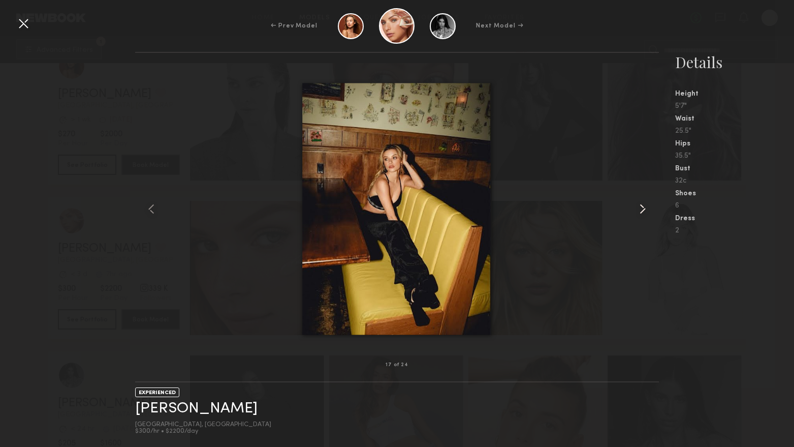
click at [645, 209] on common-icon at bounding box center [643, 209] width 16 height 16
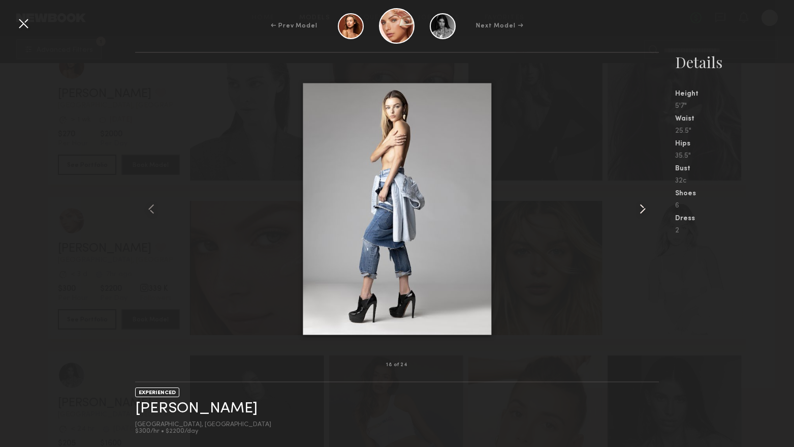
click at [645, 209] on common-icon at bounding box center [643, 209] width 16 height 16
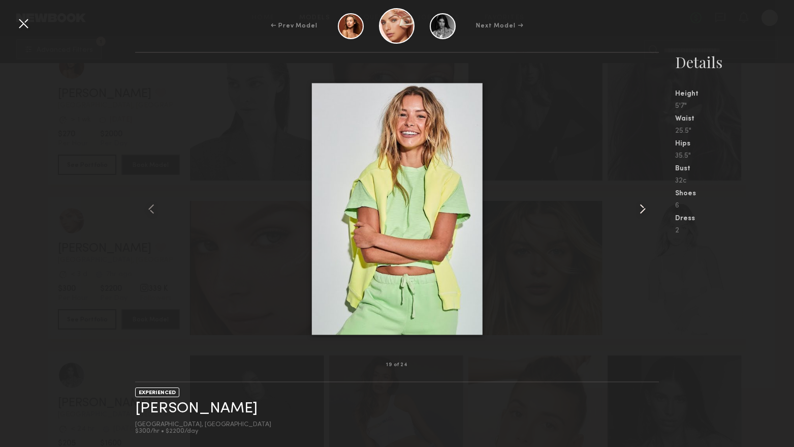
click at [645, 209] on common-icon at bounding box center [643, 209] width 16 height 16
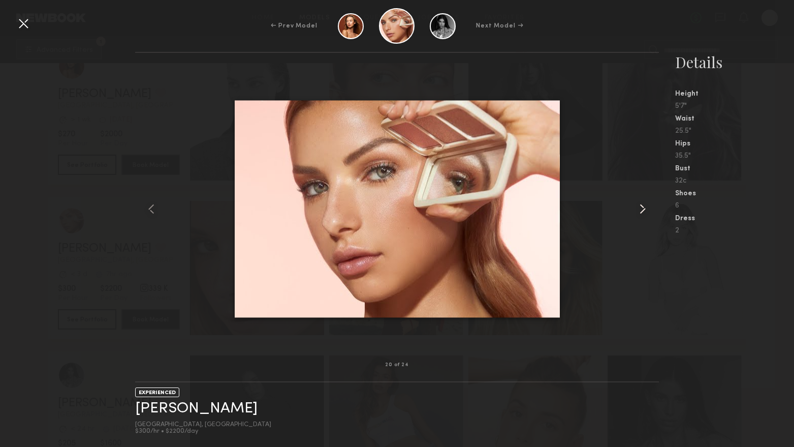
click at [645, 209] on common-icon at bounding box center [643, 209] width 16 height 16
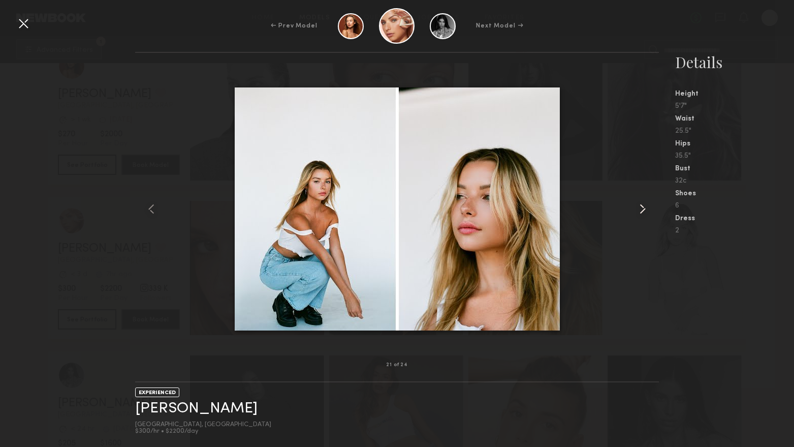
click at [645, 209] on common-icon at bounding box center [643, 209] width 16 height 16
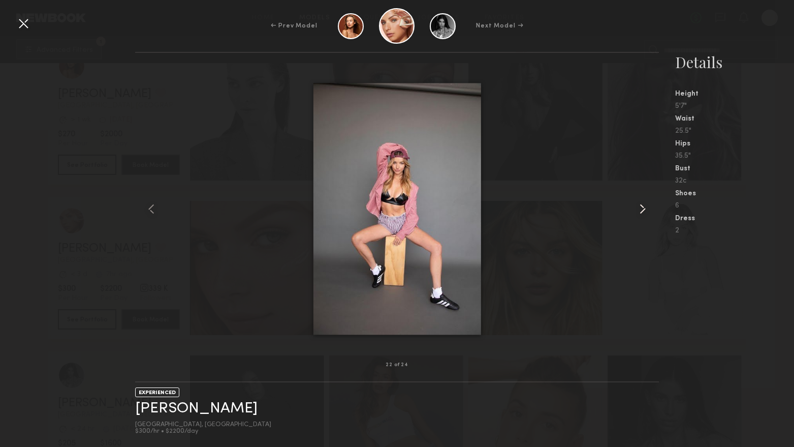
click at [645, 209] on common-icon at bounding box center [643, 209] width 16 height 16
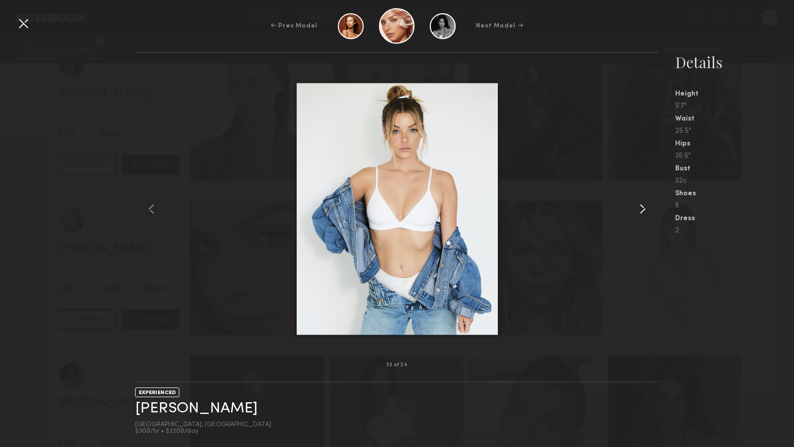
click at [645, 209] on common-icon at bounding box center [643, 209] width 16 height 16
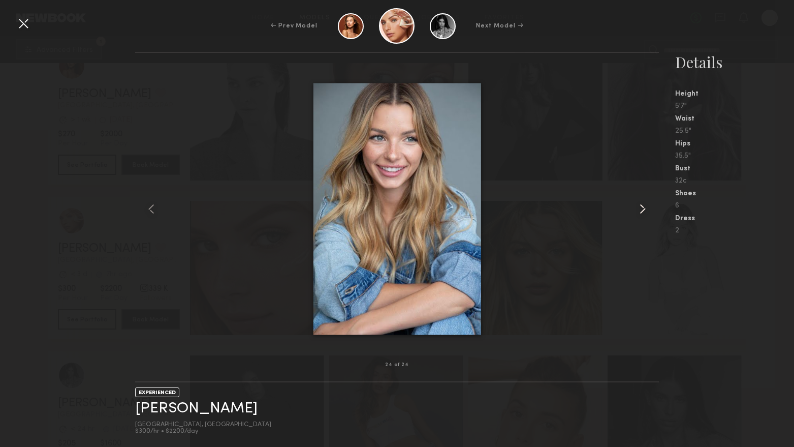
click at [645, 209] on common-icon at bounding box center [643, 209] width 16 height 16
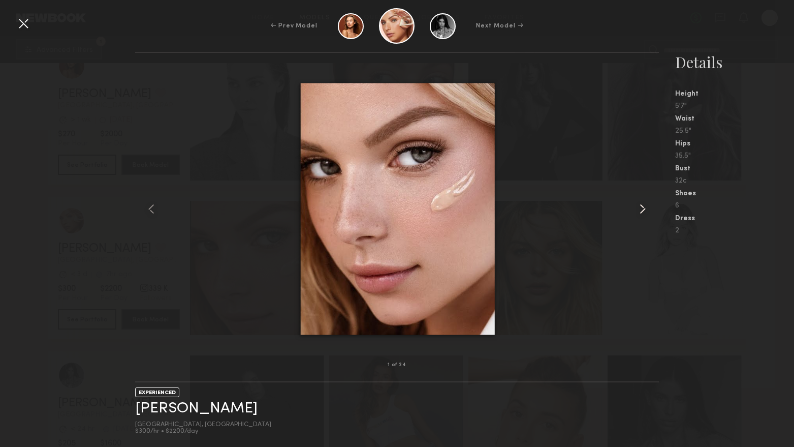
click at [645, 209] on common-icon at bounding box center [643, 209] width 16 height 16
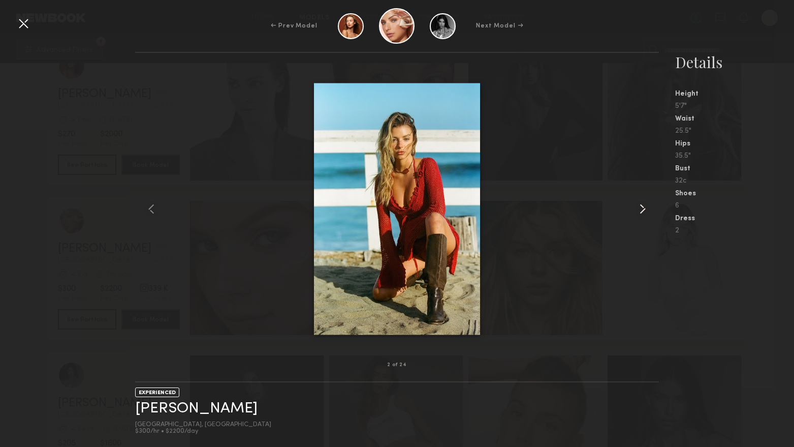
click at [645, 209] on common-icon at bounding box center [643, 209] width 16 height 16
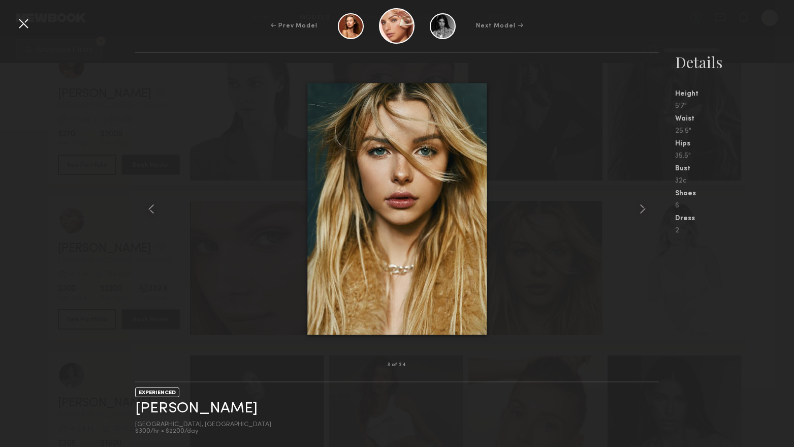
click at [22, 22] on div at bounding box center [23, 23] width 16 height 16
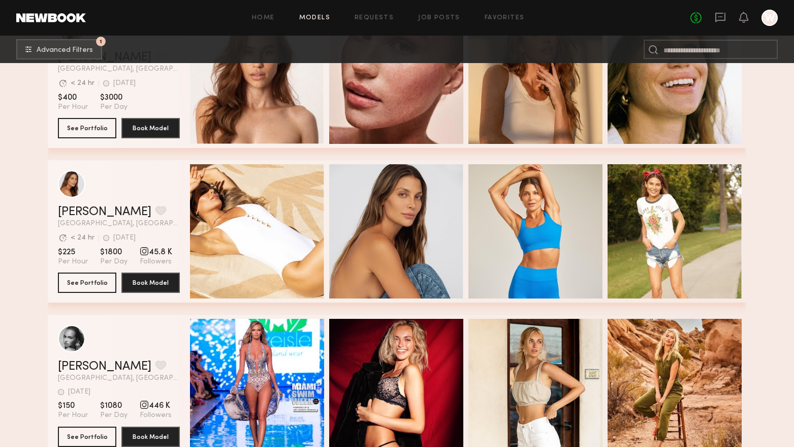
scroll to position [2033, 0]
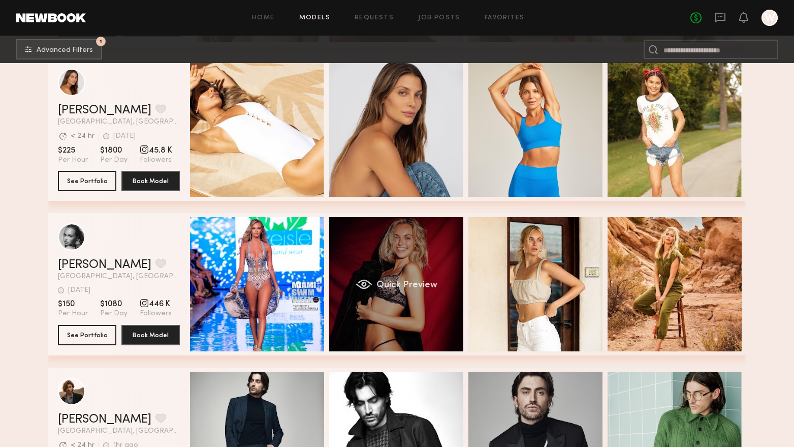
click at [423, 332] on div "Quick Preview" at bounding box center [396, 284] width 134 height 134
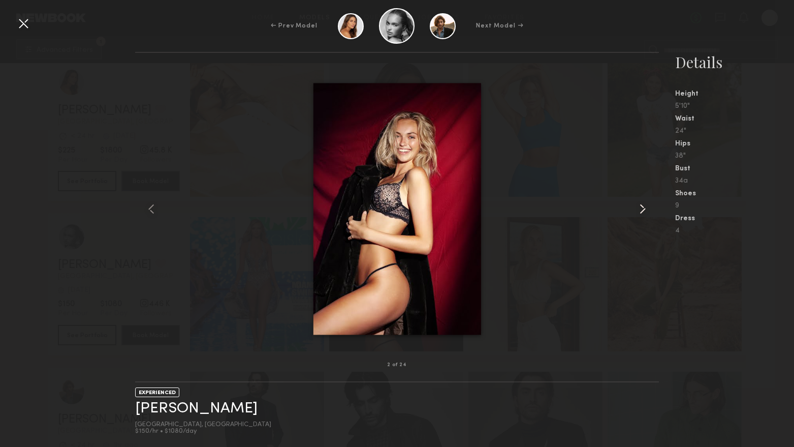
click at [646, 212] on common-icon at bounding box center [643, 209] width 16 height 16
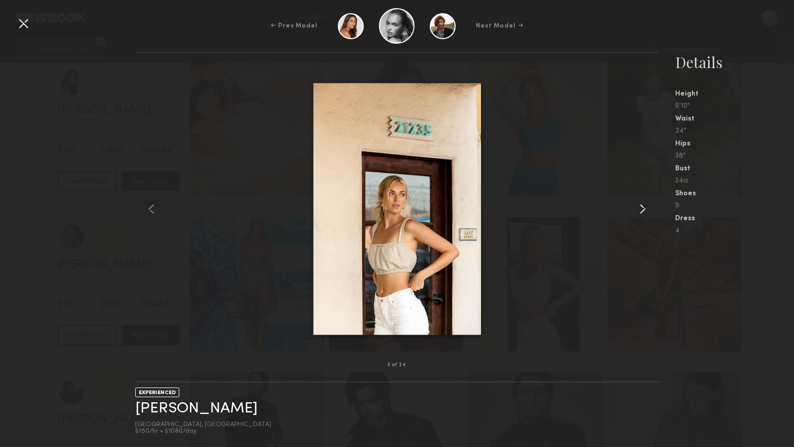
click at [646, 212] on common-icon at bounding box center [643, 209] width 16 height 16
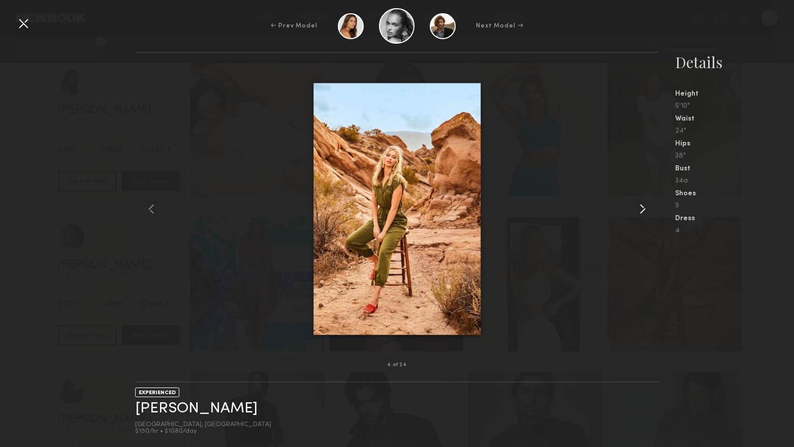
click at [646, 212] on common-icon at bounding box center [643, 209] width 16 height 16
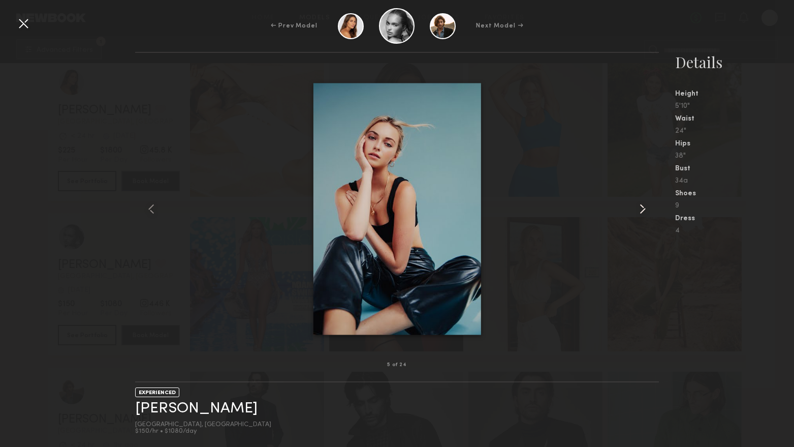
click at [646, 212] on common-icon at bounding box center [643, 209] width 16 height 16
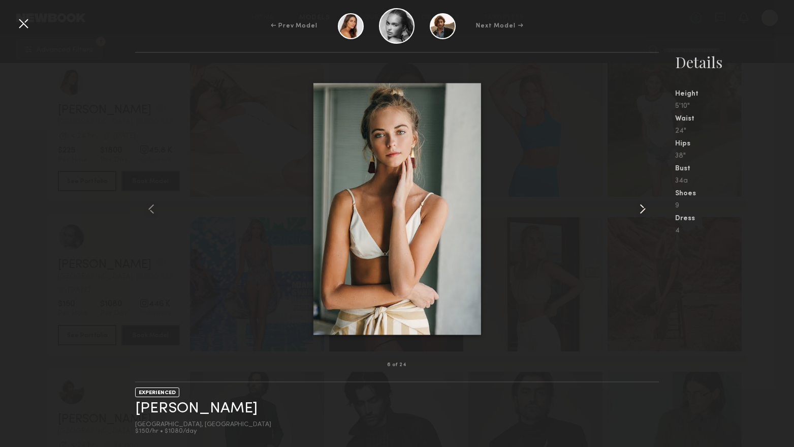
click at [646, 212] on common-icon at bounding box center [643, 209] width 16 height 16
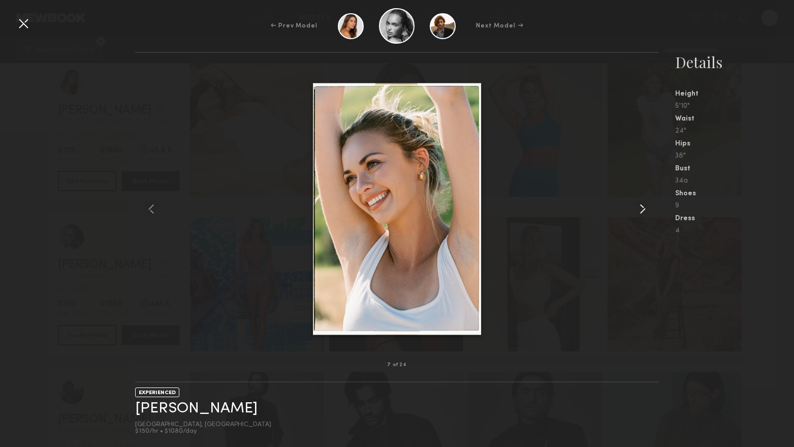
click at [646, 212] on common-icon at bounding box center [643, 209] width 16 height 16
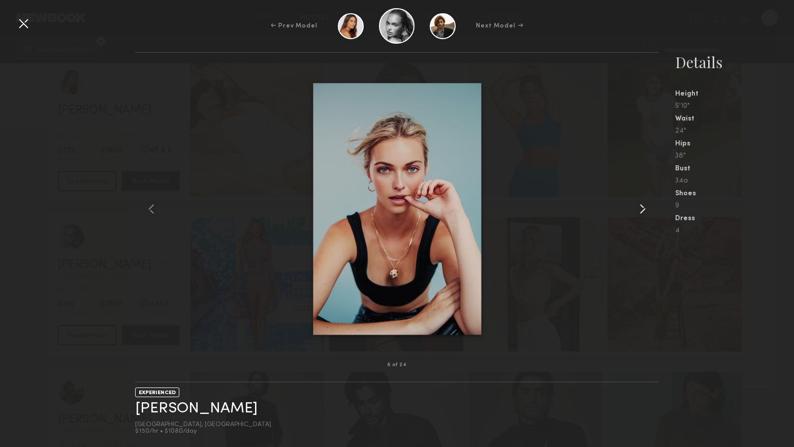
click at [646, 212] on common-icon at bounding box center [643, 209] width 16 height 16
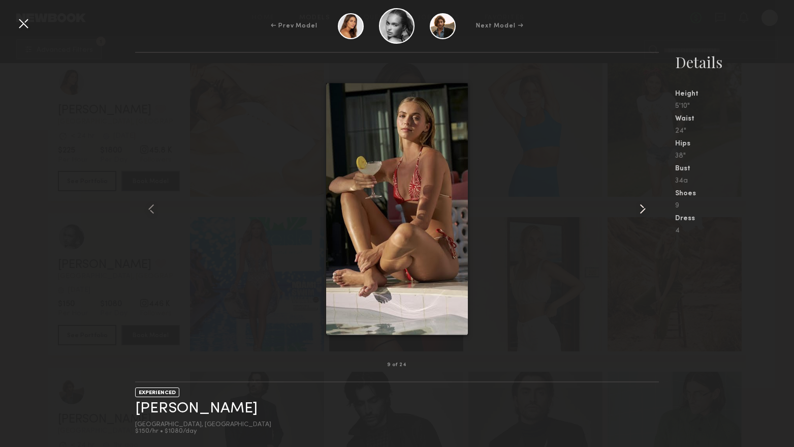
click at [646, 212] on common-icon at bounding box center [643, 209] width 16 height 16
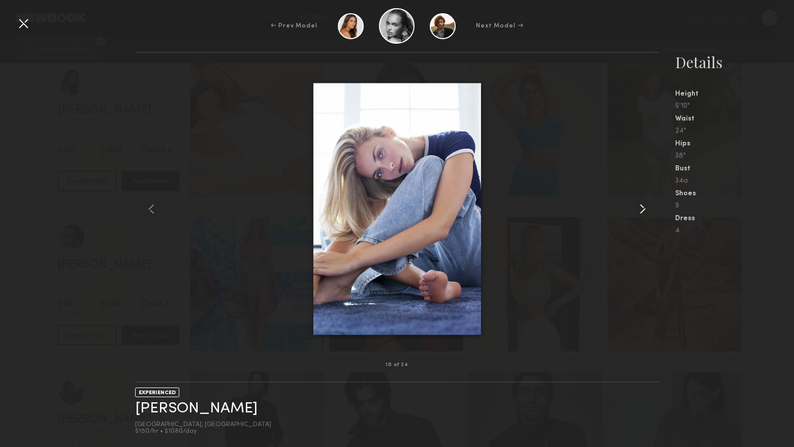
click at [646, 212] on common-icon at bounding box center [643, 209] width 16 height 16
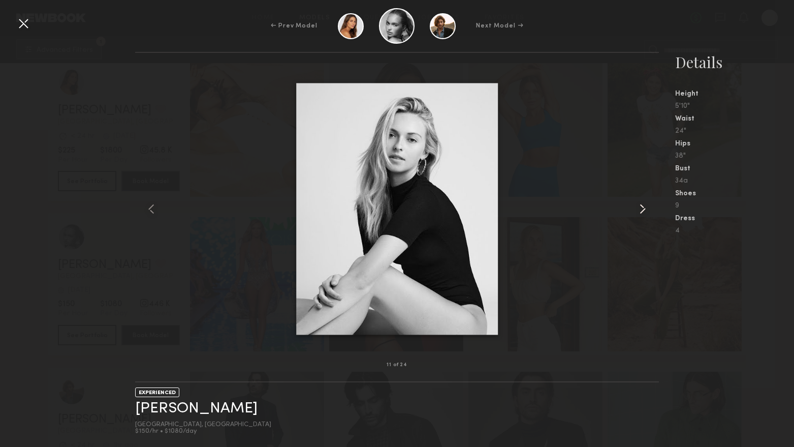
click at [646, 212] on common-icon at bounding box center [643, 209] width 16 height 16
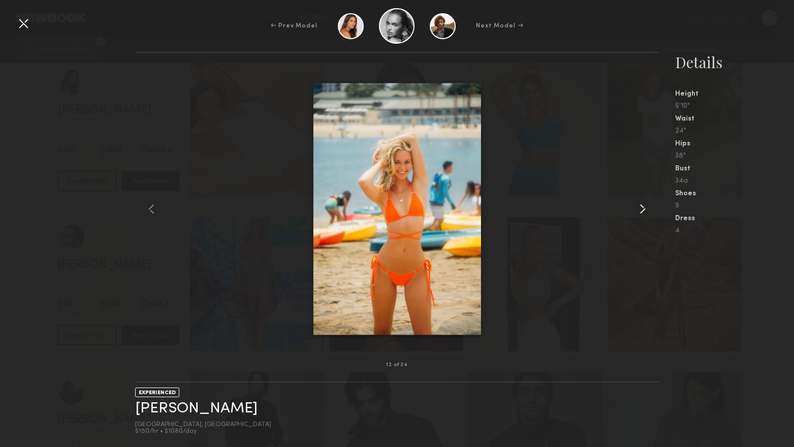
click at [646, 212] on common-icon at bounding box center [643, 209] width 16 height 16
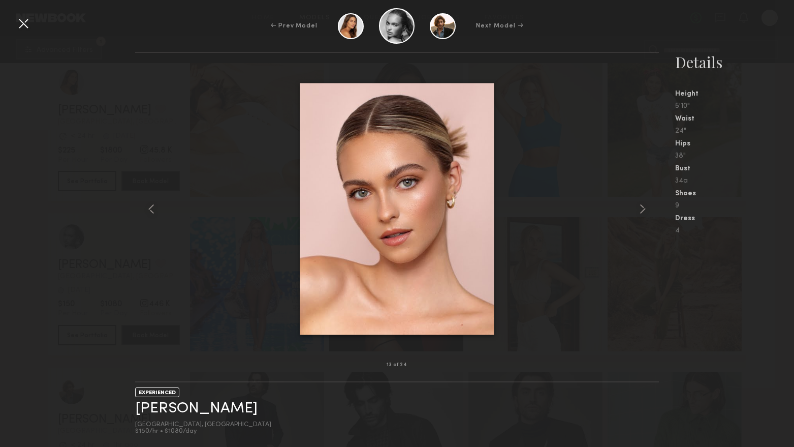
click at [26, 21] on div at bounding box center [23, 23] width 16 height 16
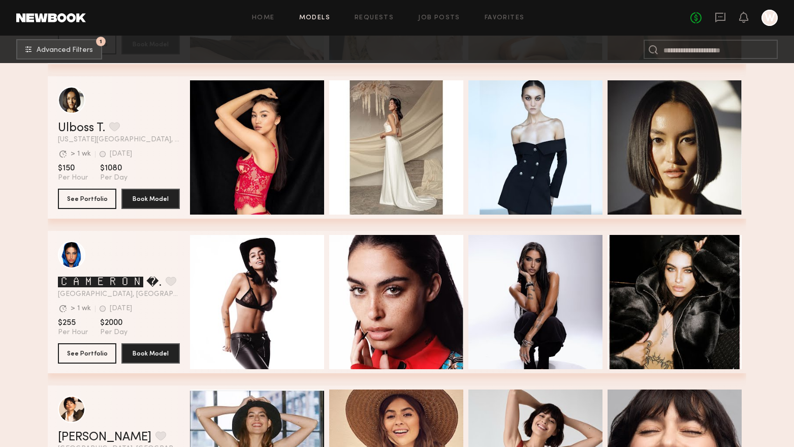
scroll to position [4066, 0]
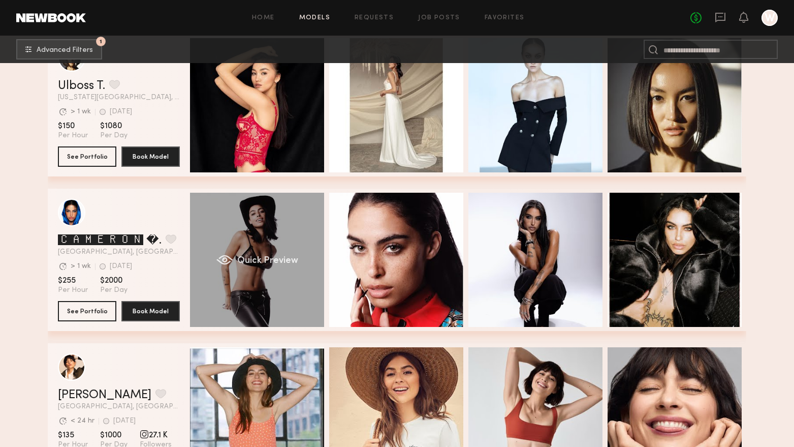
click at [242, 312] on div "Quick Preview" at bounding box center [257, 260] width 134 height 134
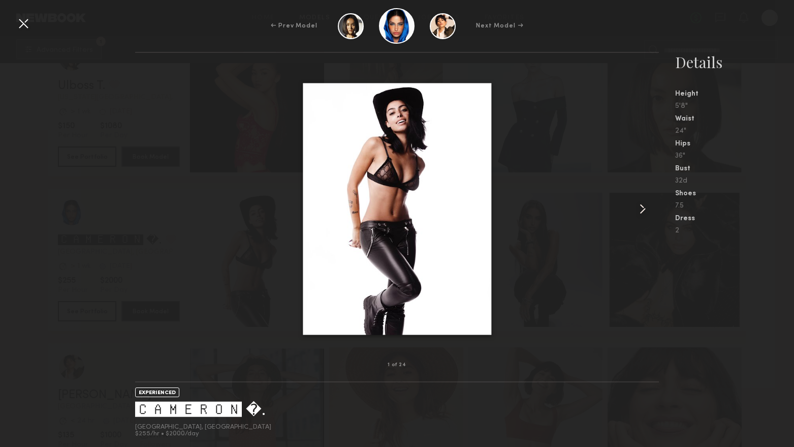
click at [642, 207] on common-icon at bounding box center [643, 209] width 16 height 16
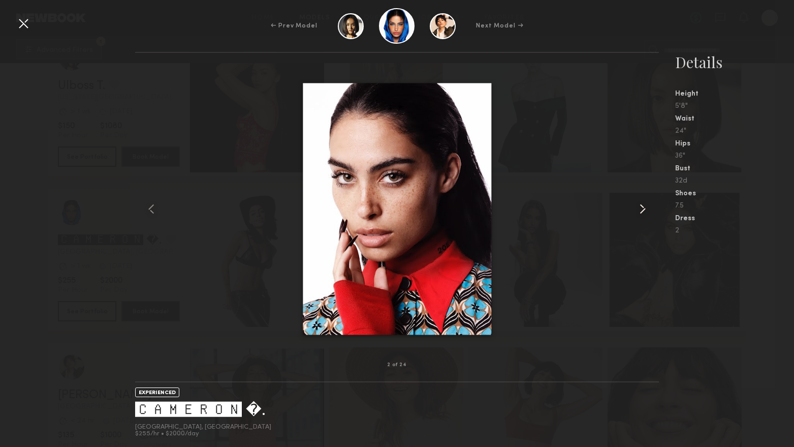
click at [642, 207] on common-icon at bounding box center [643, 209] width 16 height 16
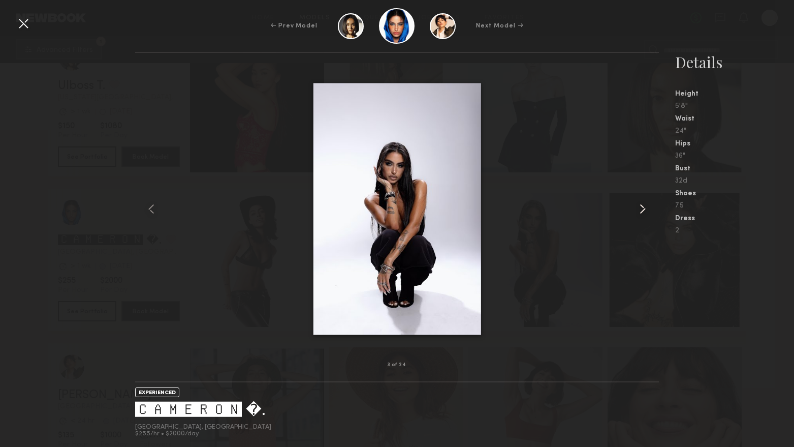
click at [642, 207] on common-icon at bounding box center [643, 209] width 16 height 16
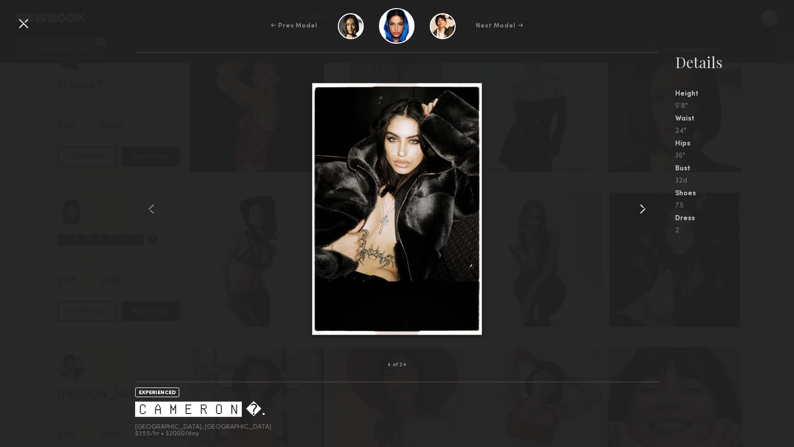
click at [642, 207] on common-icon at bounding box center [643, 209] width 16 height 16
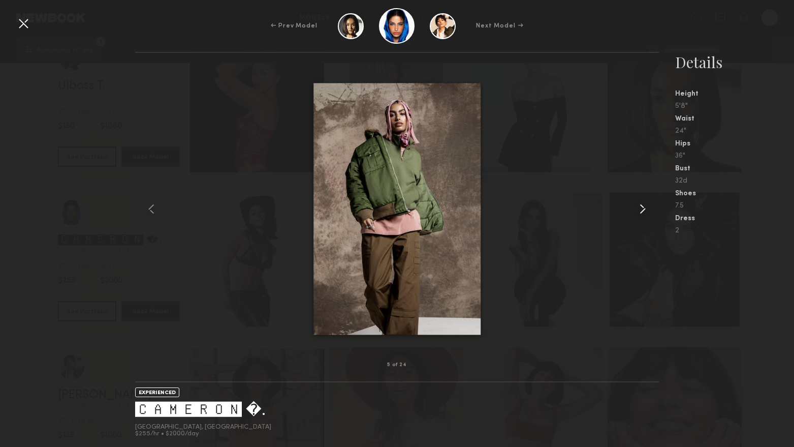
click at [642, 207] on common-icon at bounding box center [643, 209] width 16 height 16
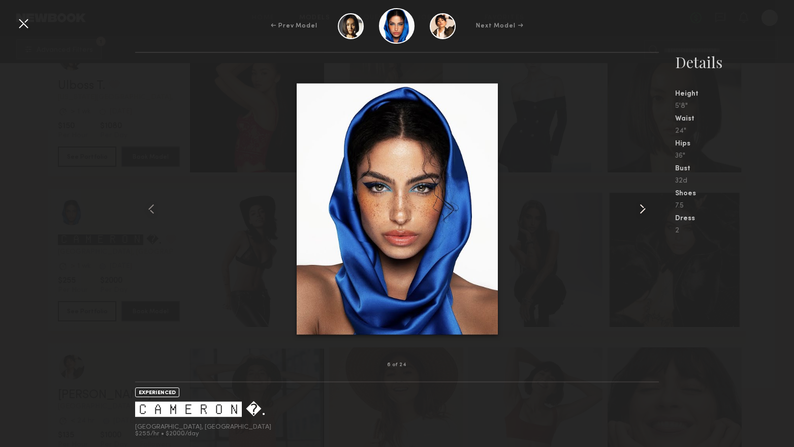
click at [642, 207] on common-icon at bounding box center [643, 209] width 16 height 16
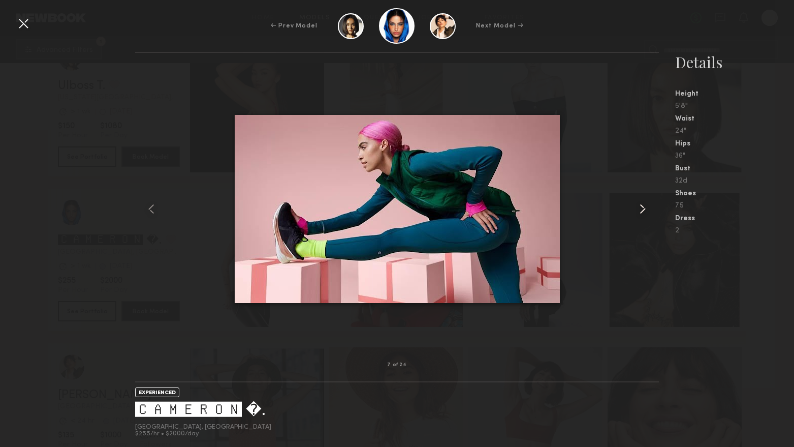
click at [642, 207] on common-icon at bounding box center [643, 209] width 16 height 16
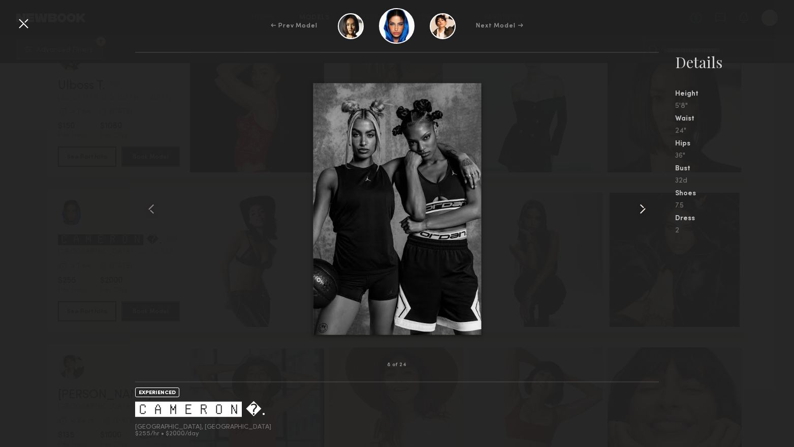
click at [642, 207] on common-icon at bounding box center [643, 209] width 16 height 16
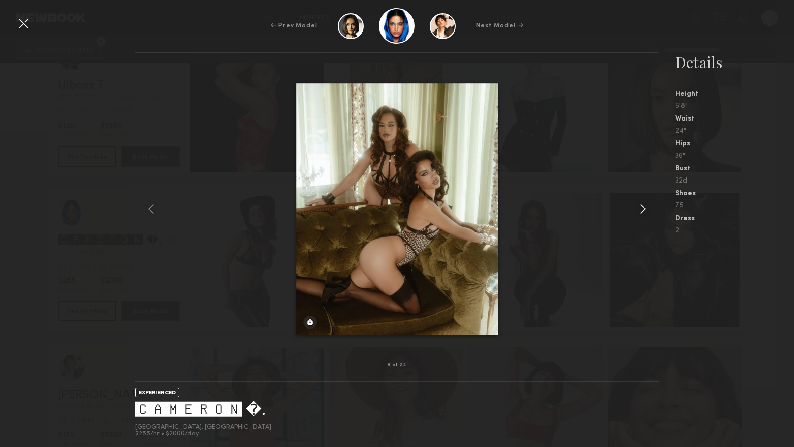
click at [642, 207] on common-icon at bounding box center [643, 209] width 16 height 16
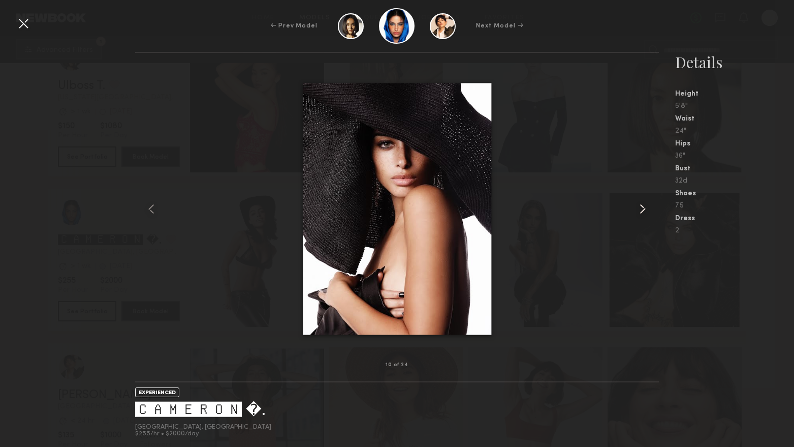
click at [642, 207] on common-icon at bounding box center [643, 209] width 16 height 16
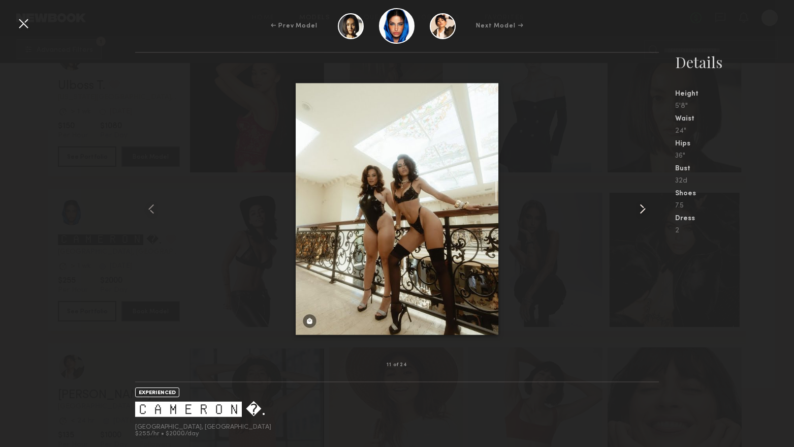
click at [642, 207] on common-icon at bounding box center [643, 209] width 16 height 16
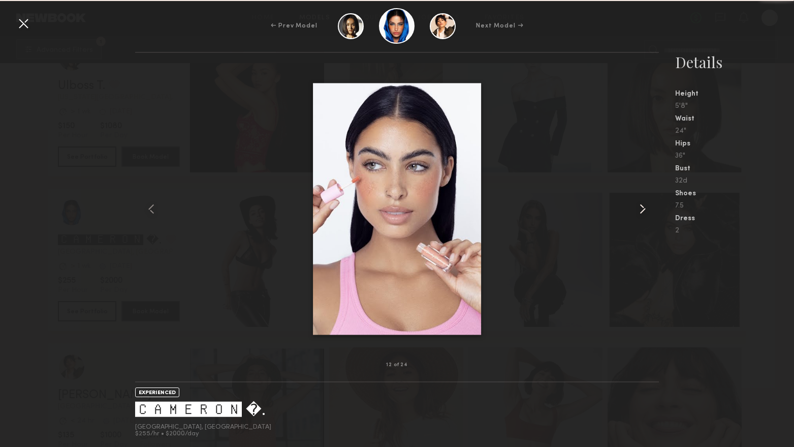
click at [642, 207] on common-icon at bounding box center [643, 209] width 16 height 16
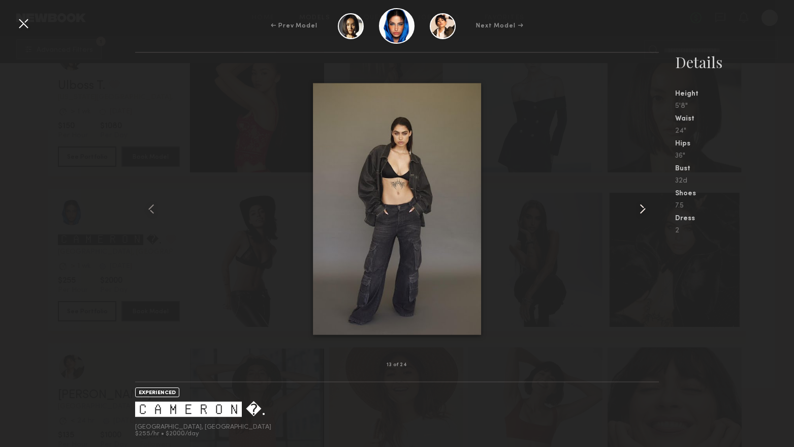
click at [642, 207] on common-icon at bounding box center [643, 209] width 16 height 16
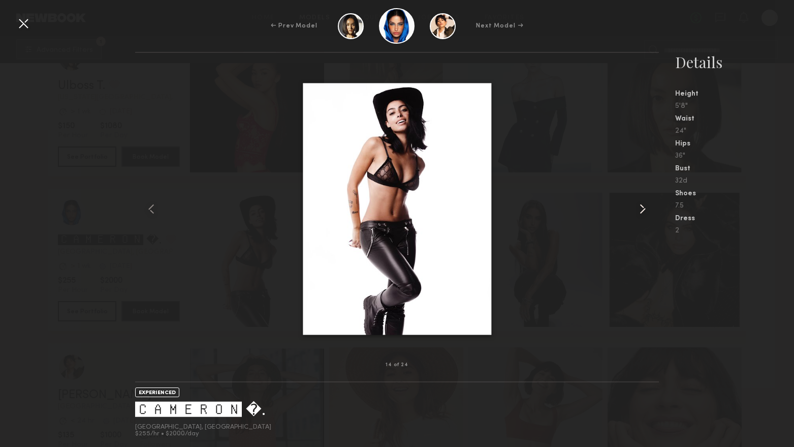
click at [642, 207] on common-icon at bounding box center [643, 209] width 16 height 16
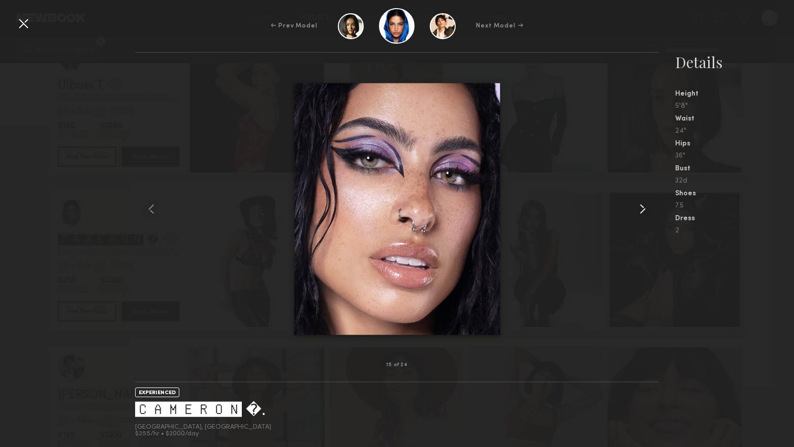
click at [642, 207] on common-icon at bounding box center [643, 209] width 16 height 16
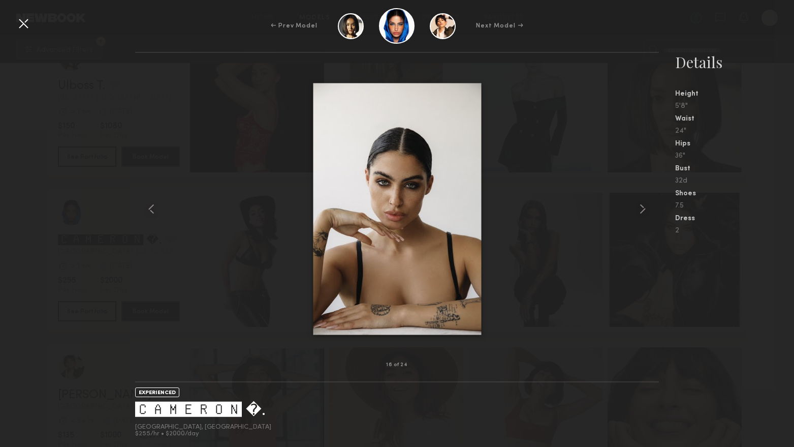
click at [21, 21] on div at bounding box center [23, 23] width 16 height 16
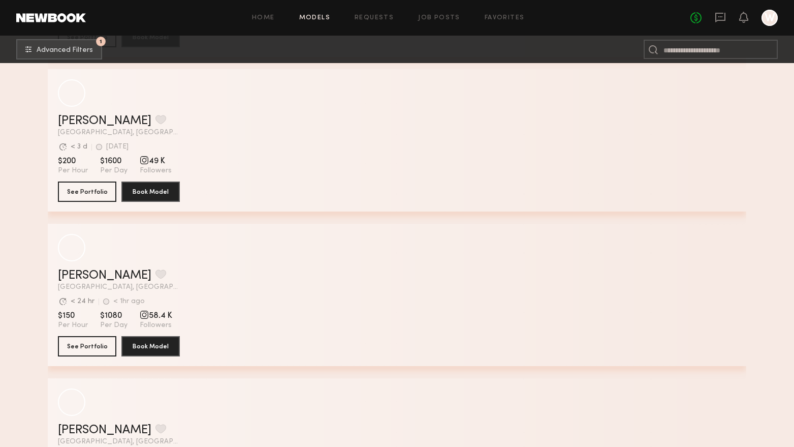
scroll to position [9955, 0]
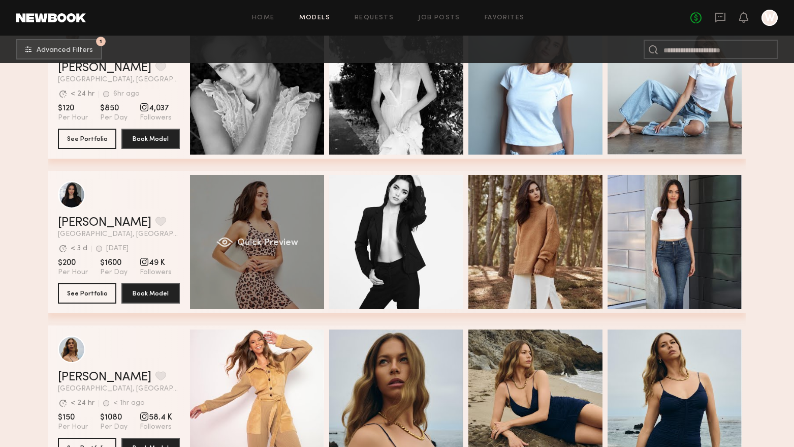
click at [289, 290] on div "Quick Preview" at bounding box center [257, 242] width 134 height 134
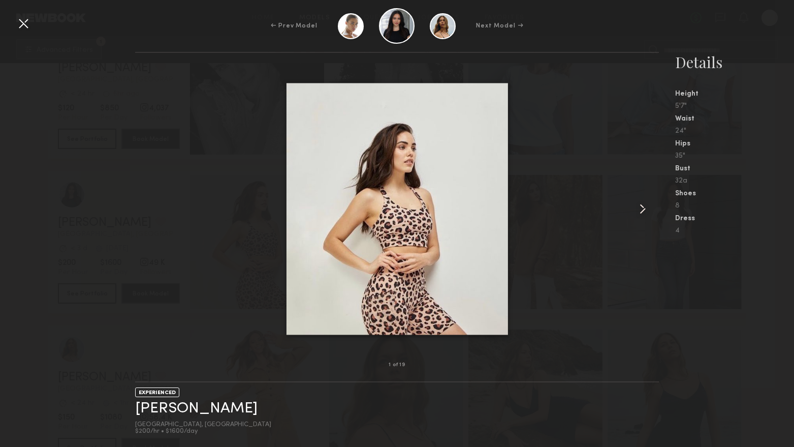
click at [648, 203] on common-icon at bounding box center [643, 209] width 16 height 16
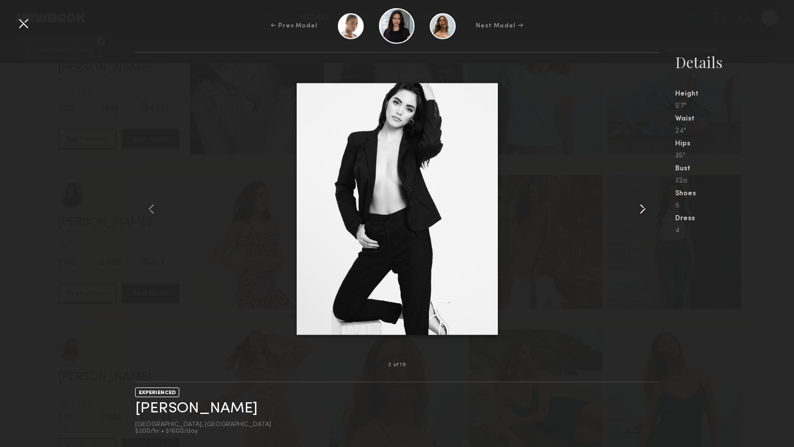
click at [646, 204] on common-icon at bounding box center [643, 209] width 16 height 16
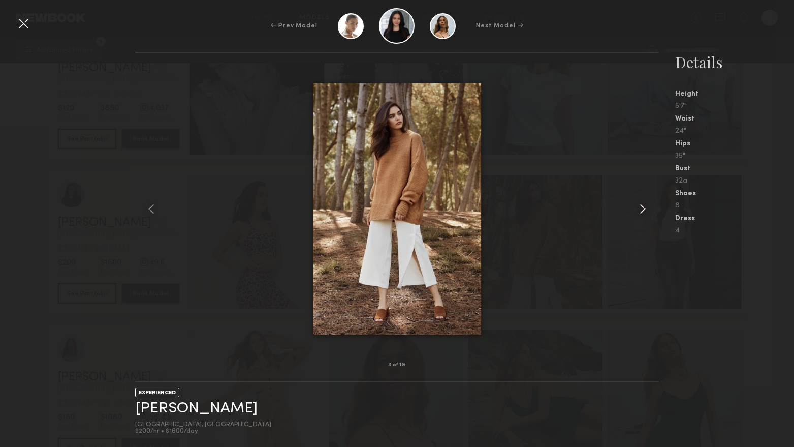
click at [646, 204] on common-icon at bounding box center [643, 209] width 16 height 16
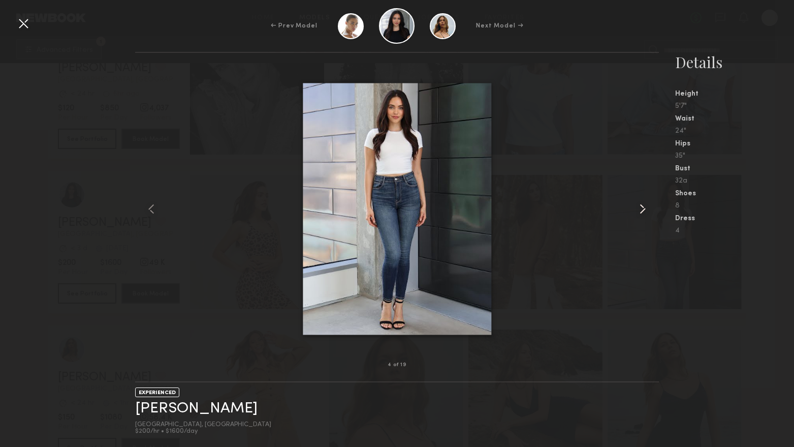
click at [646, 204] on common-icon at bounding box center [643, 209] width 16 height 16
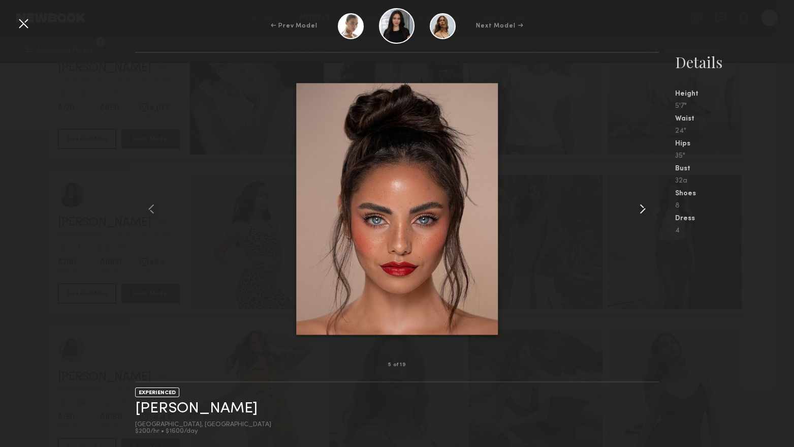
click at [646, 204] on common-icon at bounding box center [643, 209] width 16 height 16
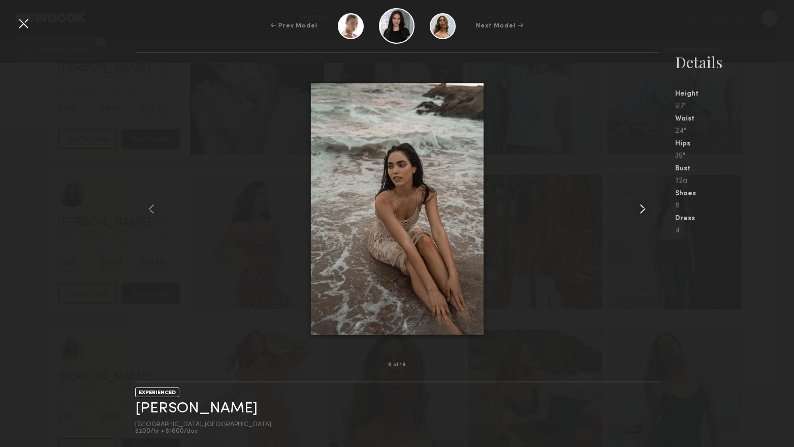
click at [645, 205] on common-icon at bounding box center [643, 209] width 16 height 16
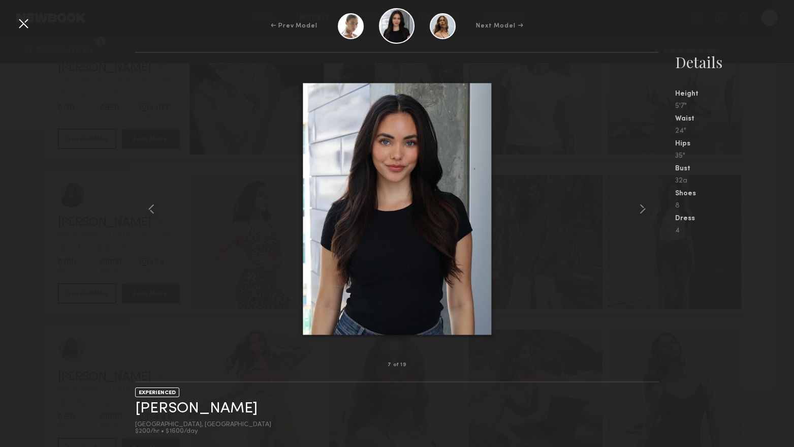
click at [24, 26] on div at bounding box center [23, 23] width 16 height 16
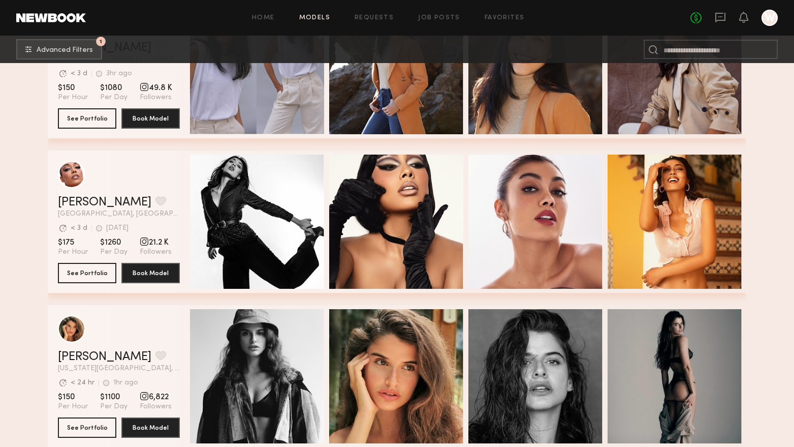
scroll to position [14018, 0]
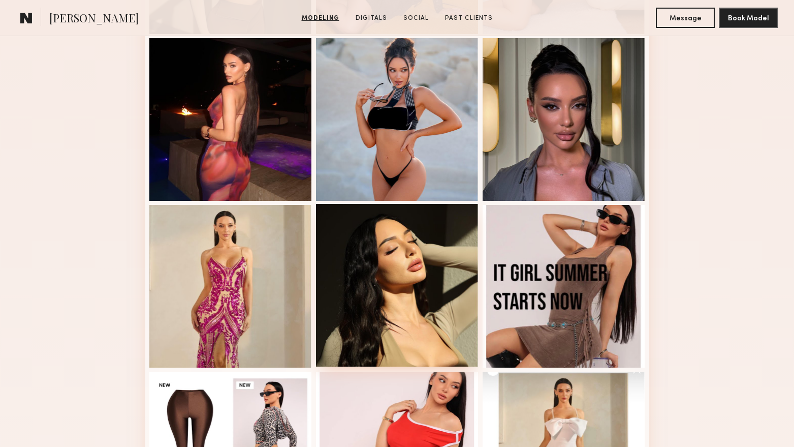
scroll to position [407, 0]
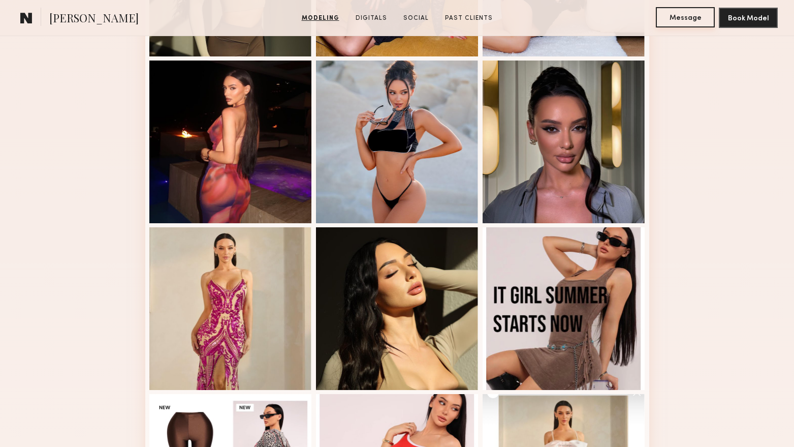
click at [686, 18] on button "Message" at bounding box center [685, 17] width 59 height 20
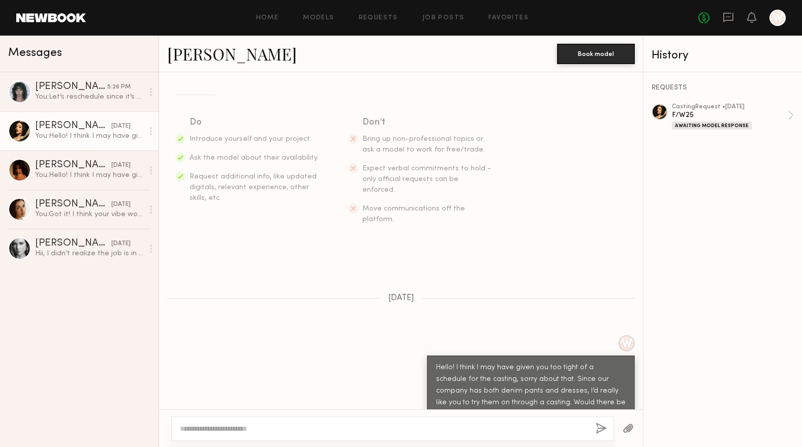
scroll to position [135, 0]
click at [683, 109] on div "casting Request • [DATE]" at bounding box center [730, 107] width 116 height 7
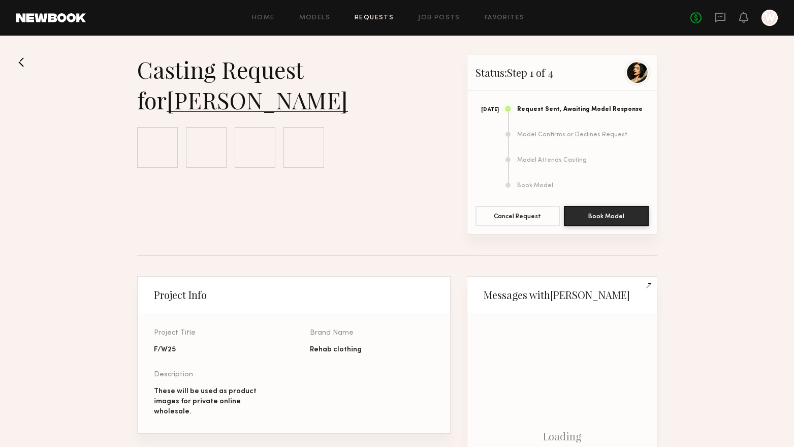
scroll to position [409, 0]
